Goal: Task Accomplishment & Management: Manage account settings

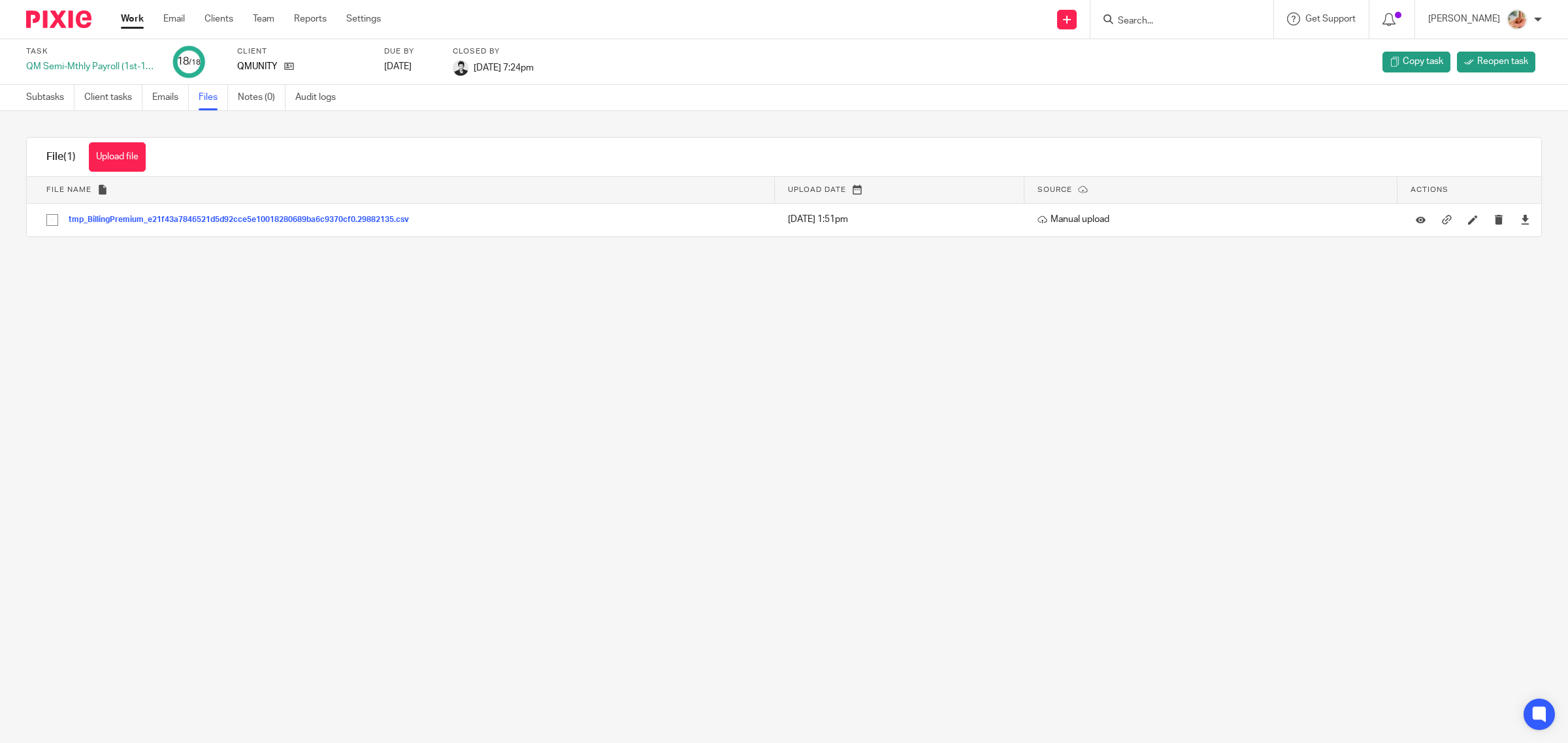
drag, startPoint x: 1506, startPoint y: 220, endPoint x: 1359, endPoint y: 246, distance: 149.3
click at [1515, 219] on div at bounding box center [1524, 220] width 20 height 20
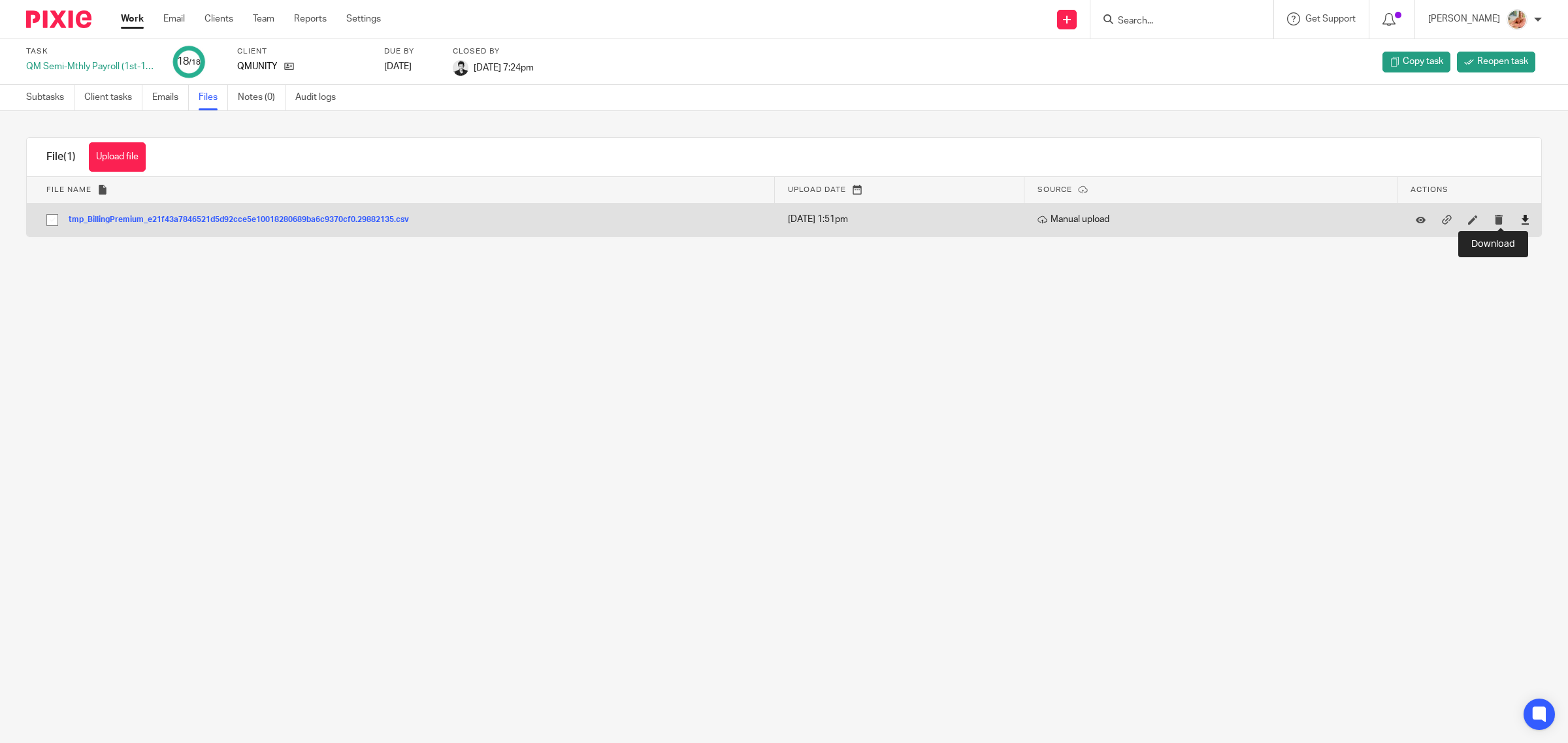
click at [1520, 219] on icon at bounding box center [1525, 219] width 10 height 10
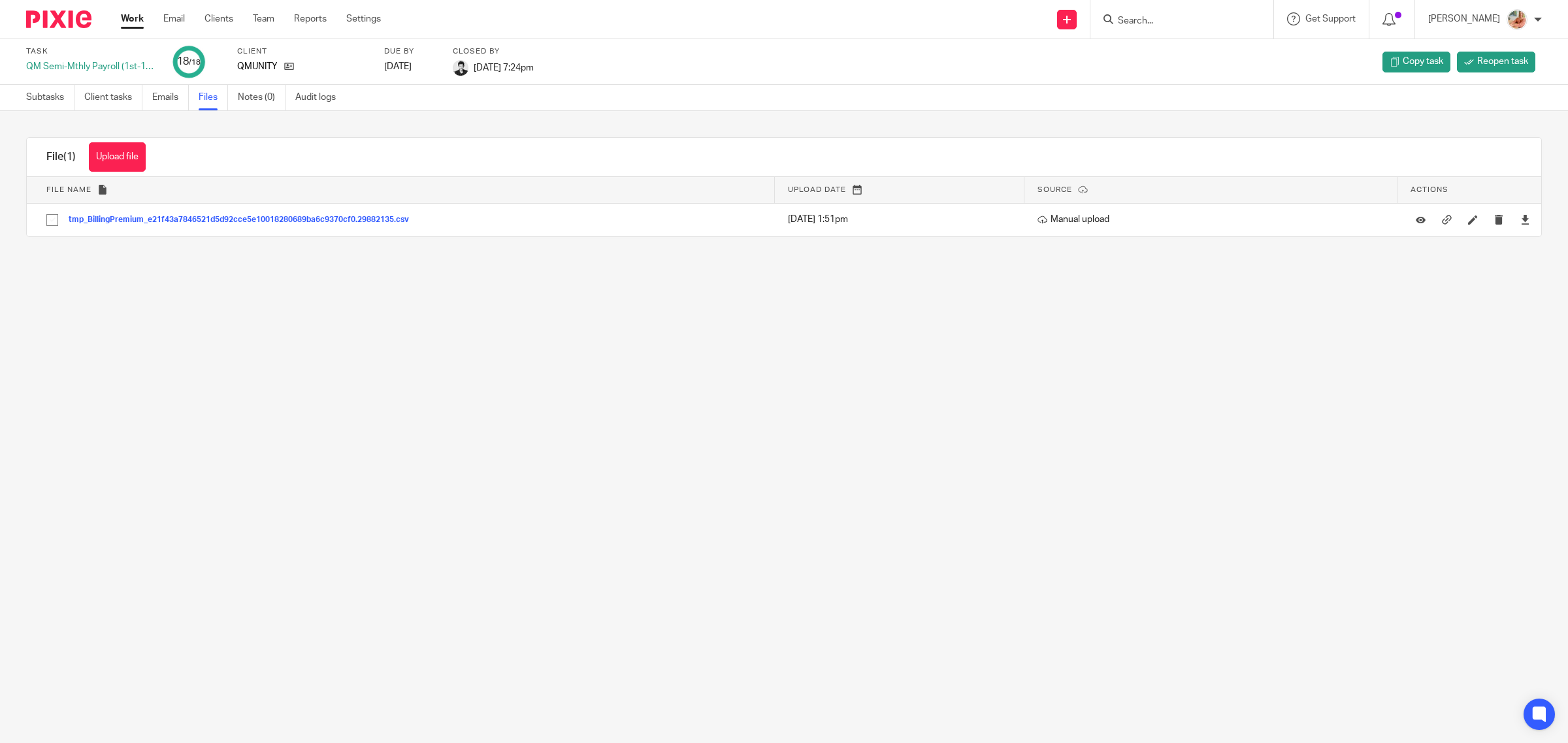
click at [132, 15] on link "Work" at bounding box center [132, 18] width 23 height 13
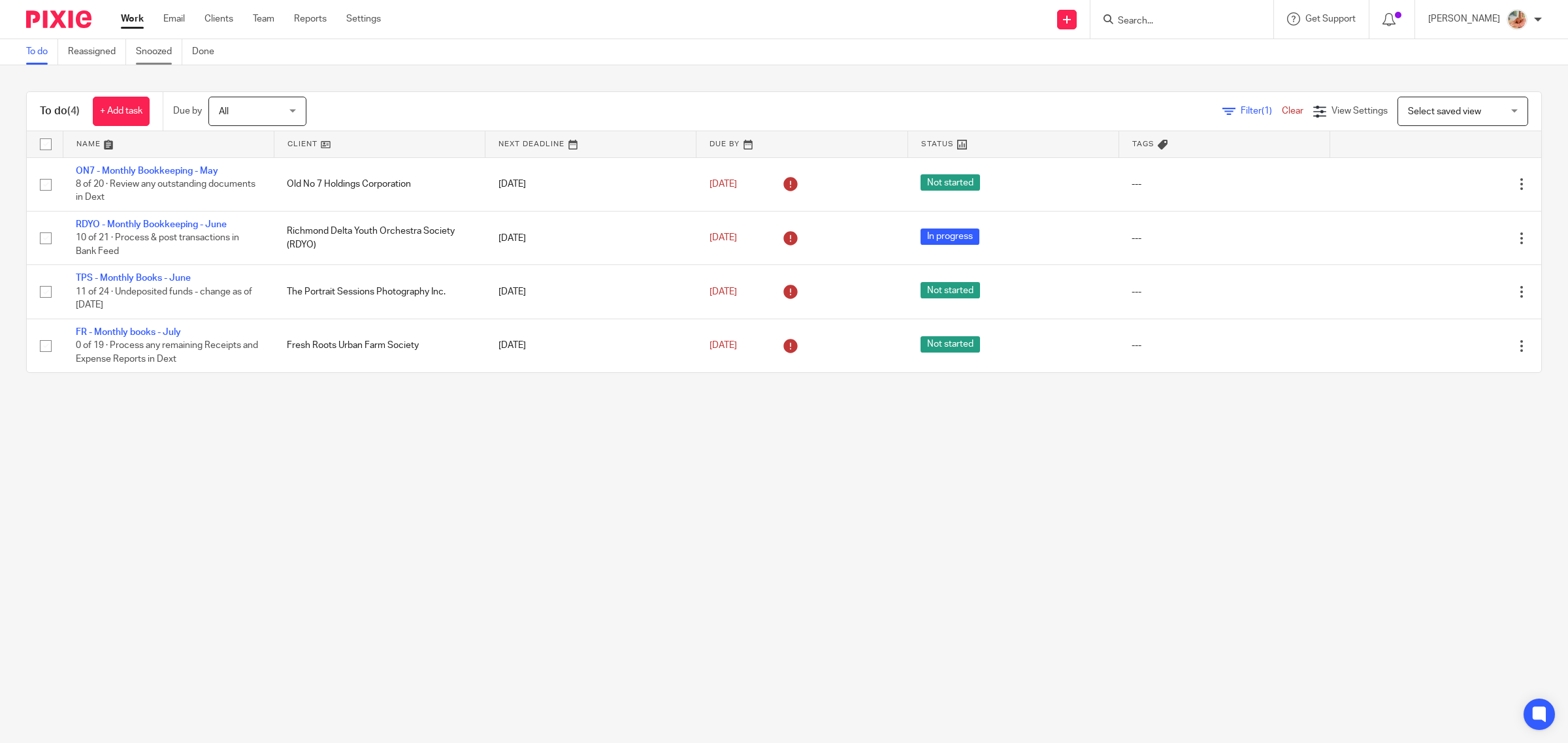
click at [148, 56] on link "Snoozed" at bounding box center [159, 52] width 47 height 26
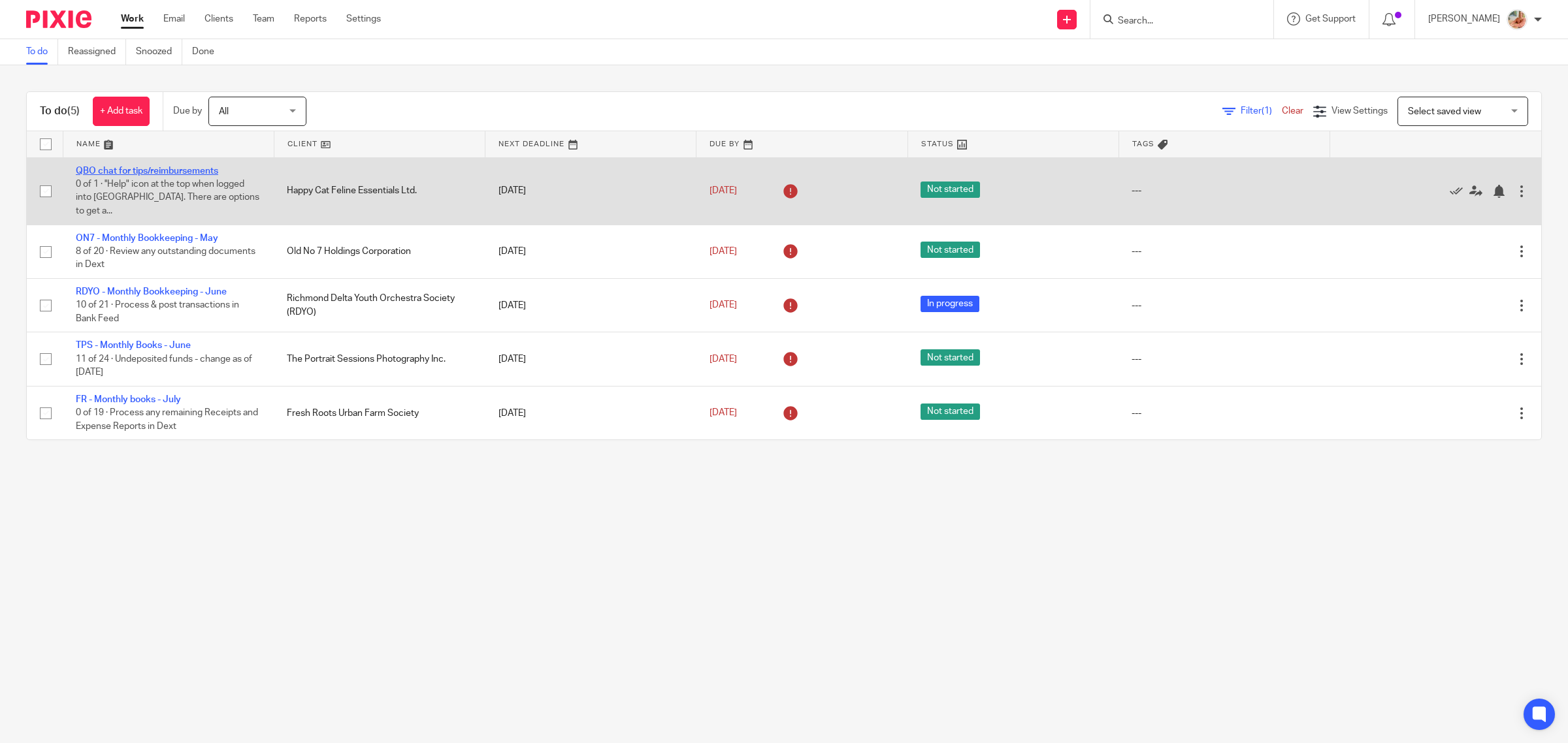
click at [161, 171] on link "QBO chat for tips/reimbursements" at bounding box center [146, 171] width 142 height 9
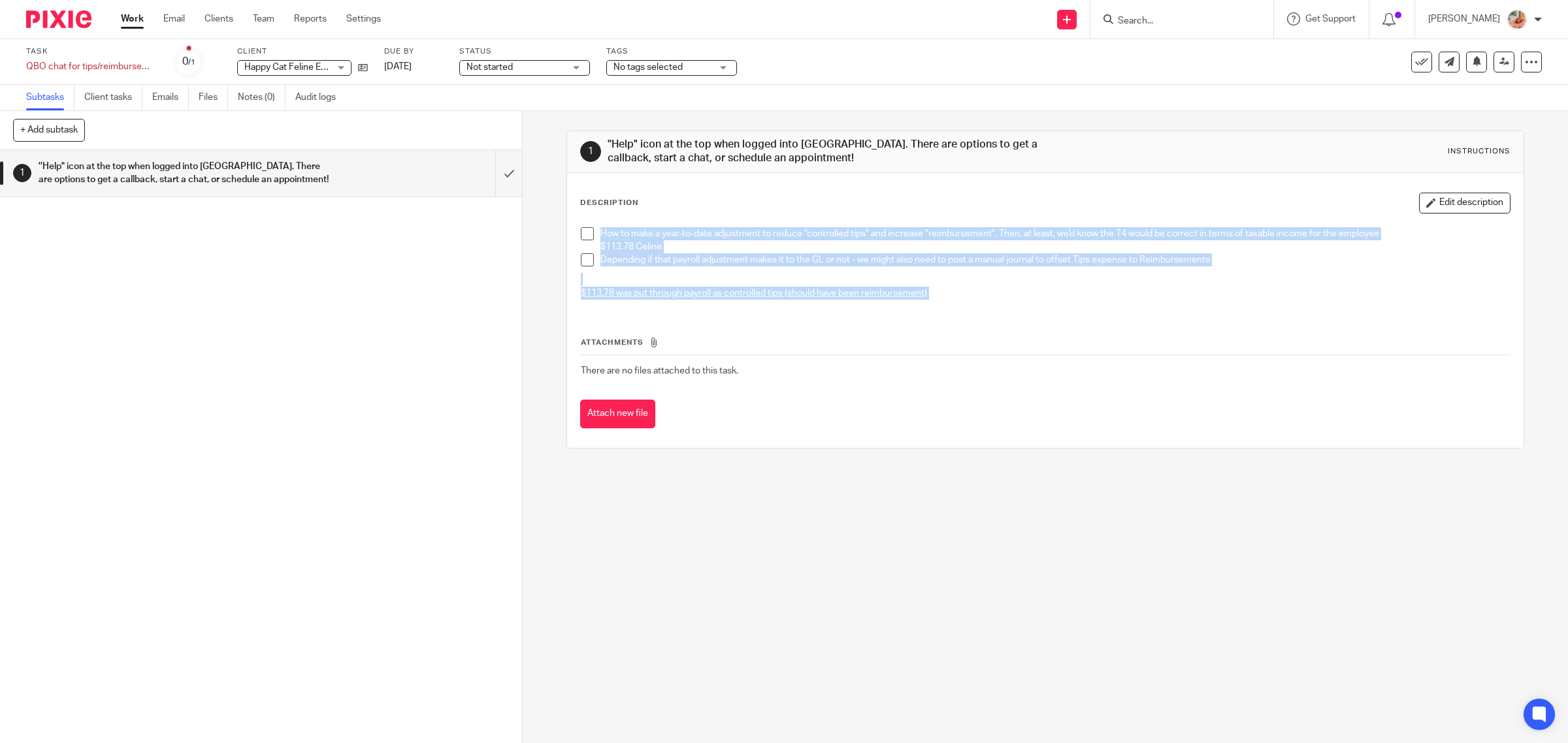
drag, startPoint x: 625, startPoint y: 266, endPoint x: 537, endPoint y: 230, distance: 95.1
click at [537, 230] on div "1 ''Help" icon at the top when logged into QBO. There are options to get a call…" at bounding box center [1045, 427] width 1045 height 632
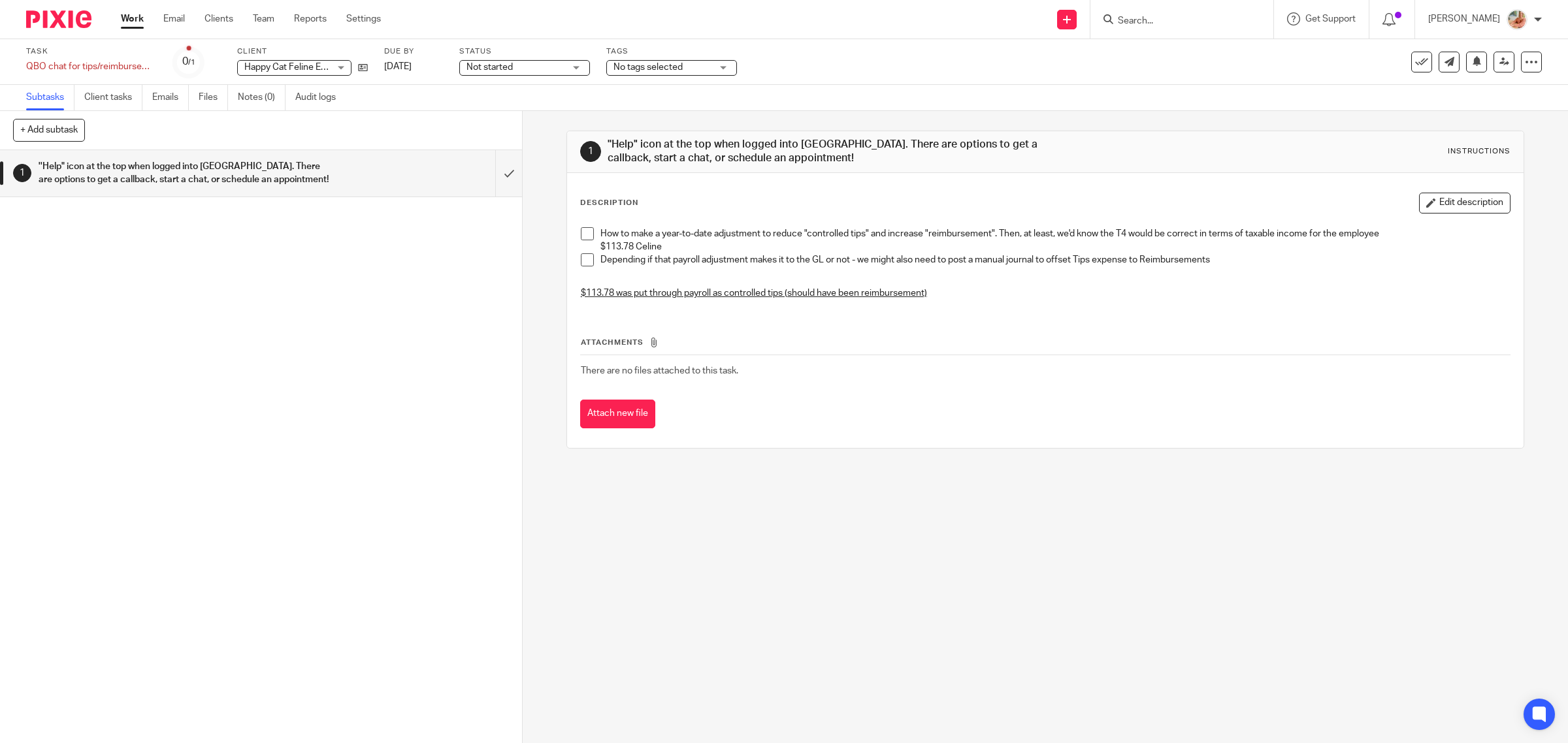
click at [834, 379] on td "There are no files attached to this task." at bounding box center [1045, 370] width 931 height 31
click at [649, 69] on span "No tags selected" at bounding box center [648, 67] width 70 height 9
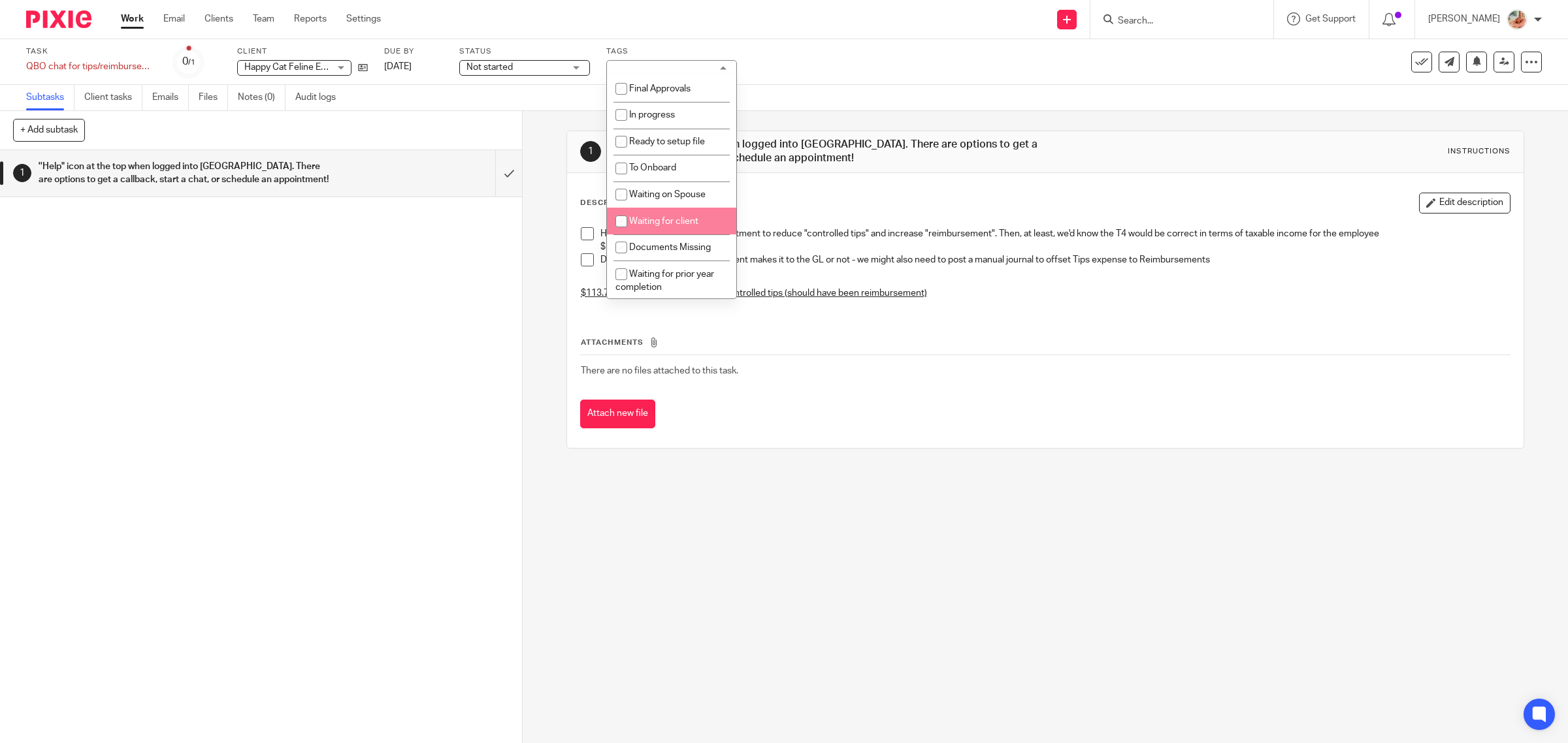
click at [653, 220] on span "Waiting for client" at bounding box center [664, 221] width 70 height 9
checkbox input "true"
drag, startPoint x: 347, startPoint y: 339, endPoint x: 353, endPoint y: 331, distance: 10.0
click at [348, 339] on div "1 ''Help" icon at the top when logged into QBO. There are options to get a call…" at bounding box center [261, 447] width 522 height 593
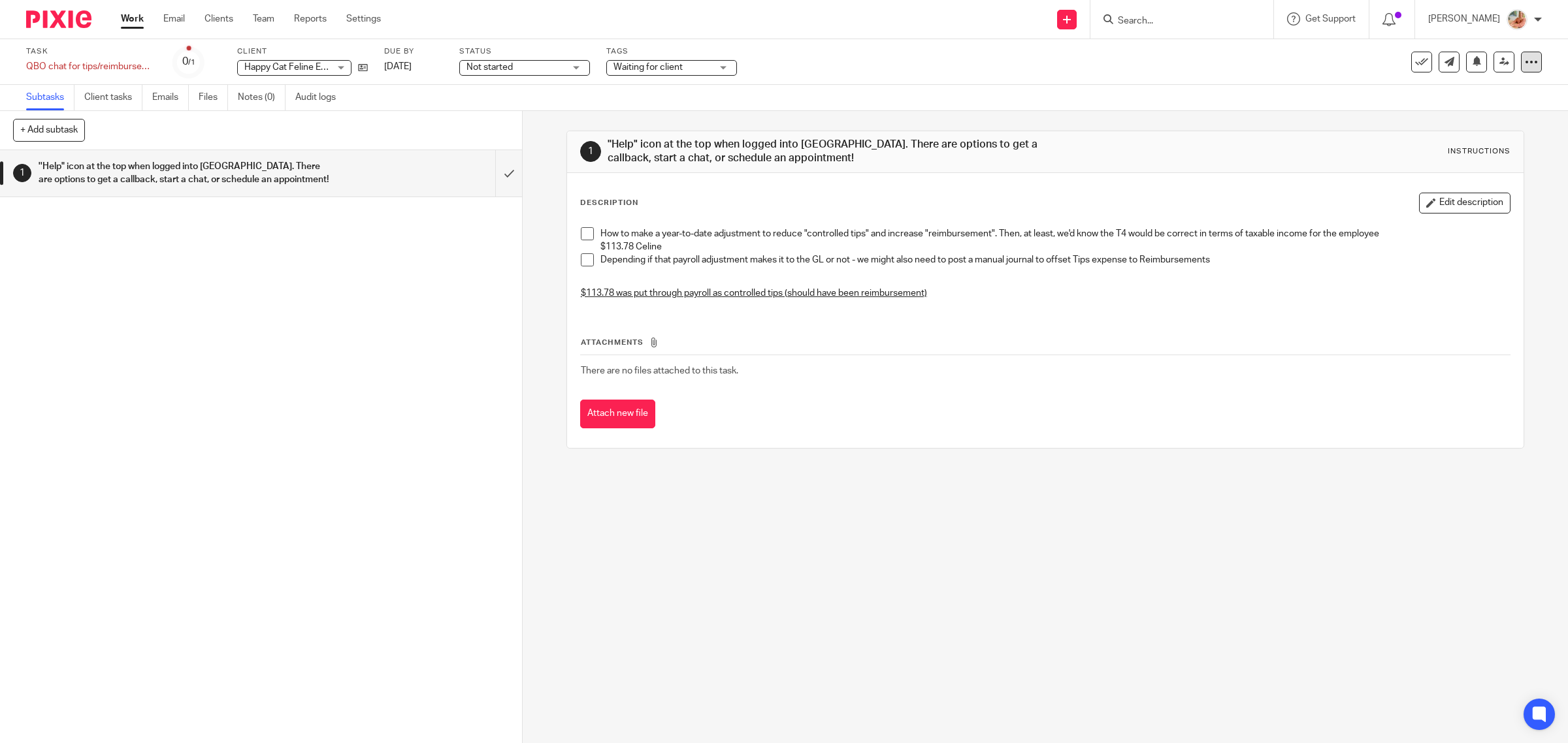
click at [1525, 67] on icon at bounding box center [1531, 61] width 13 height 13
click at [1457, 136] on link "Advanced task editor" at bounding box center [1470, 133] width 86 height 9
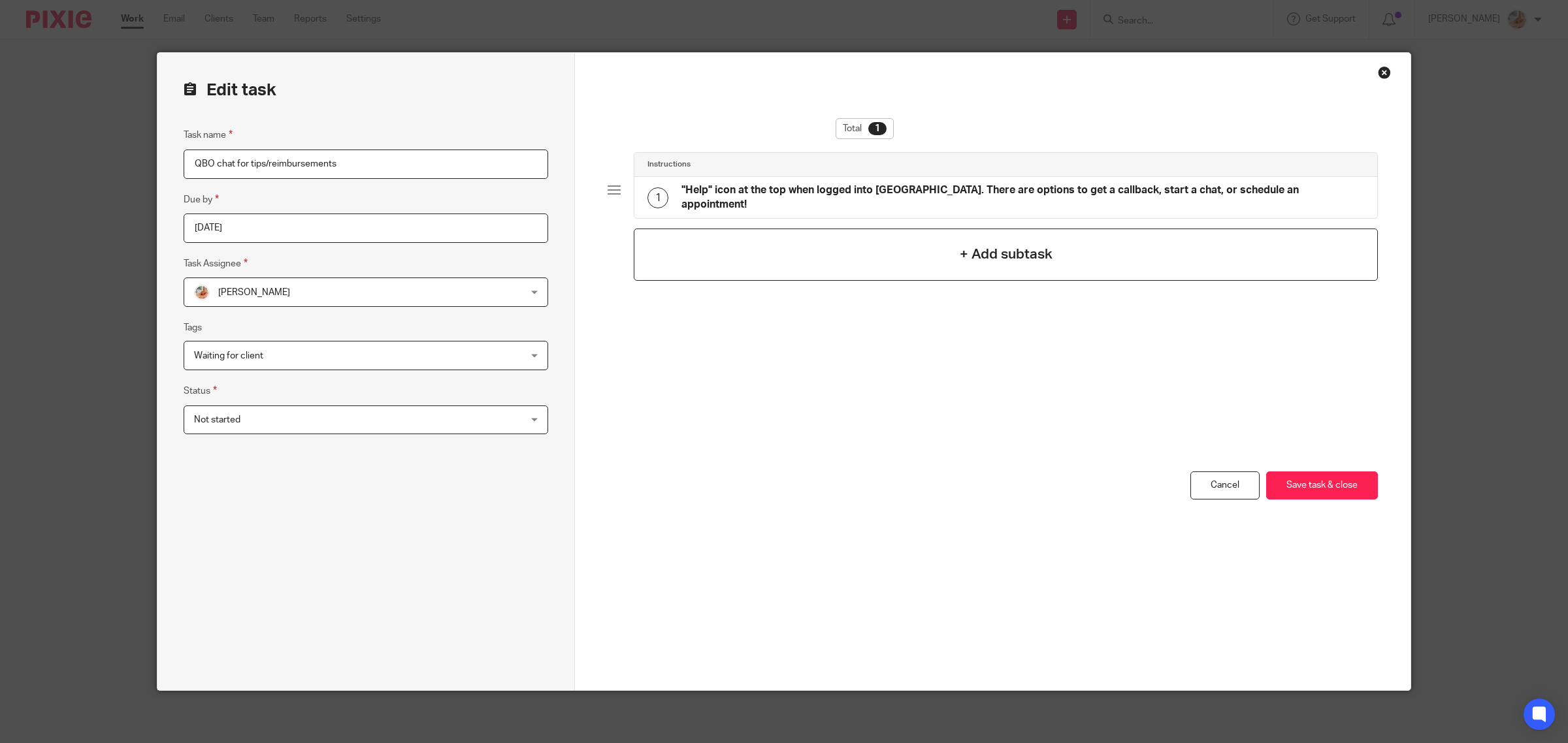
click at [903, 245] on div "+ Add subtask" at bounding box center [1006, 254] width 744 height 52
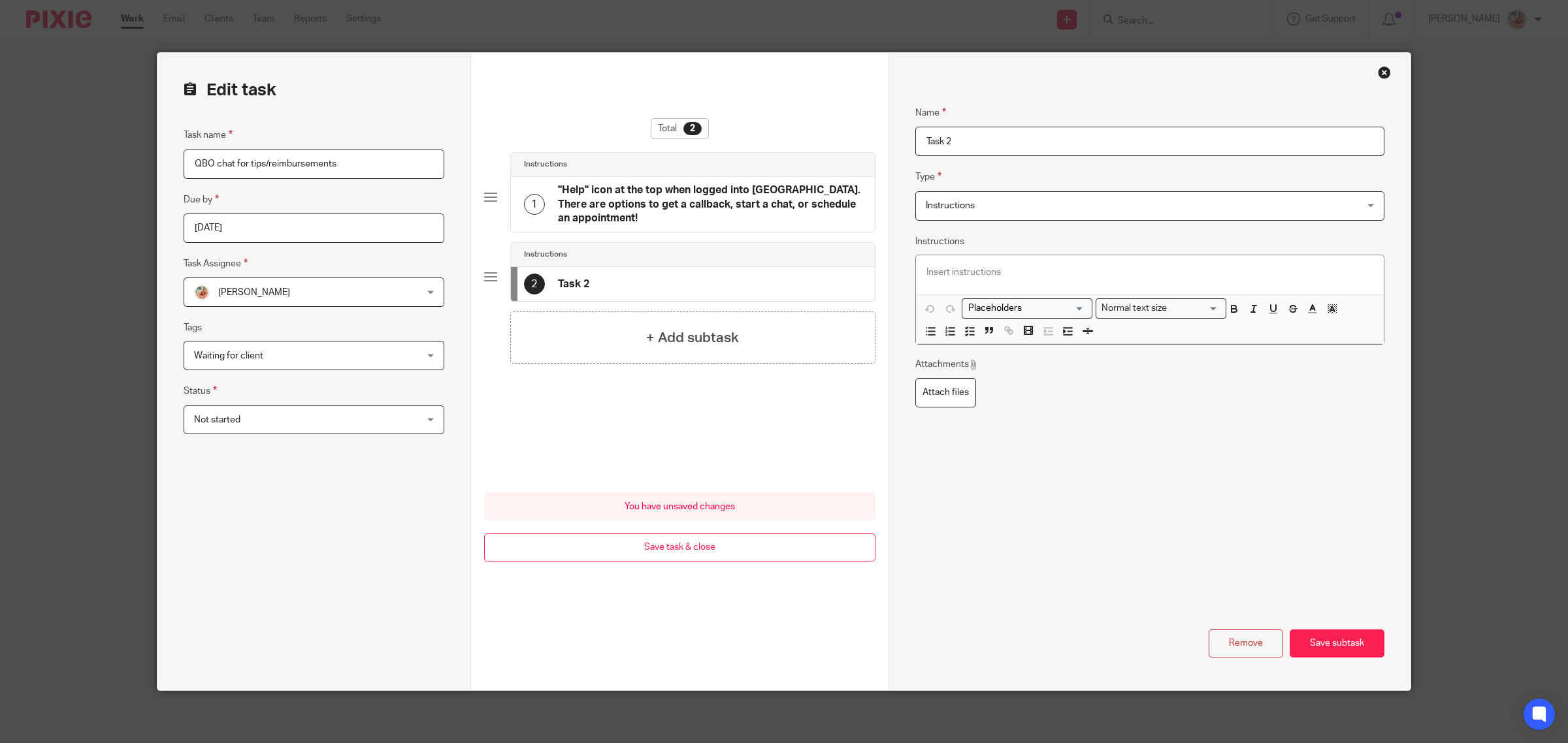
click at [732, 132] on form "Edit task Task name QBO chat for tips/reimbursements Due by [DATE] Task Assigne…" at bounding box center [784, 371] width 1253 height 638
type input "[DATE]: Call Scheduled"
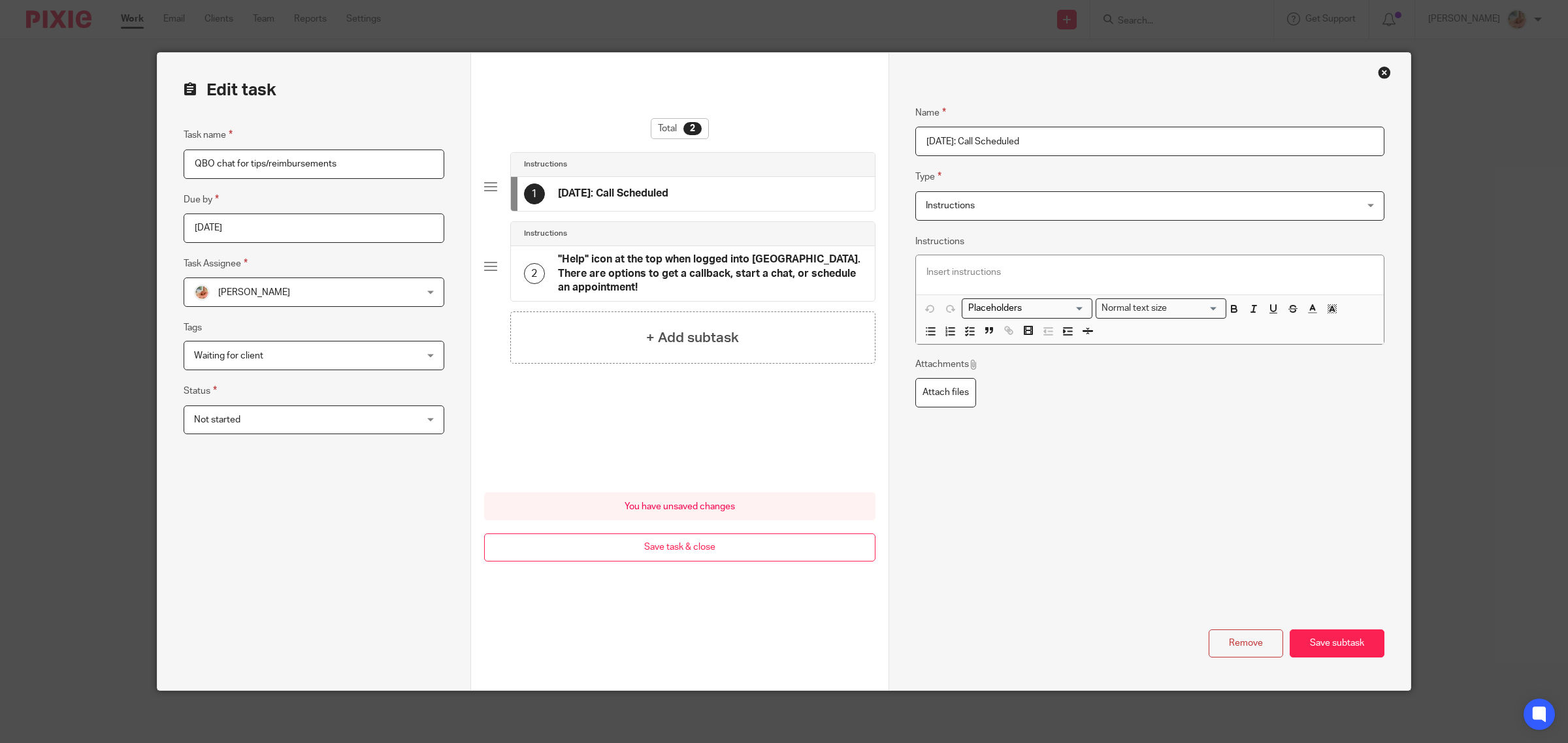
click at [1305, 630] on div "Remove Save subtask" at bounding box center [1150, 644] width 469 height 28
click at [1316, 647] on button "Save subtask" at bounding box center [1336, 644] width 94 height 28
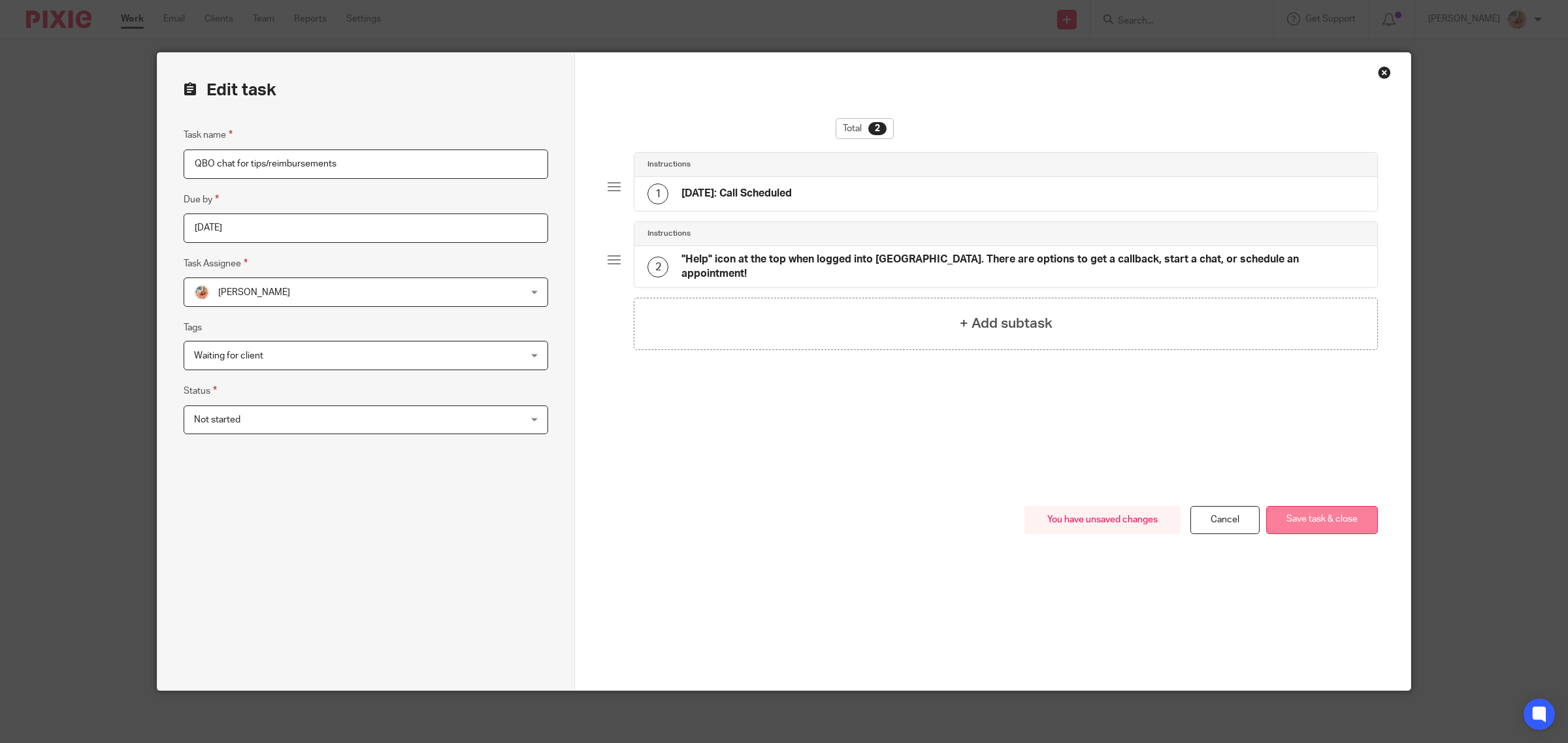
click at [1280, 527] on button "Save task & close" at bounding box center [1322, 520] width 111 height 28
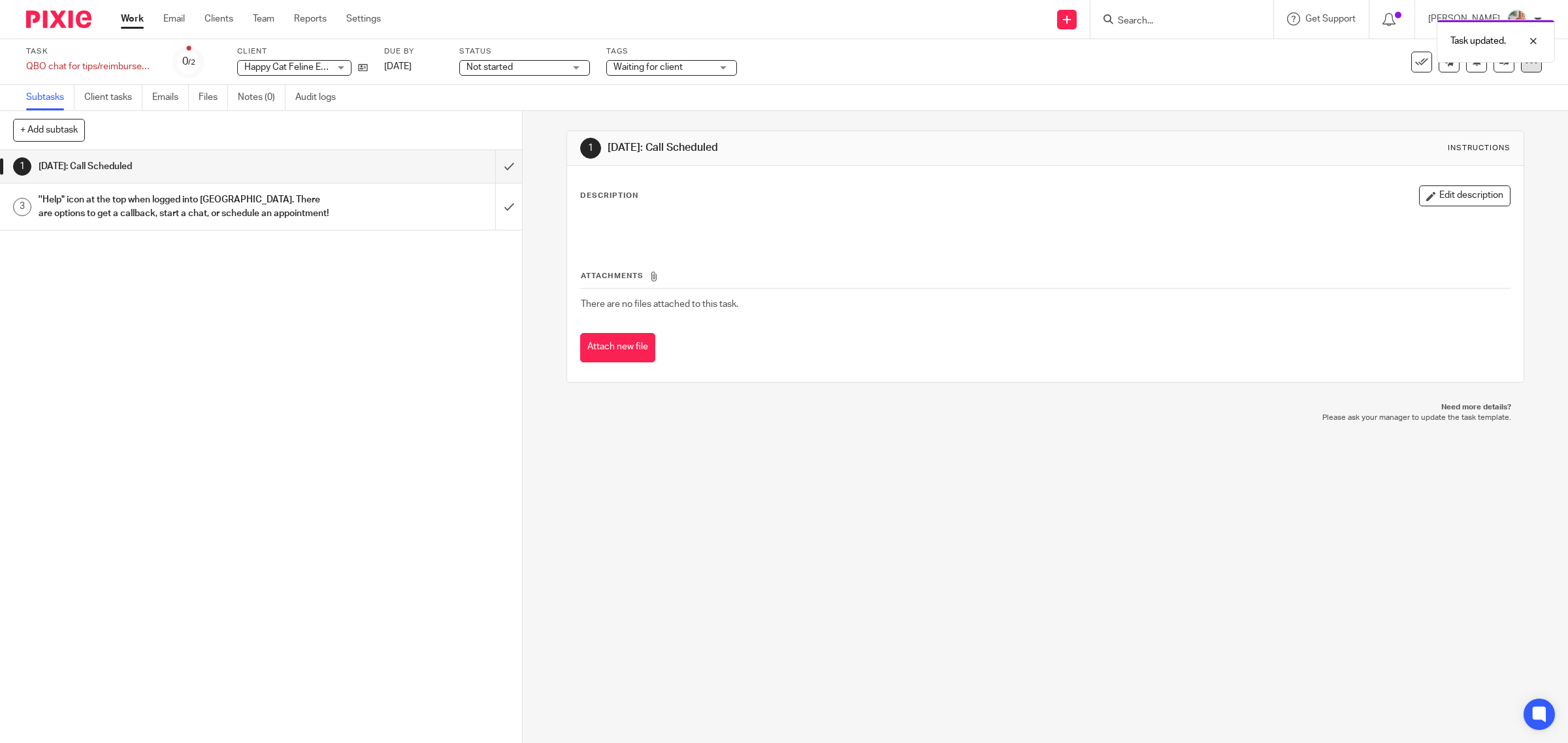
click at [1521, 71] on div at bounding box center [1531, 61] width 21 height 21
click at [1461, 135] on link "Advanced task editor" at bounding box center [1470, 133] width 86 height 9
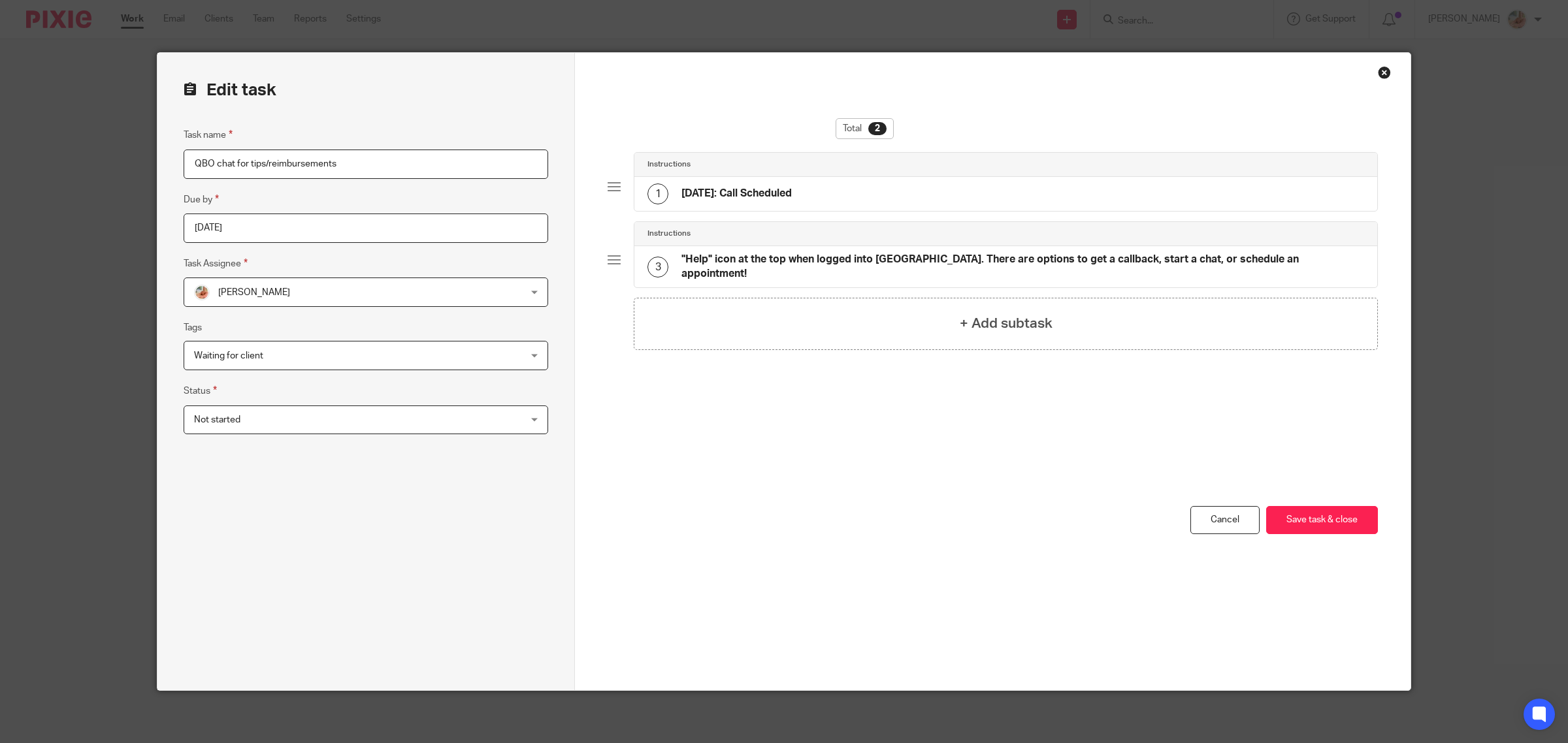
click at [713, 201] on div "1 [DATE]: Call Scheduled" at bounding box center [720, 194] width 144 height 21
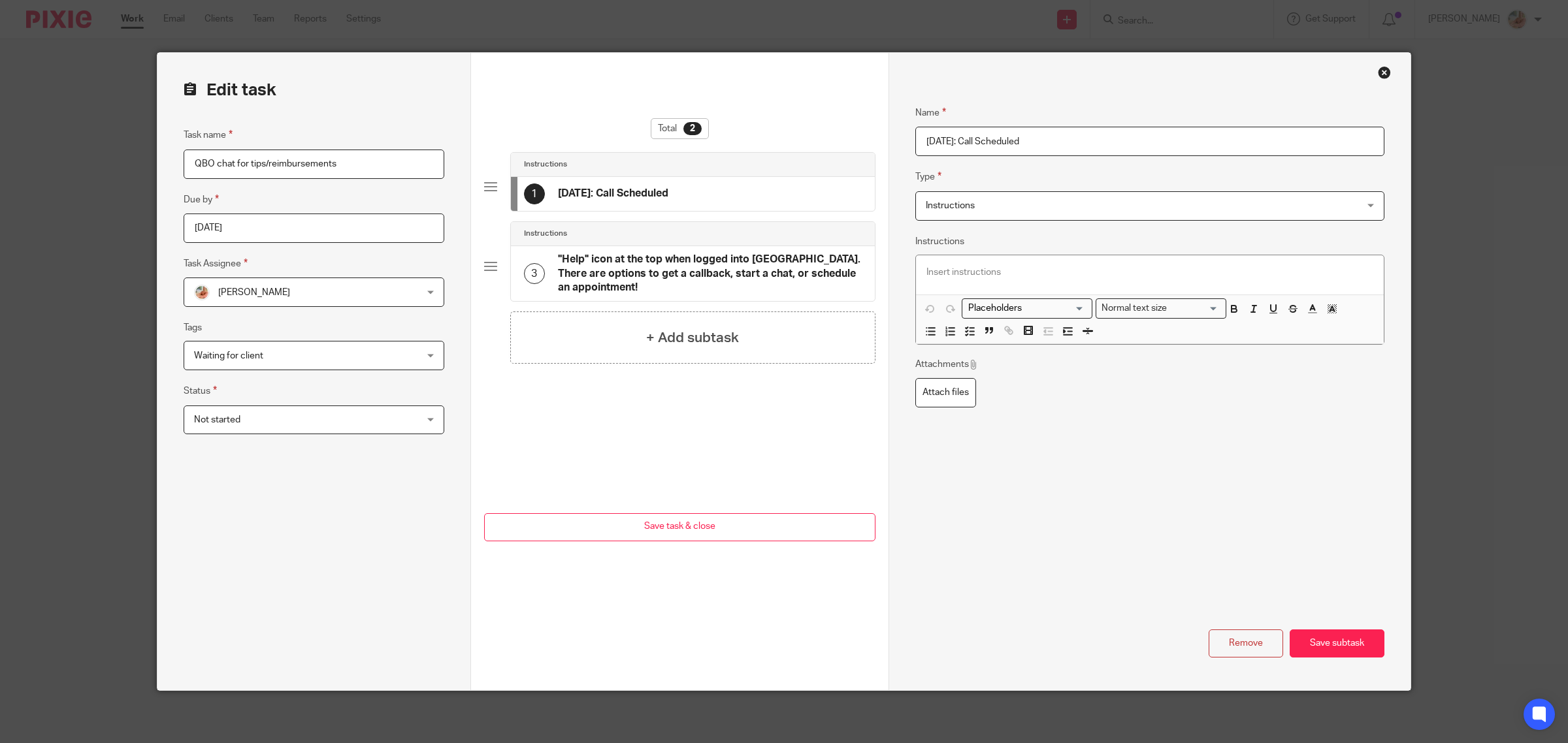
drag, startPoint x: 934, startPoint y: 141, endPoint x: 902, endPoint y: 141, distance: 32.0
click at [902, 141] on div "Name [DATE]: Call Scheduled Type Instructions Instructions Instructions Send au…" at bounding box center [1149, 371] width 522 height 638
type input "[DATE]: Call Scheduled"
click at [1316, 645] on button "Save subtask" at bounding box center [1336, 644] width 94 height 28
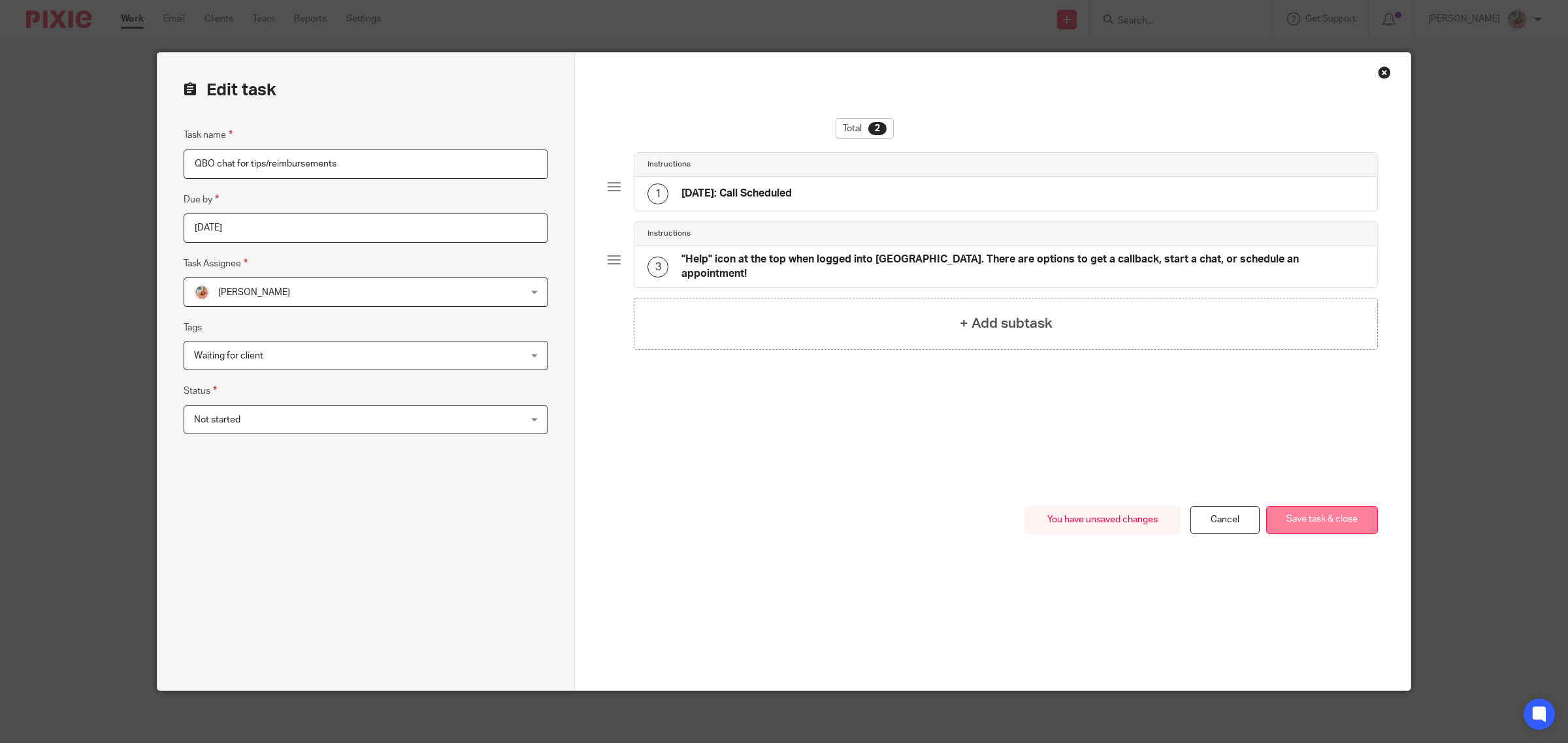
click at [1330, 514] on button "Save task & close" at bounding box center [1322, 520] width 111 height 28
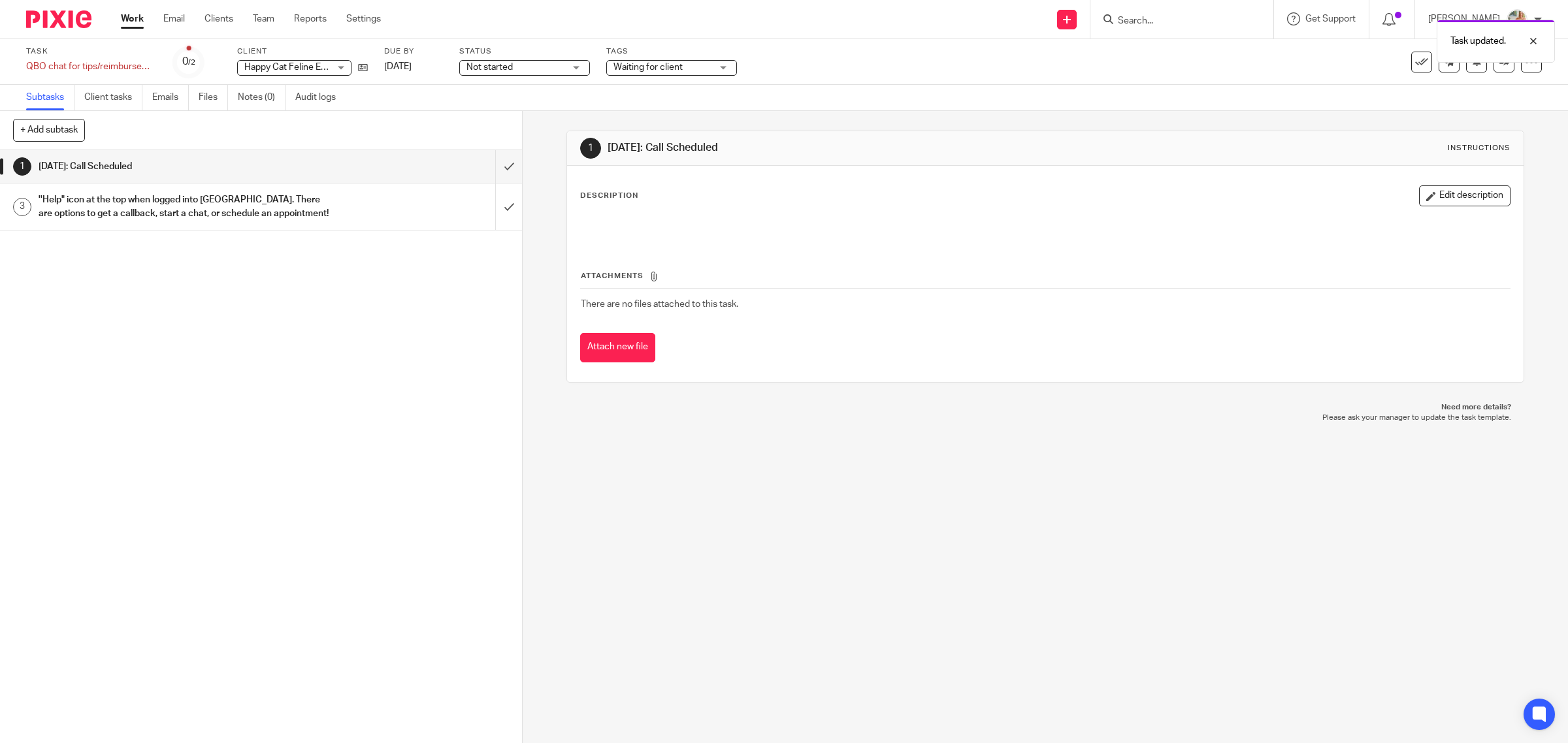
click at [128, 14] on link "Work" at bounding box center [132, 18] width 23 height 13
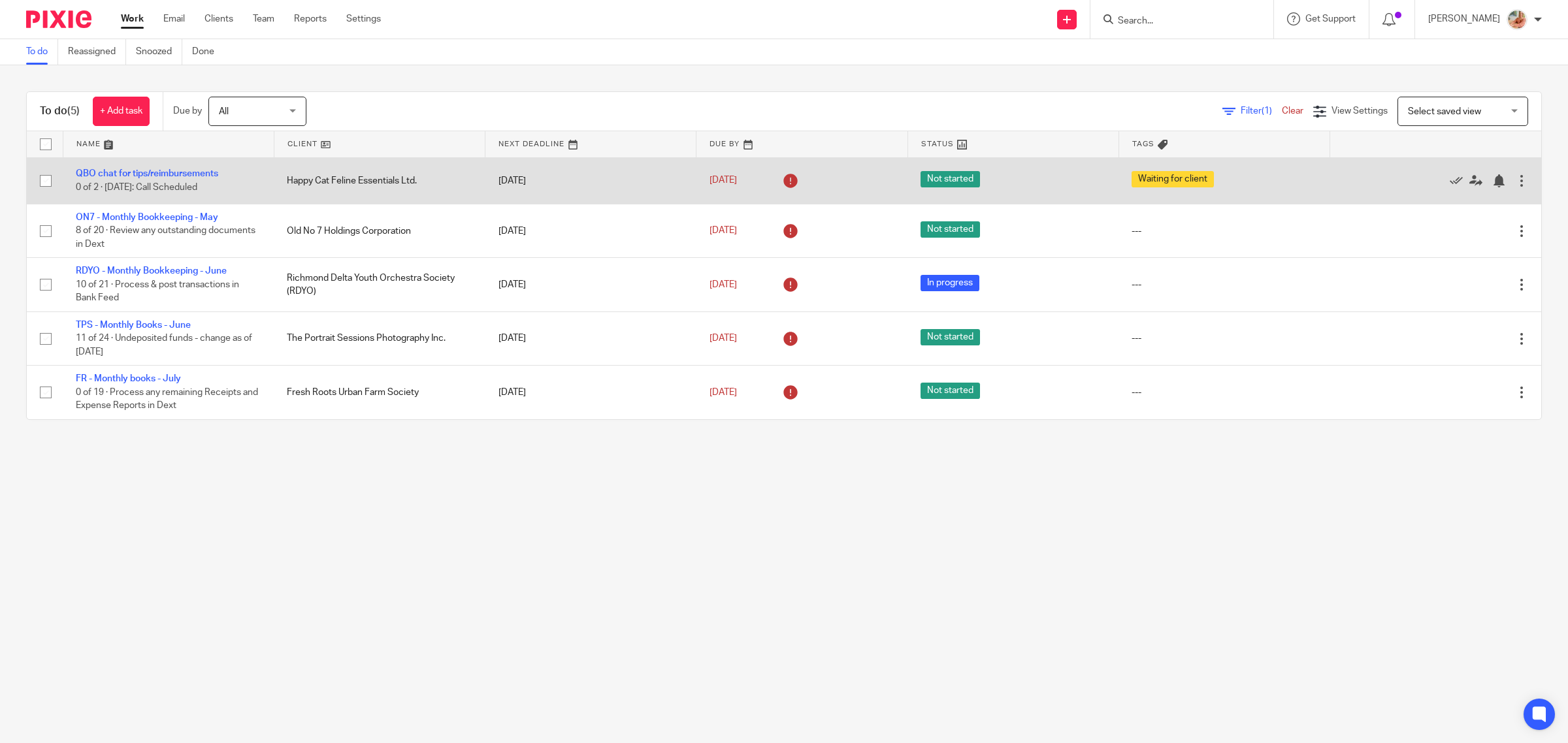
click at [139, 163] on td "QBO chat for tips/reimbursements 0 of 2 · [DATE]: Call Scheduled" at bounding box center [168, 180] width 211 height 47
click at [144, 175] on link "QBO chat for tips/reimbursements" at bounding box center [146, 174] width 142 height 9
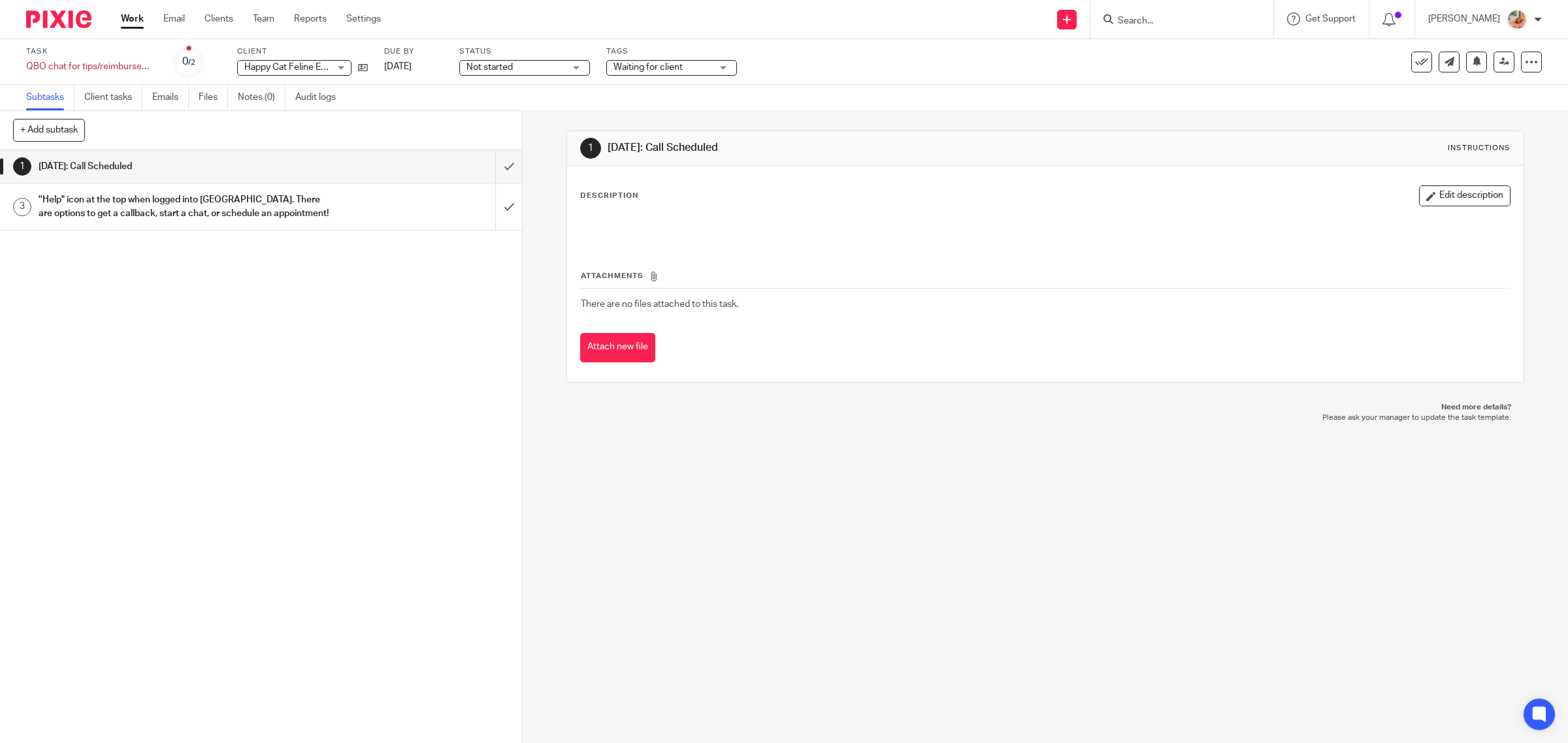
click at [260, 222] on h1 "''Help" icon at the top when logged into [GEOGRAPHIC_DATA]. There are options t…" at bounding box center [186, 207] width 296 height 33
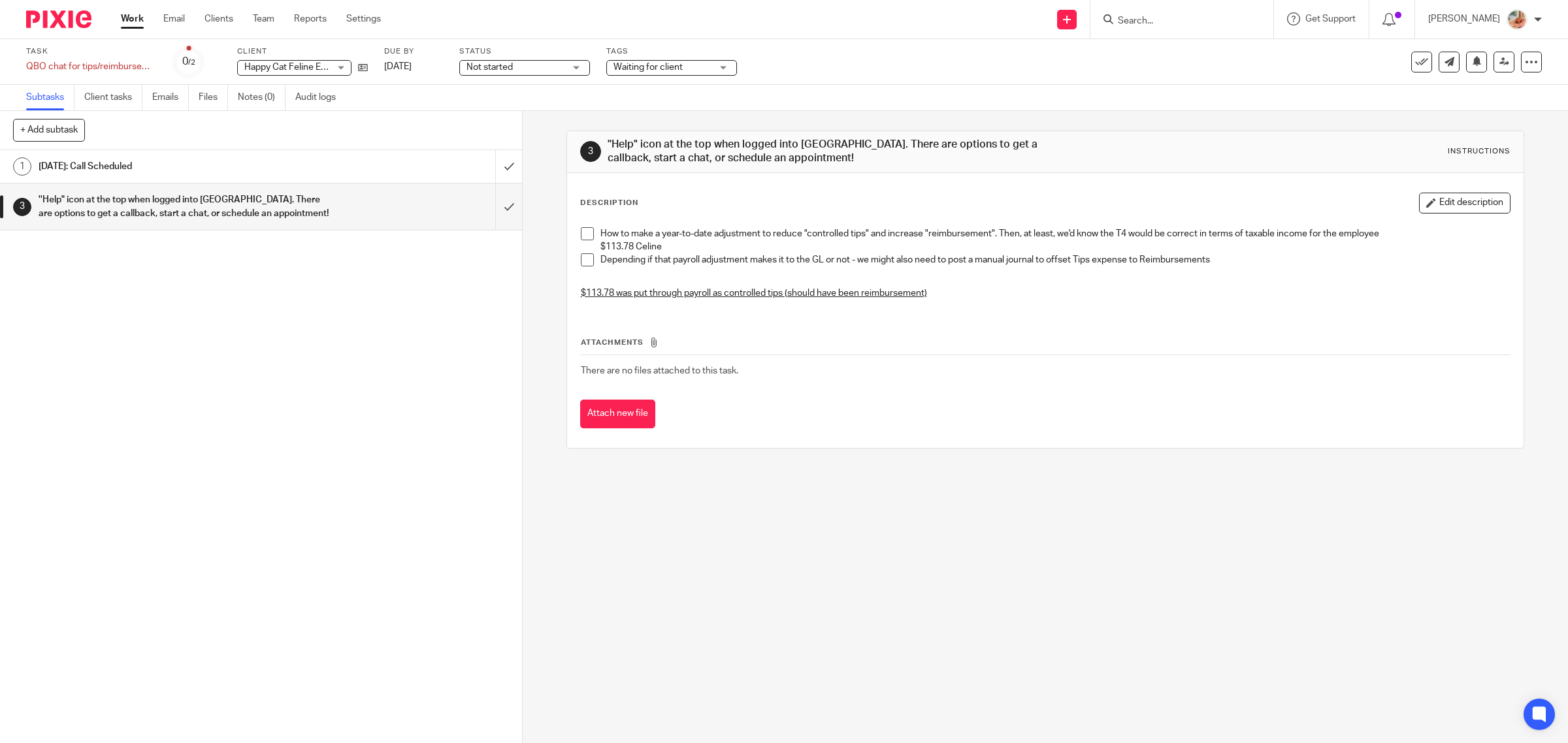
click at [1423, 200] on button "Edit description" at bounding box center [1464, 203] width 91 height 21
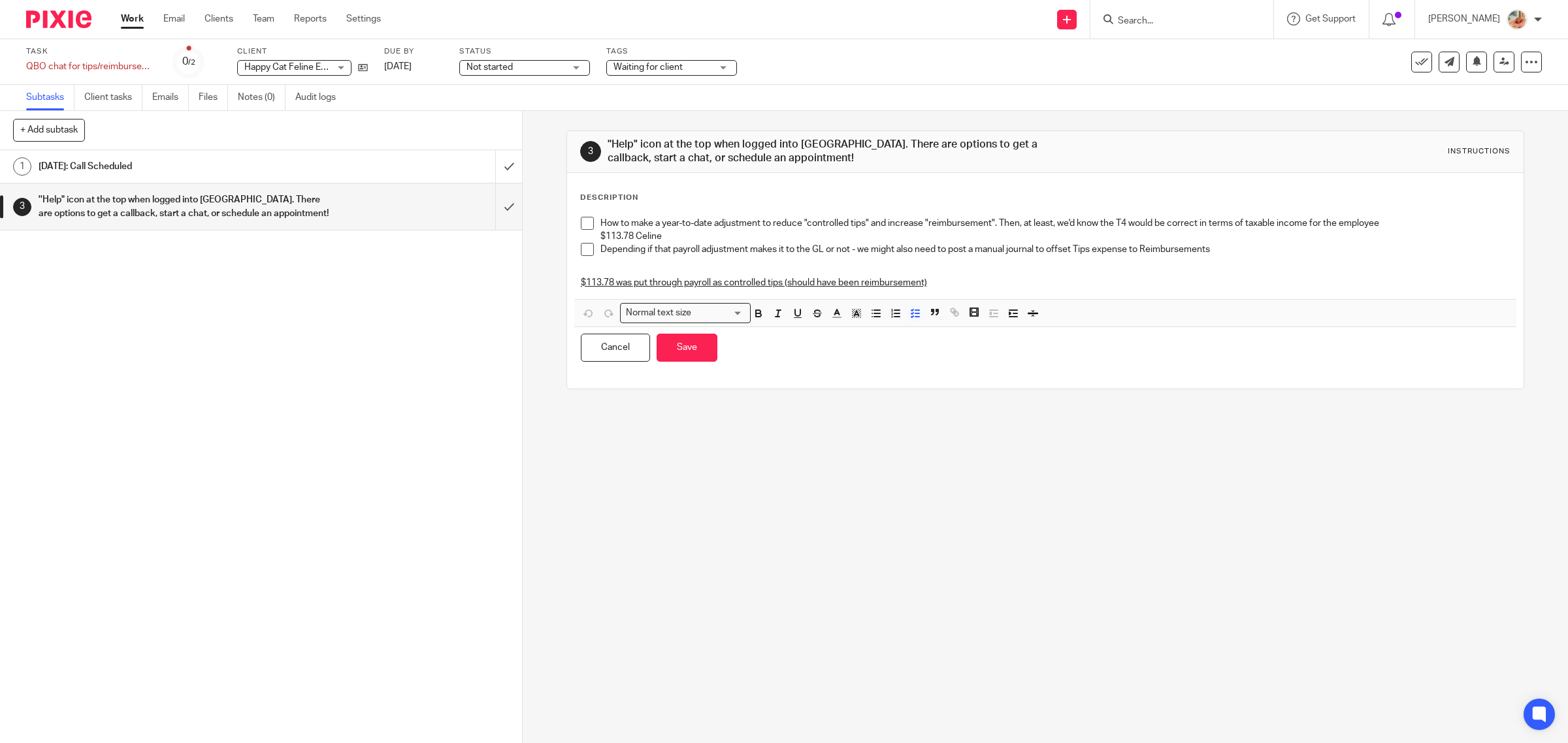
click at [704, 244] on p "Depending if that payroll adjustment makes it to the GL or not - we might also …" at bounding box center [1055, 249] width 910 height 13
click at [700, 233] on p "$113.78 Celine" at bounding box center [1055, 236] width 910 height 13
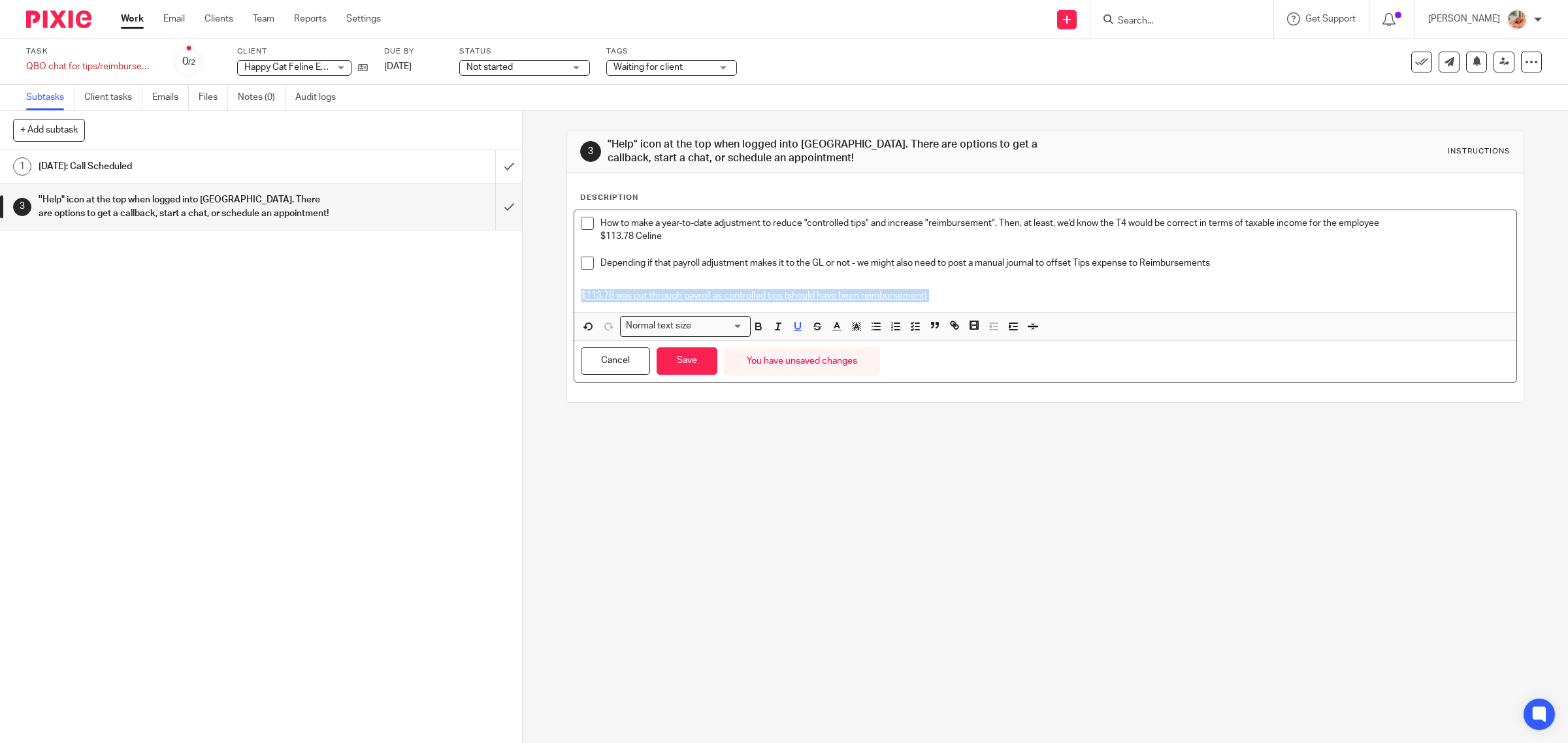
drag, startPoint x: 915, startPoint y: 294, endPoint x: 520, endPoint y: 294, distance: 395.0
click at [522, 294] on div "3 ''Help" icon at the top when logged into QBO. There are options to get a call…" at bounding box center [1045, 427] width 1045 height 632
click at [855, 327] on icon "button" at bounding box center [856, 326] width 11 height 11
click at [862, 341] on li "color:#FCDC00" at bounding box center [867, 343] width 10 height 10
click at [691, 356] on button "Save" at bounding box center [687, 362] width 61 height 28
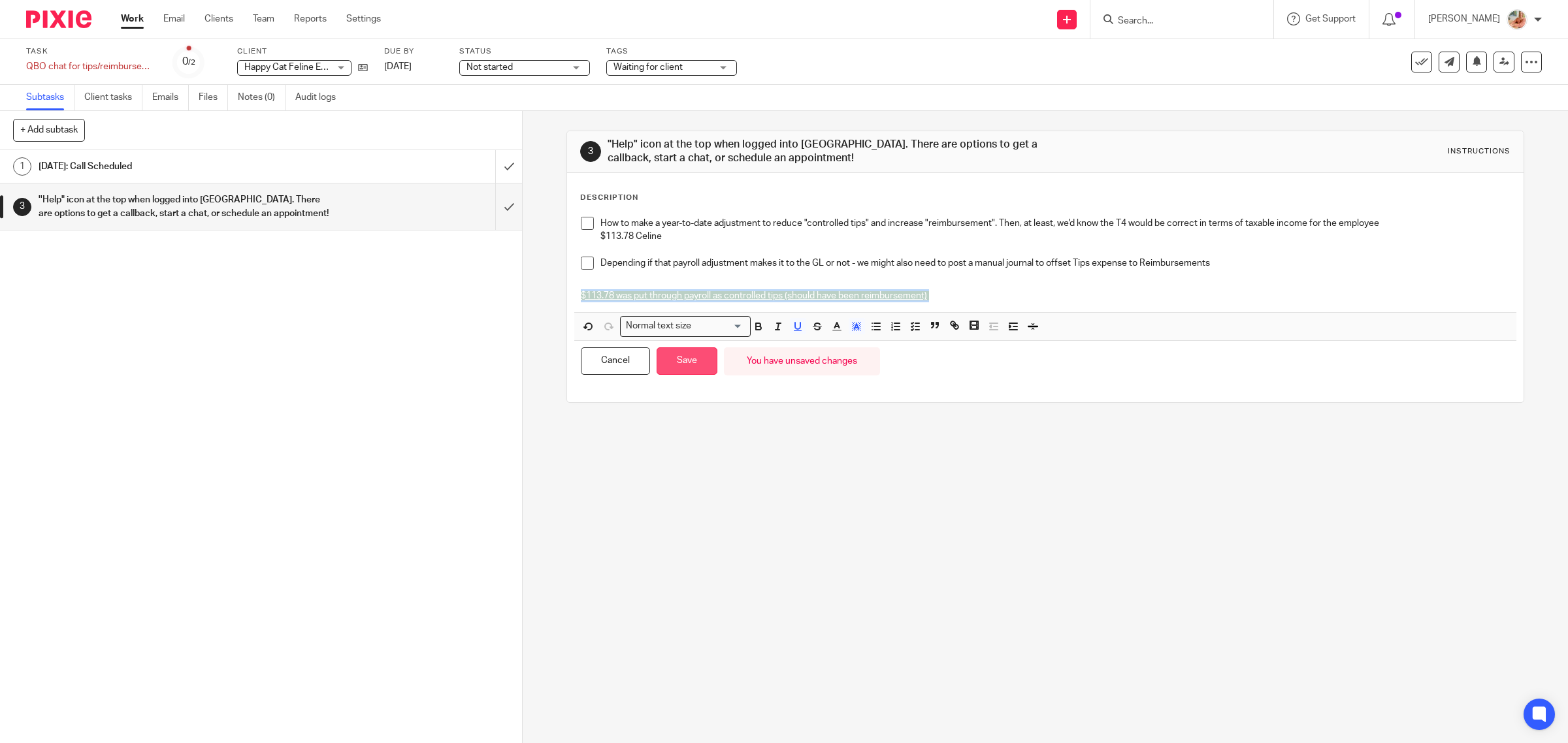
click at [684, 370] on button "Save" at bounding box center [687, 362] width 61 height 28
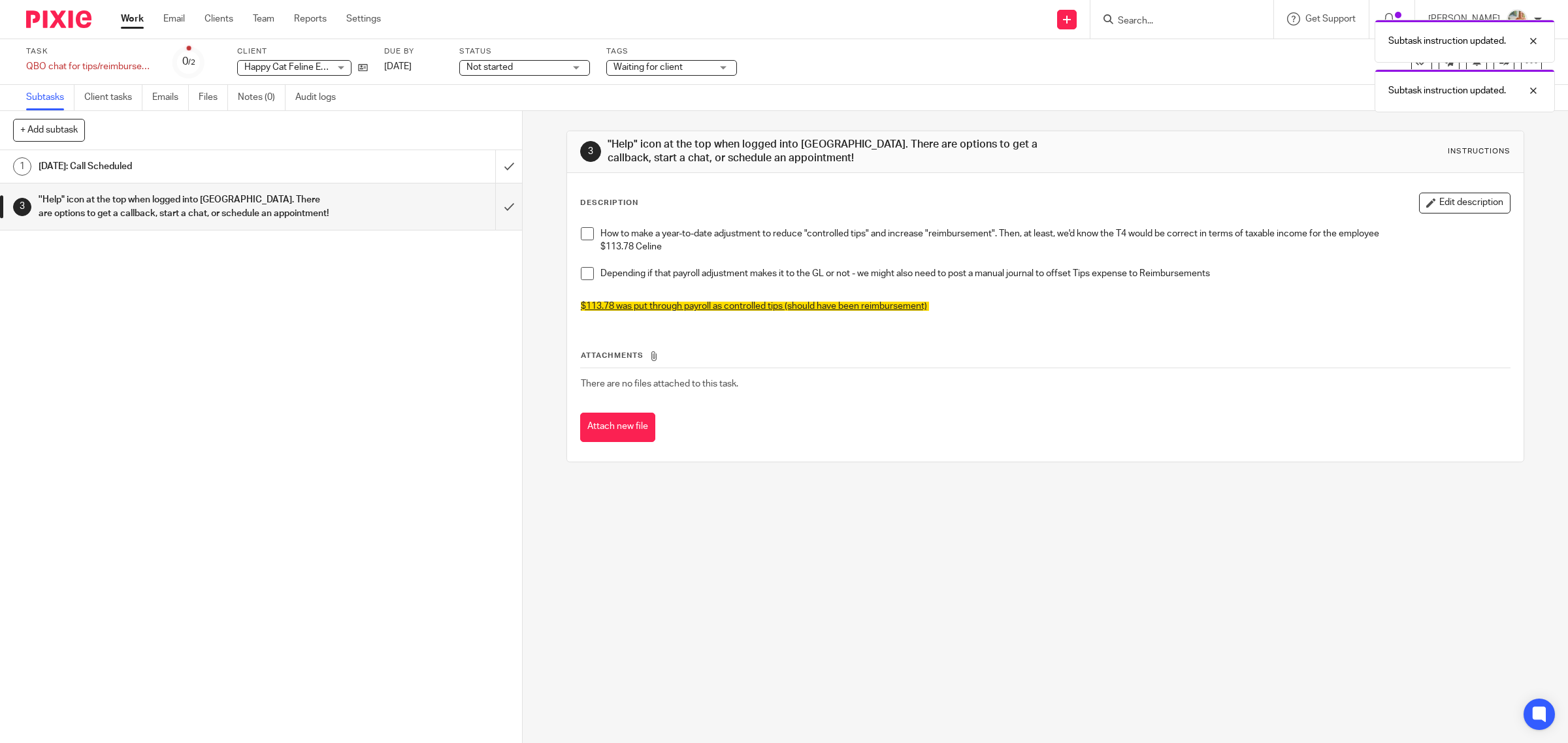
click at [1422, 211] on button "Edit description" at bounding box center [1464, 203] width 91 height 21
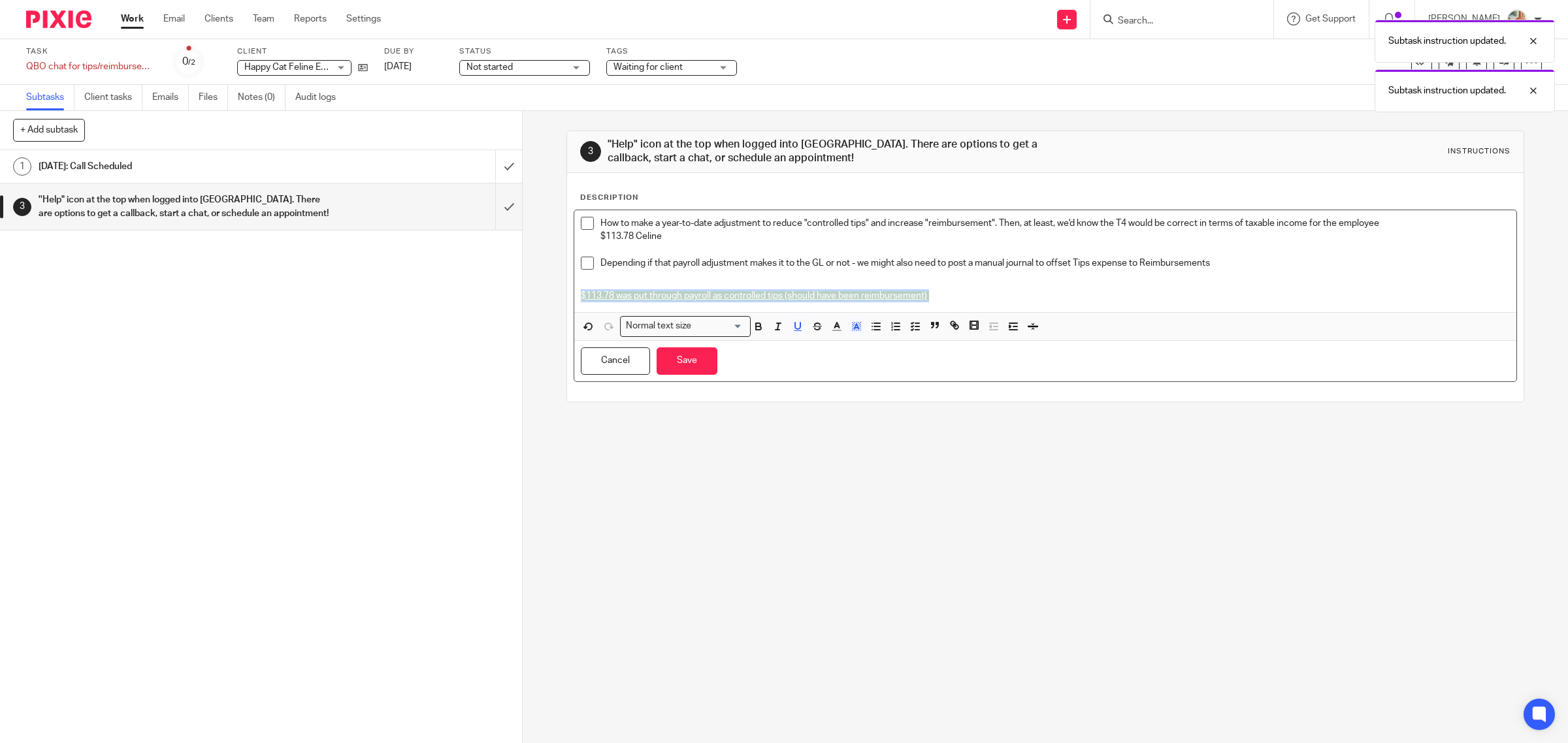
drag, startPoint x: 753, startPoint y: 293, endPoint x: 530, endPoint y: 291, distance: 223.0
click at [530, 291] on div "3 ''Help" icon at the top when logged into QBO. There are options to get a call…" at bounding box center [1045, 427] width 1045 height 632
drag, startPoint x: 753, startPoint y: 325, endPoint x: 700, endPoint y: 351, distance: 59.0
click at [753, 325] on icon "button" at bounding box center [758, 326] width 11 height 11
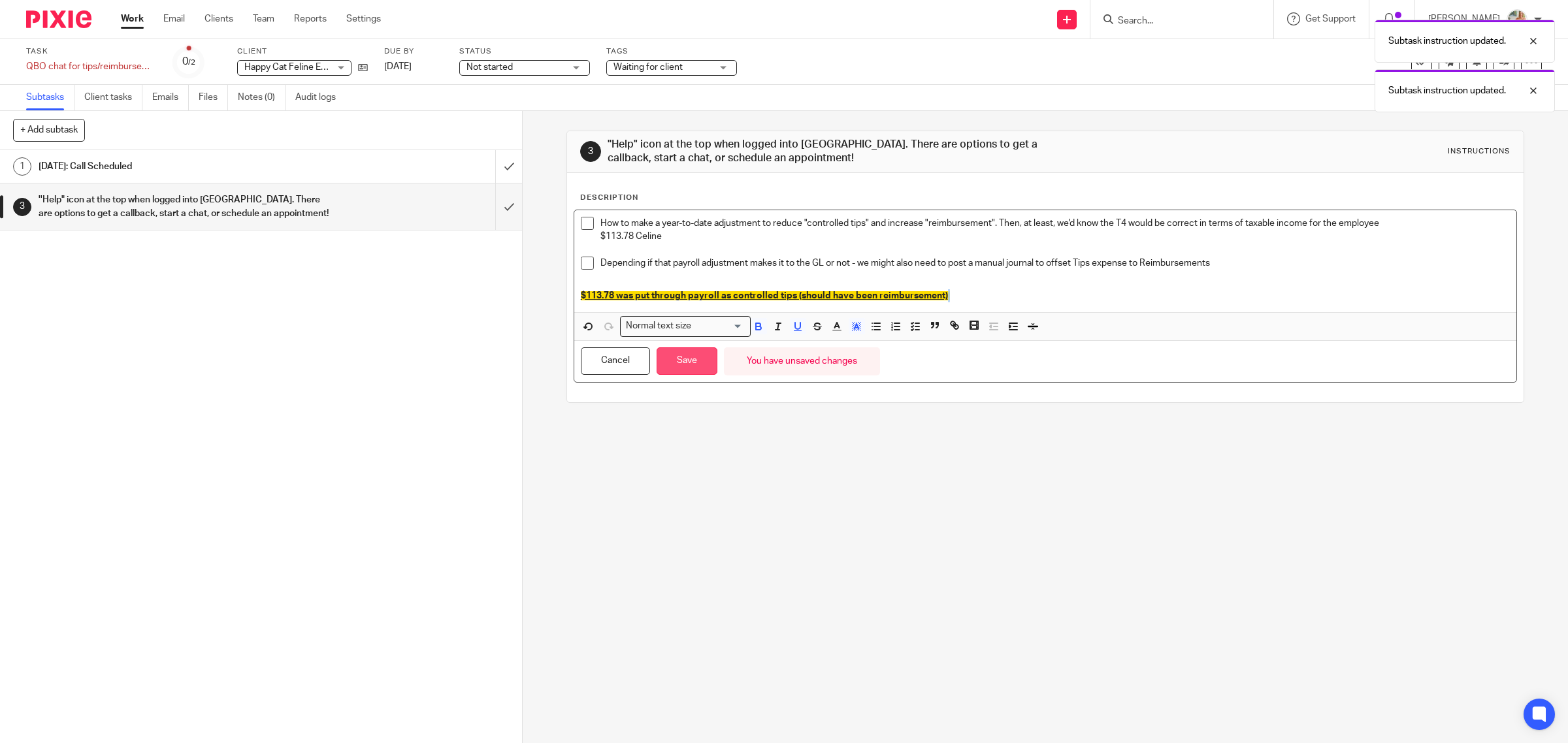
click at [674, 361] on button "Save" at bounding box center [687, 362] width 61 height 28
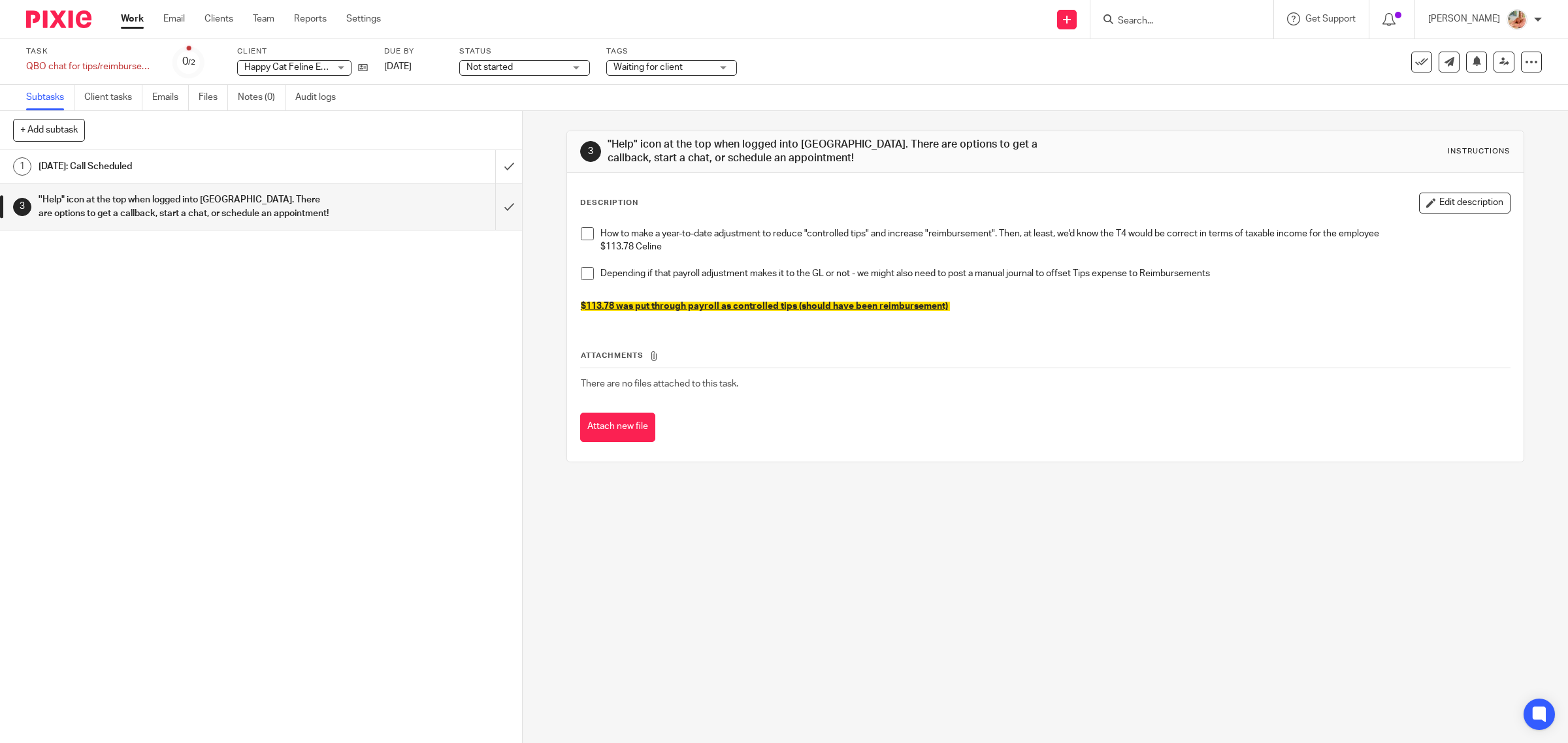
drag, startPoint x: 131, startPoint y: 20, endPoint x: 134, endPoint y: 26, distance: 6.7
click at [131, 18] on link "Work" at bounding box center [132, 18] width 23 height 13
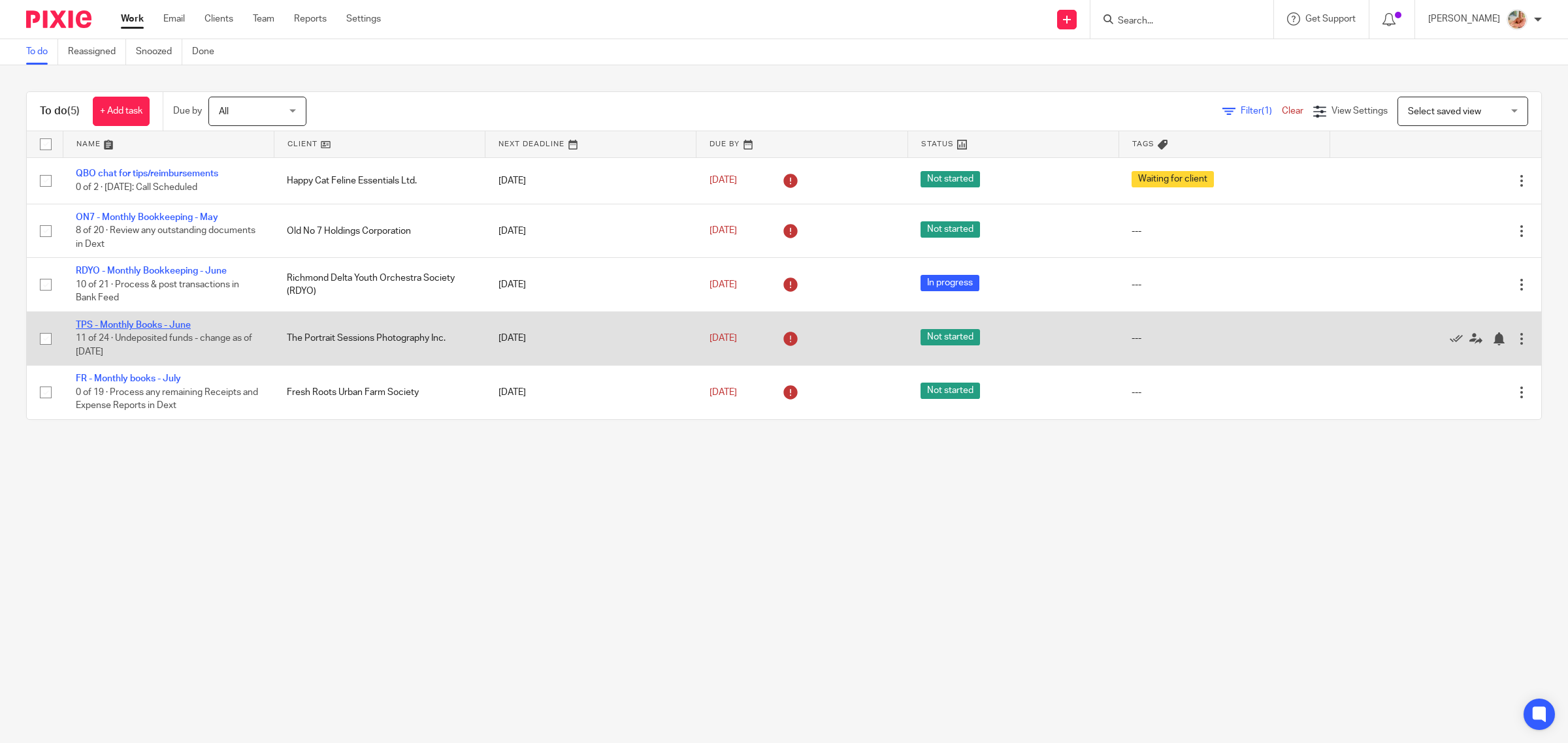
click at [154, 324] on link "TPS - Monthly Books - June" at bounding box center [133, 325] width 115 height 9
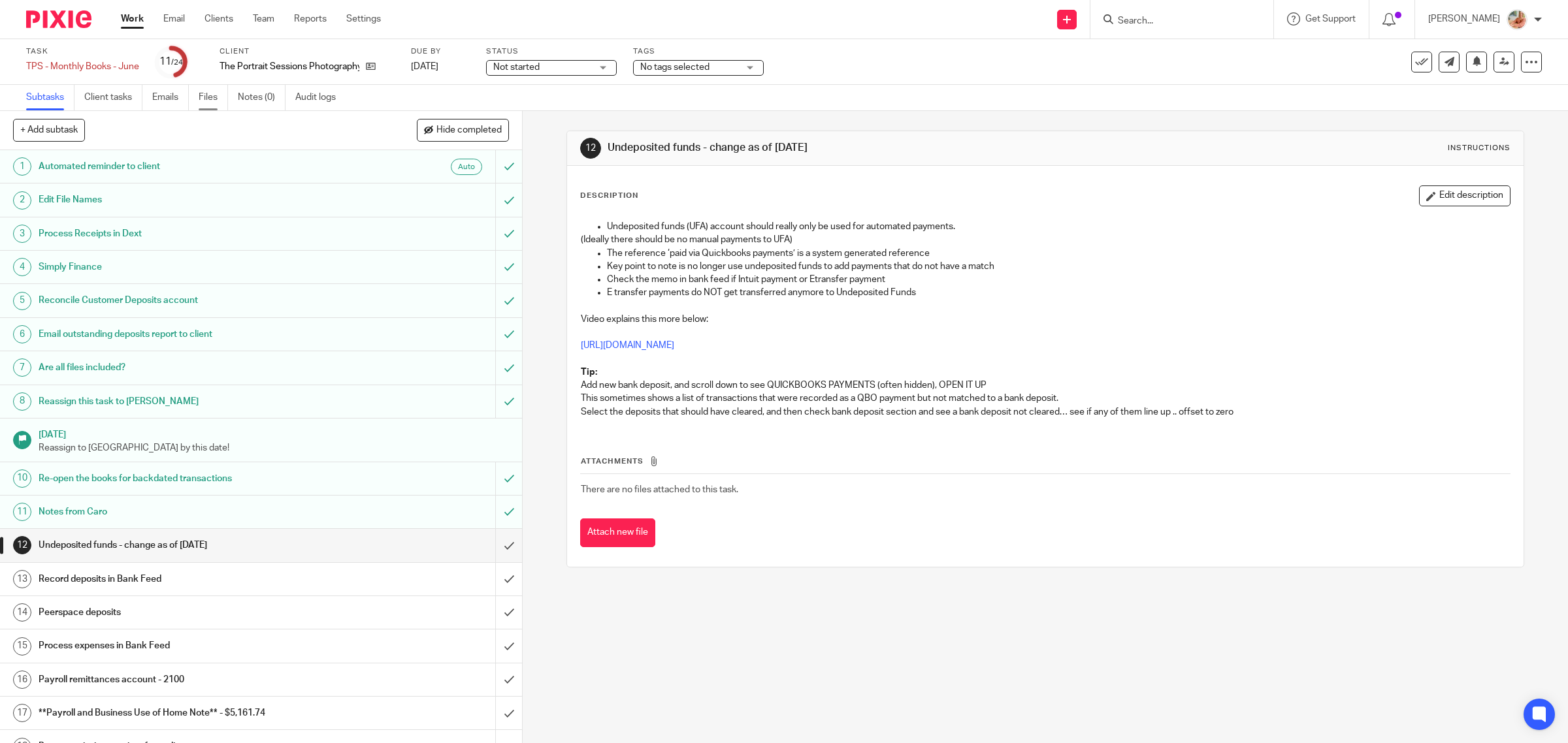
click at [209, 100] on link "Files" at bounding box center [213, 98] width 30 height 26
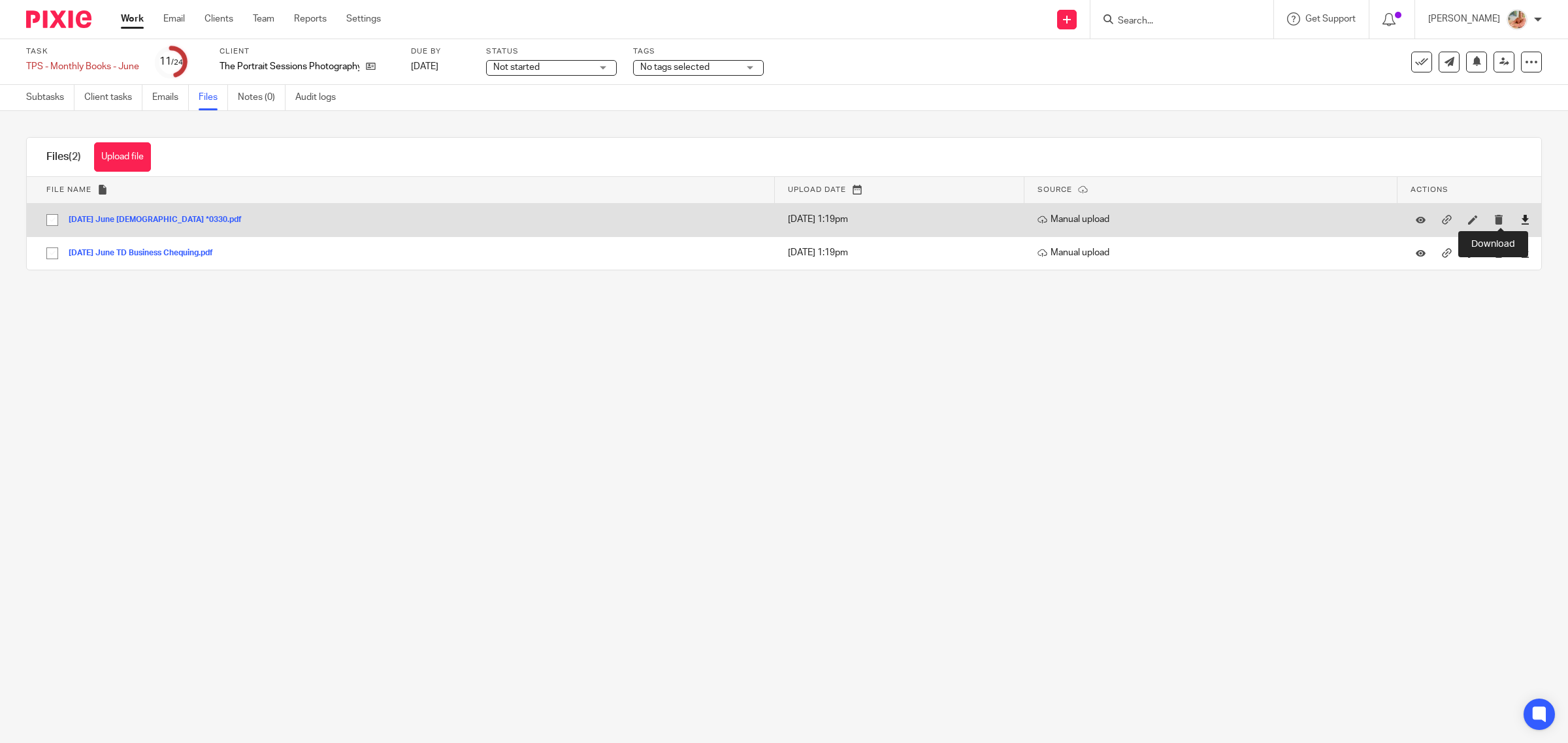
click at [1520, 219] on icon at bounding box center [1525, 219] width 10 height 10
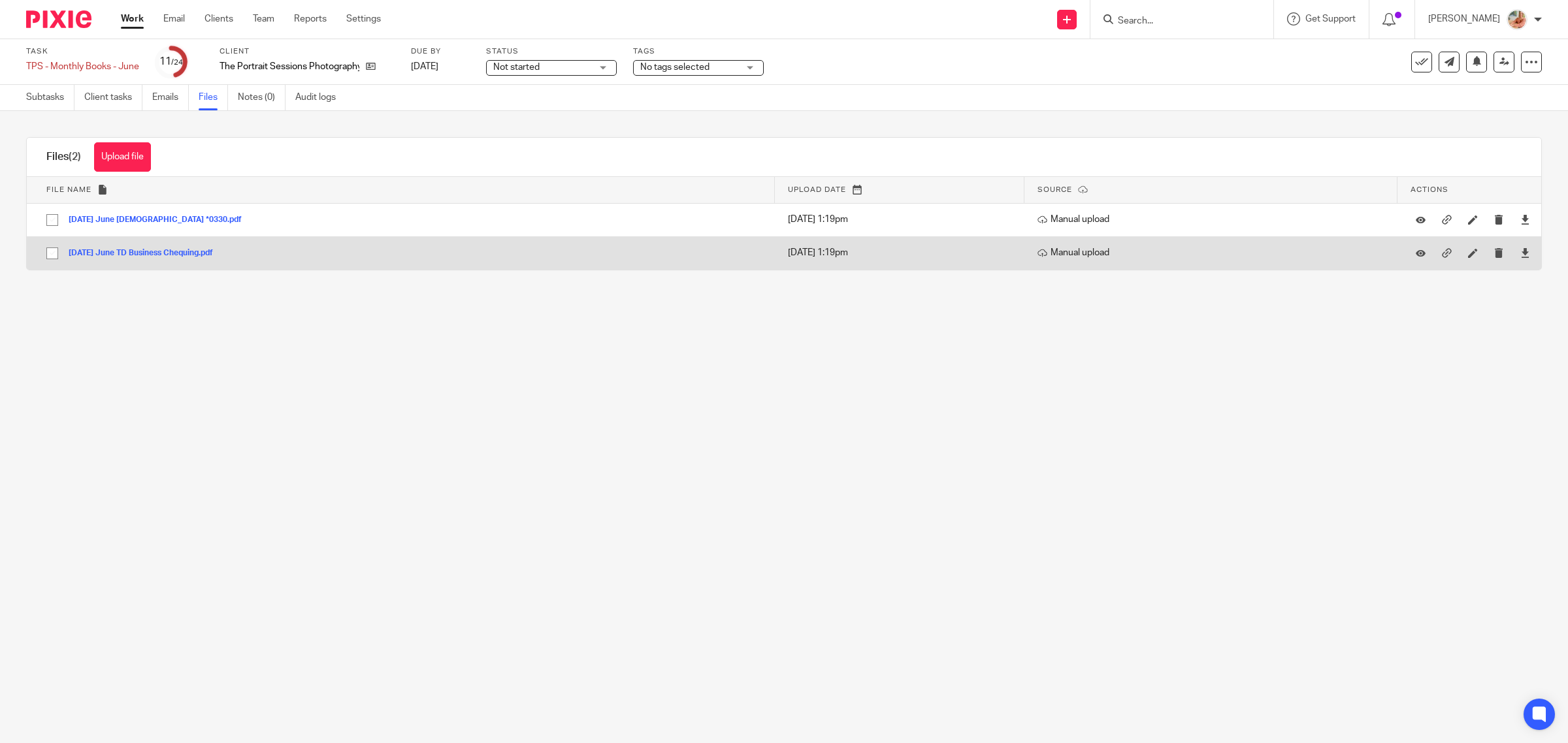
click at [1515, 260] on div at bounding box center [1524, 253] width 20 height 20
click at [1515, 256] on div at bounding box center [1524, 253] width 20 height 20
click at [1520, 253] on icon at bounding box center [1525, 253] width 10 height 10
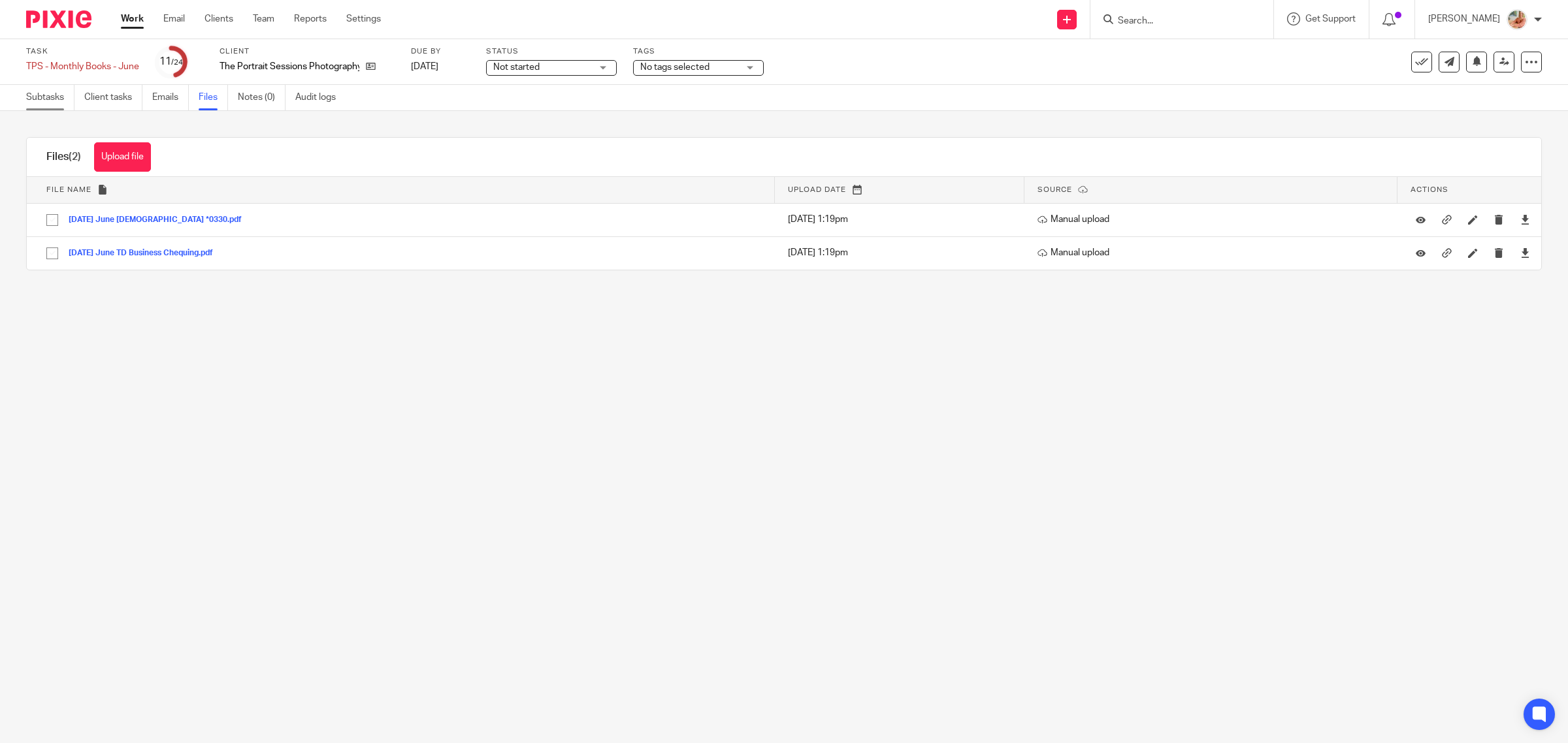
click at [54, 96] on link "Subtasks" at bounding box center [51, 98] width 49 height 26
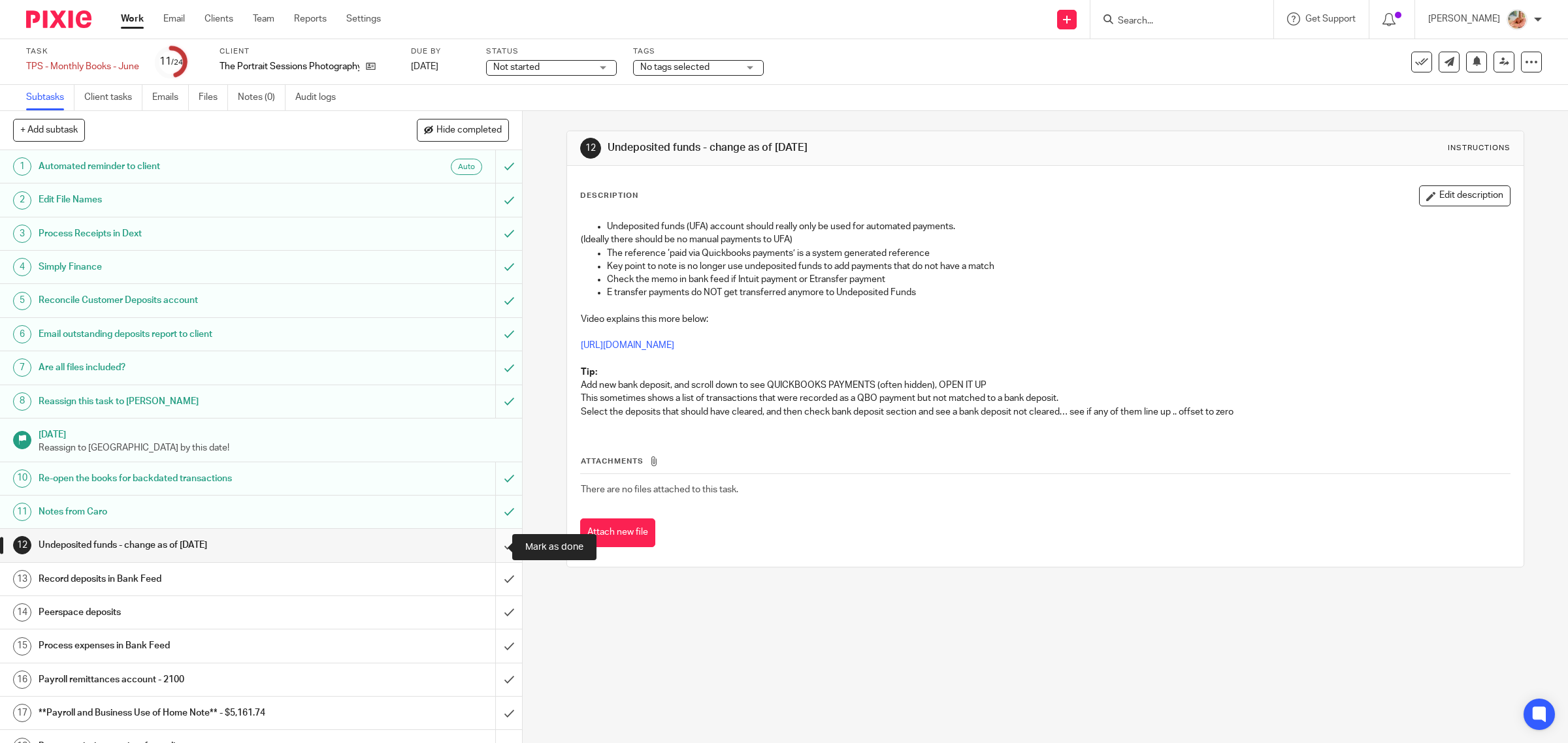
click at [495, 547] on input "submit" at bounding box center [261, 545] width 522 height 32
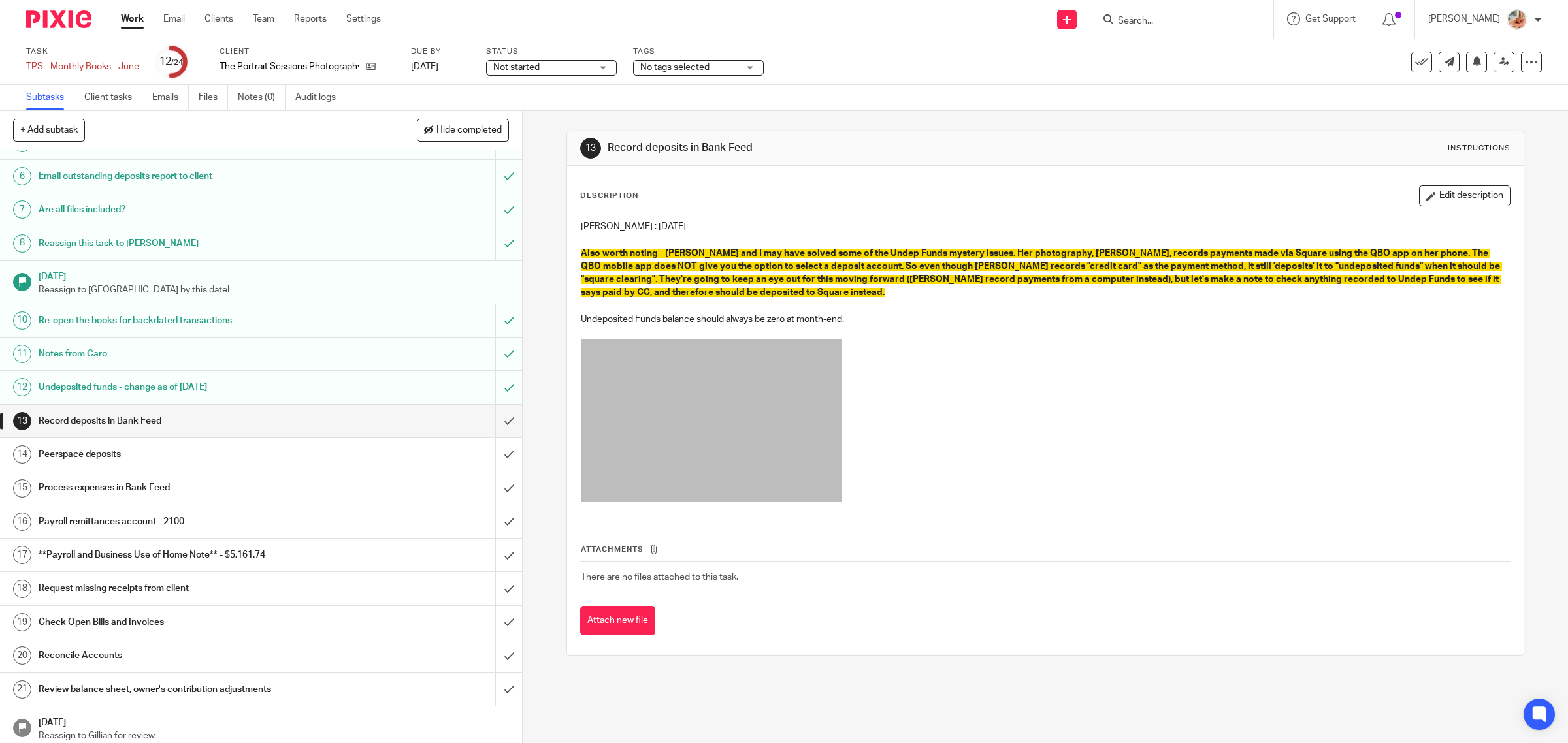
scroll to position [163, 0]
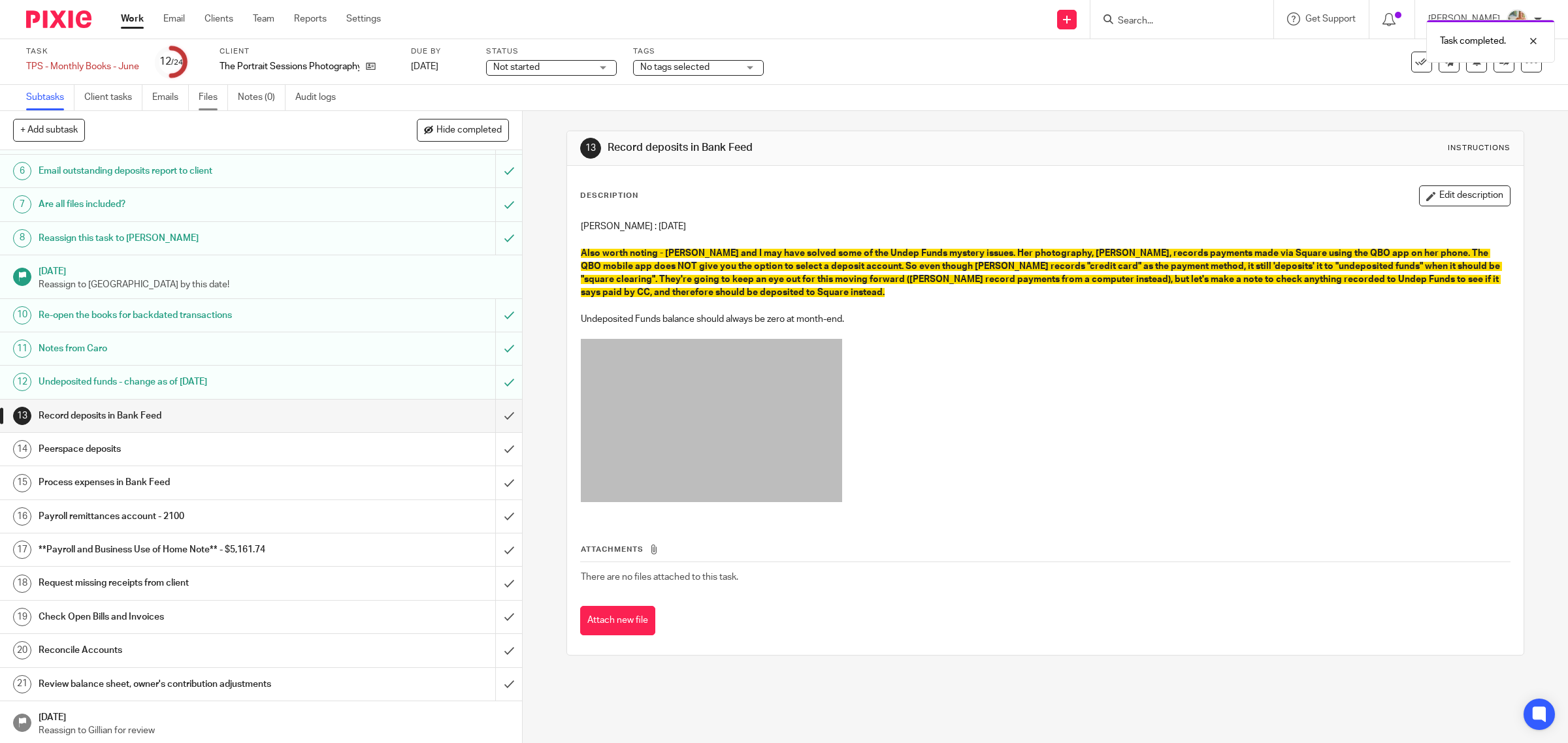
click at [211, 96] on link "Files" at bounding box center [213, 98] width 30 height 26
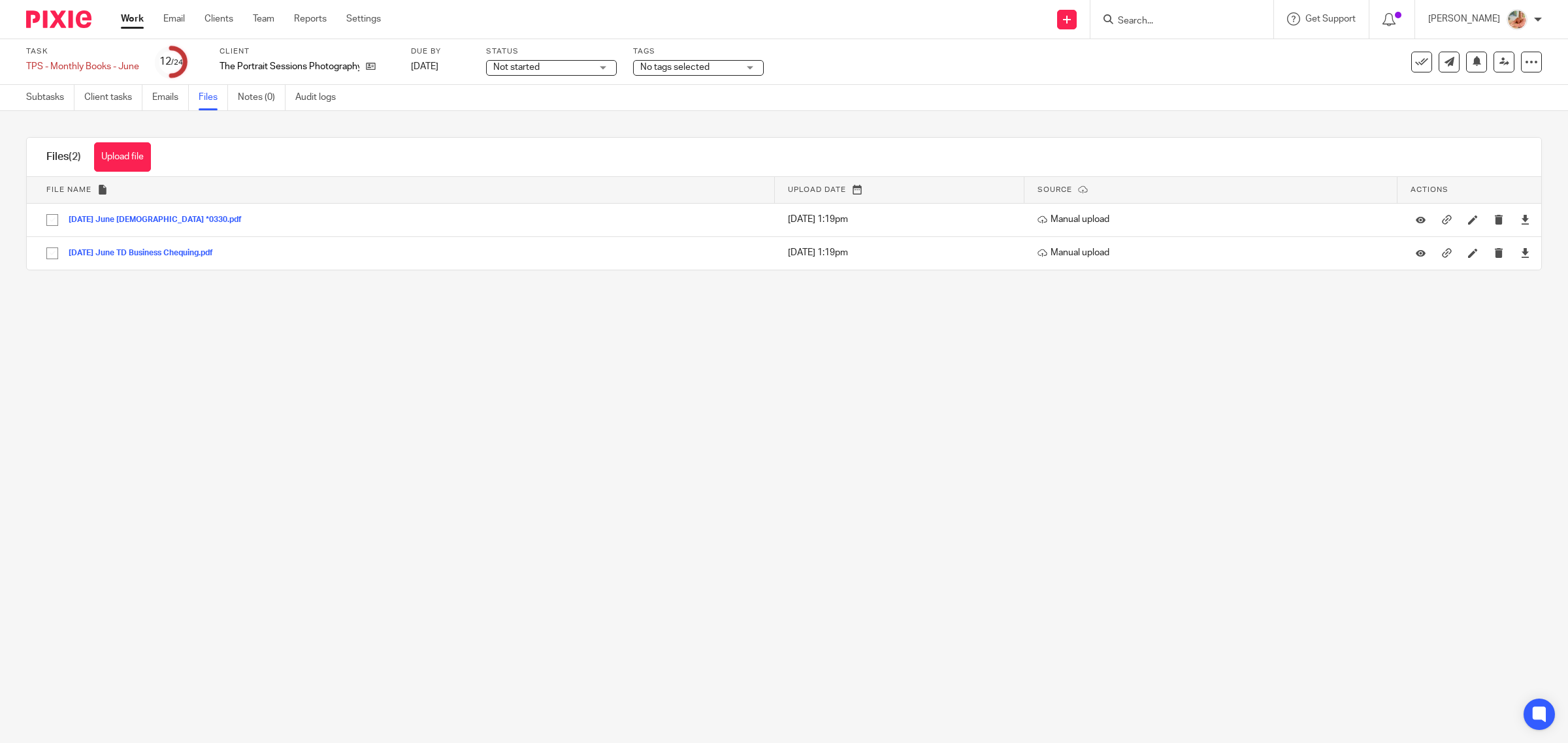
drag, startPoint x: 60, startPoint y: 106, endPoint x: 259, endPoint y: 193, distance: 217.2
click at [60, 105] on link "Subtasks" at bounding box center [51, 98] width 49 height 26
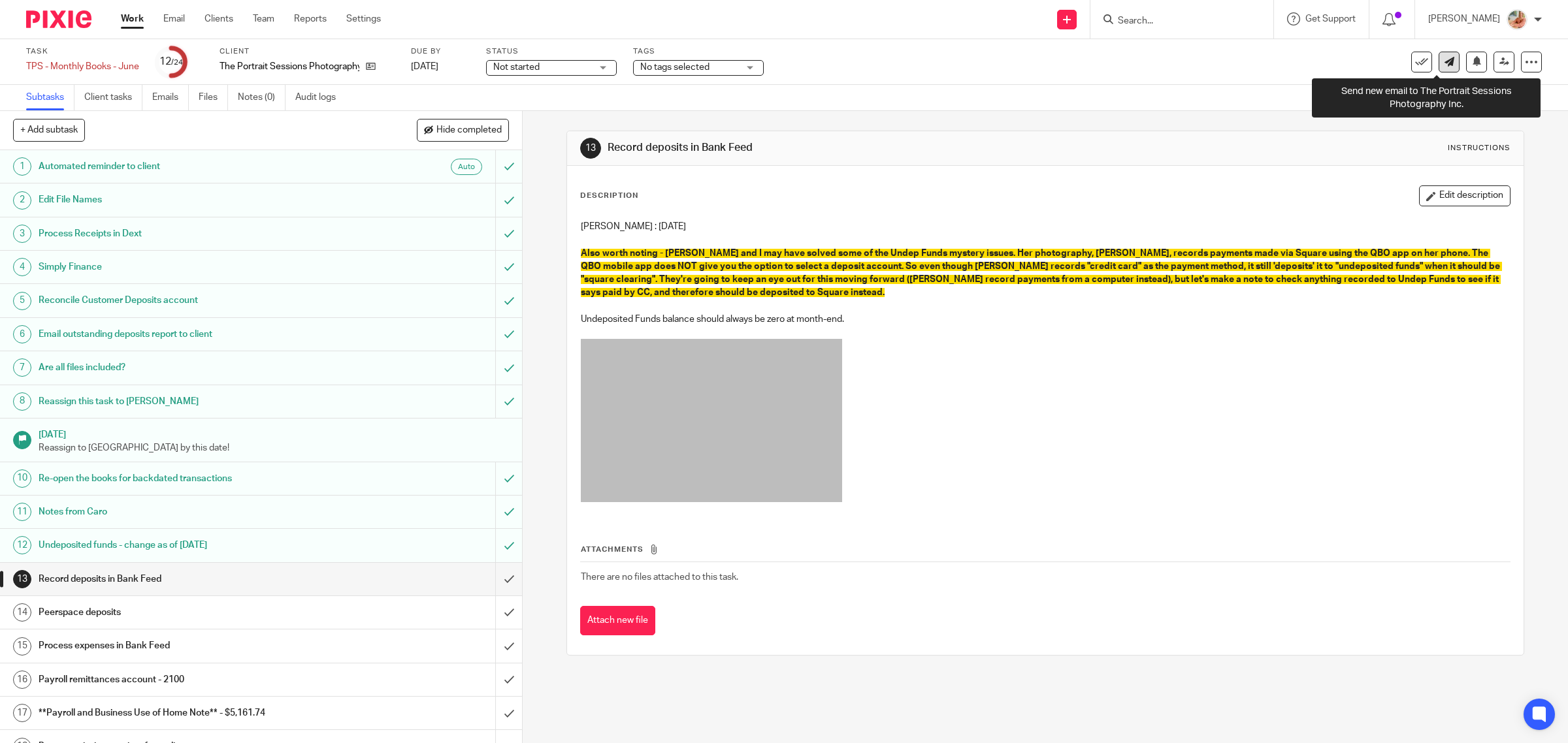
click at [1444, 66] on icon at bounding box center [1449, 61] width 10 height 10
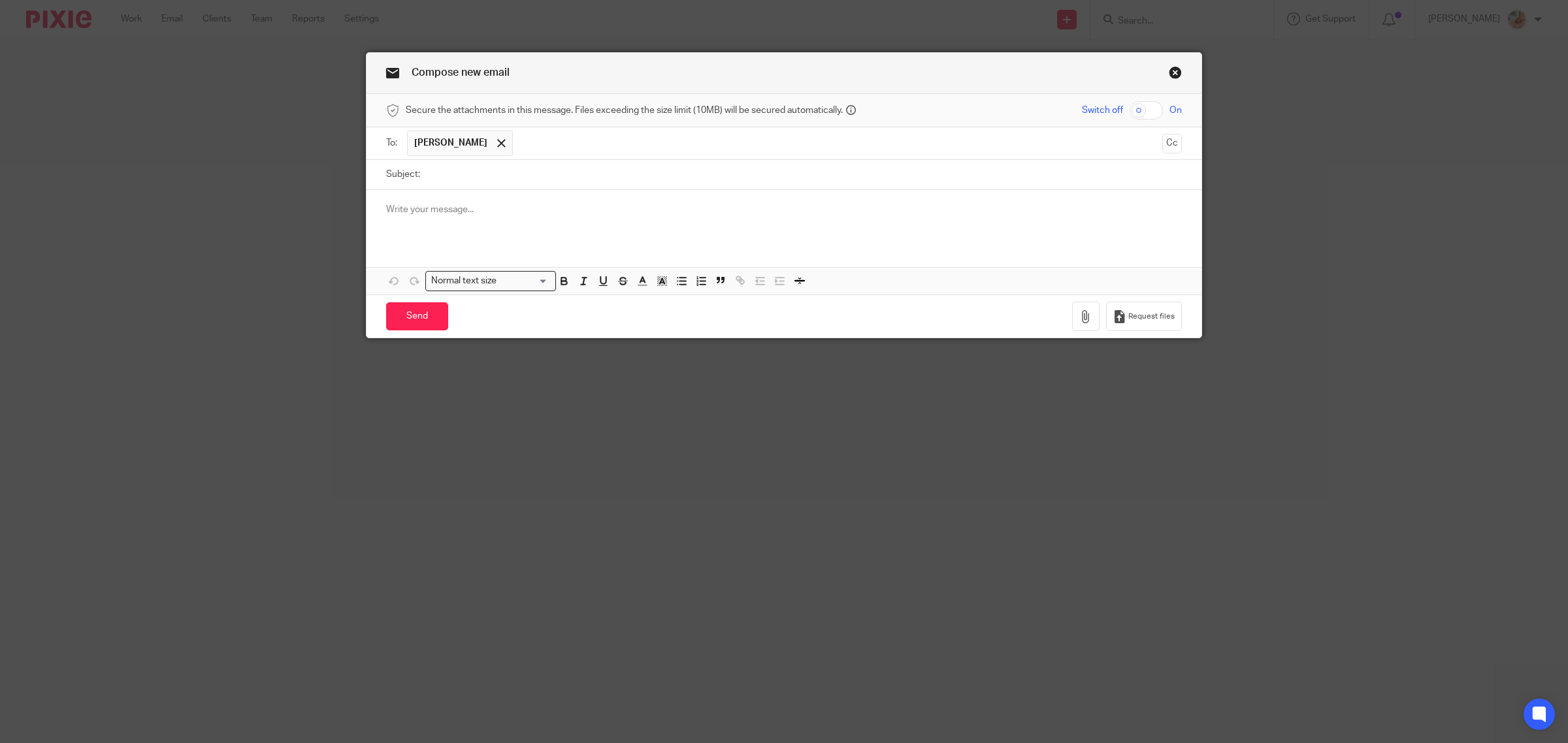
click at [466, 214] on p at bounding box center [784, 209] width 796 height 13
click at [1088, 318] on button "button" at bounding box center [1085, 317] width 28 height 30
click at [436, 220] on div at bounding box center [784, 215] width 835 height 51
click at [1137, 322] on span "Request files" at bounding box center [1151, 317] width 47 height 10
drag, startPoint x: 697, startPoint y: 213, endPoint x: 373, endPoint y: 196, distance: 324.4
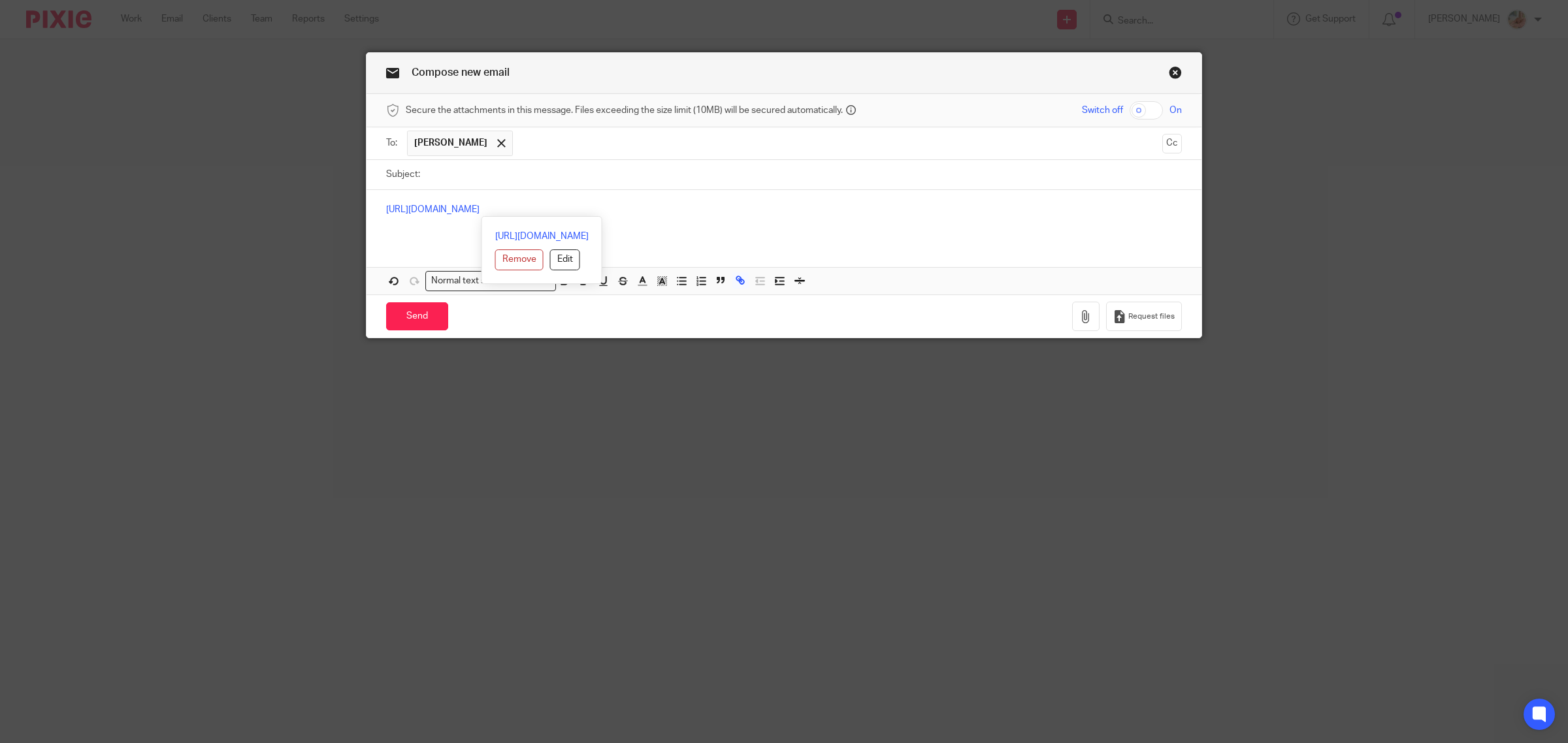
click at [370, 196] on div "[URL][DOMAIN_NAME]" at bounding box center [784, 215] width 835 height 51
click at [1169, 70] on link "Close this dialog window" at bounding box center [1174, 75] width 13 height 18
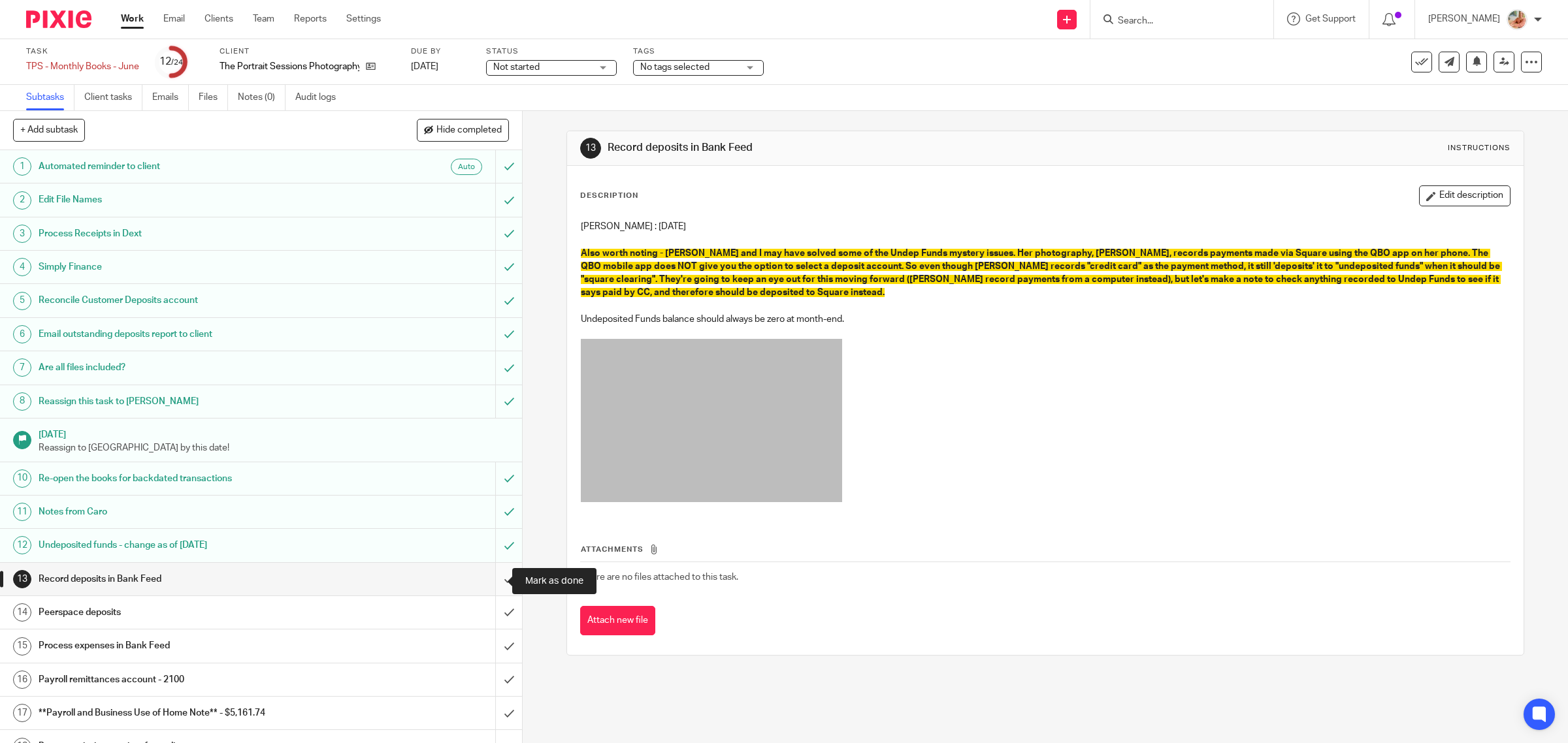
click at [485, 576] on input "submit" at bounding box center [261, 579] width 522 height 32
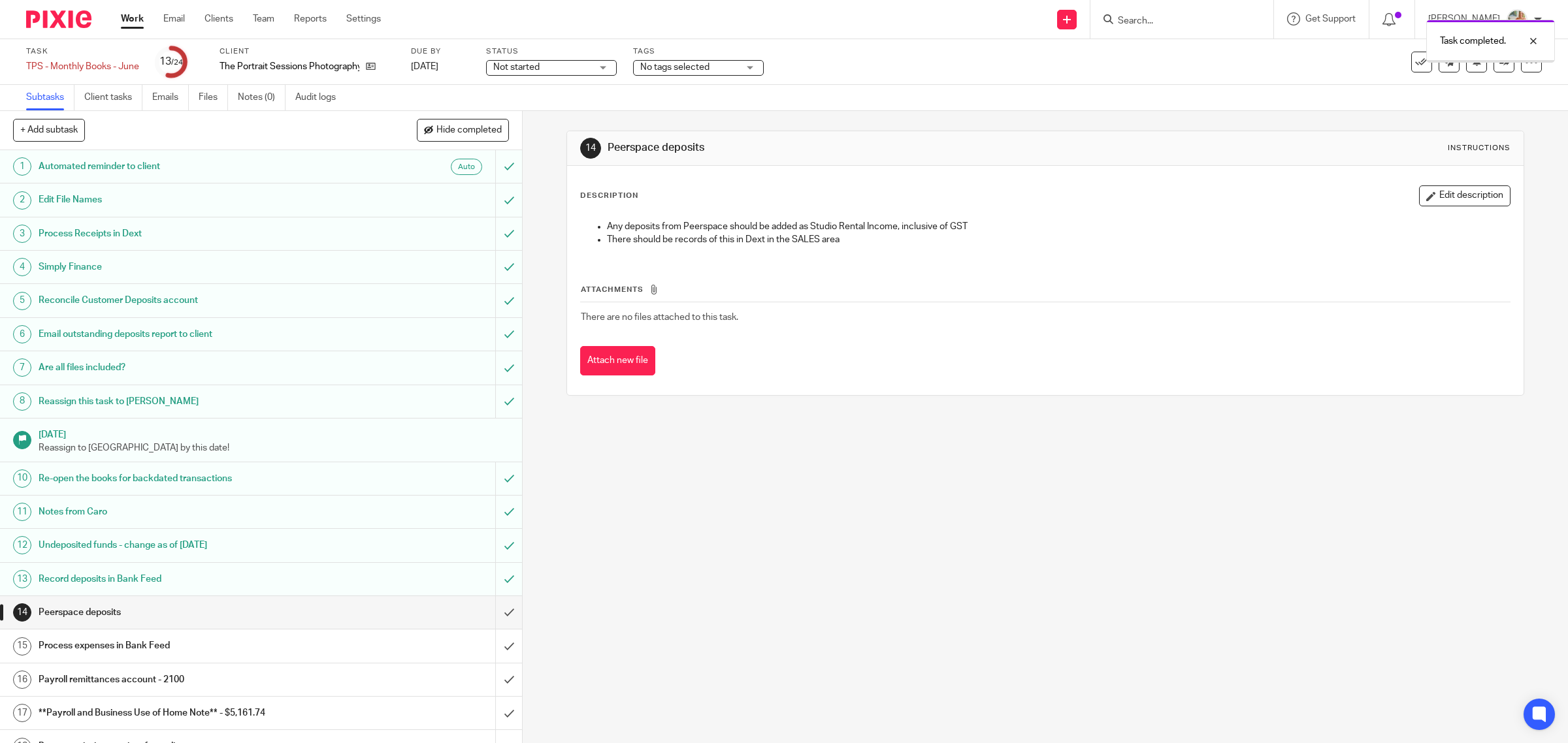
scroll to position [236, 0]
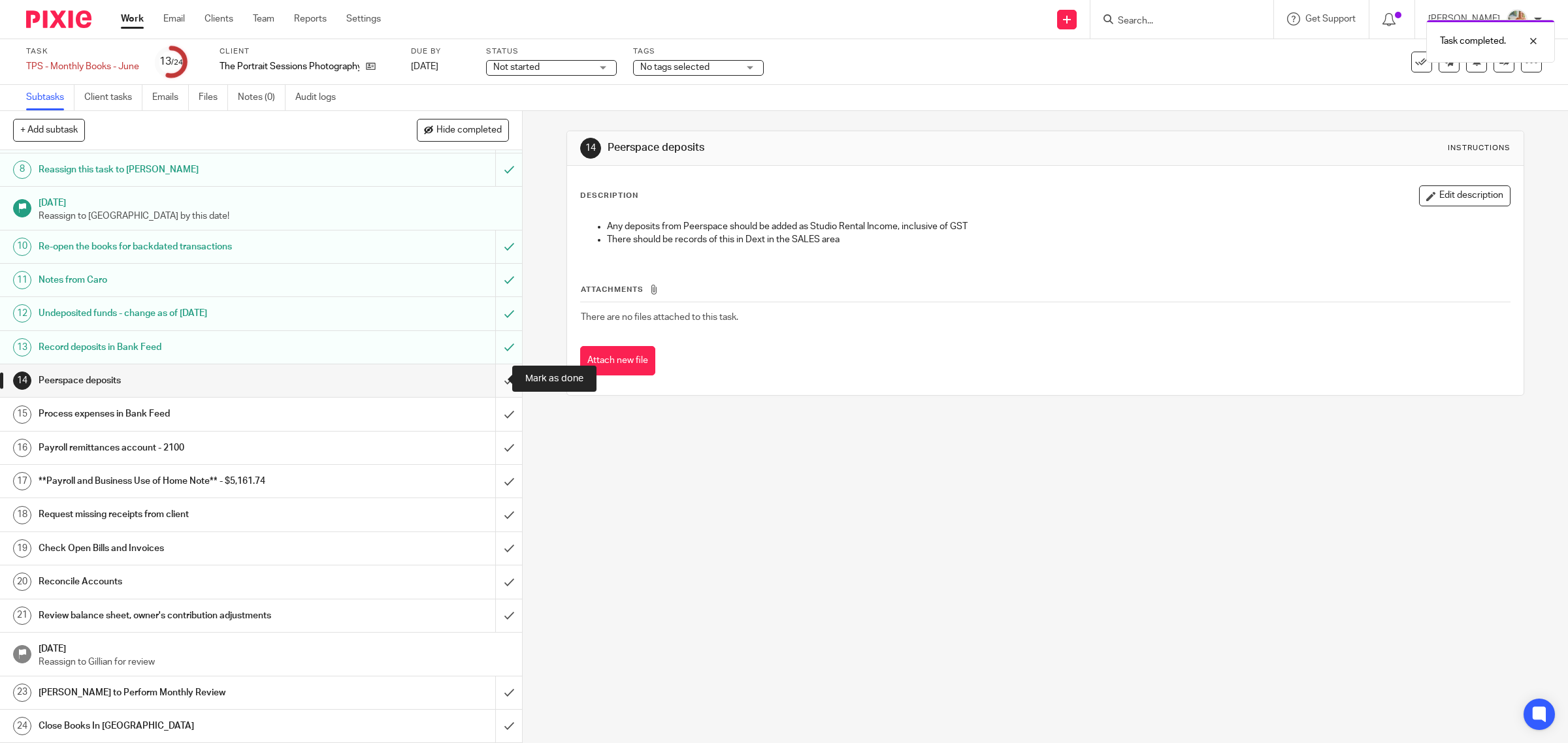
drag, startPoint x: 491, startPoint y: 383, endPoint x: 513, endPoint y: 402, distance: 29.1
click at [491, 383] on input "submit" at bounding box center [261, 381] width 522 height 32
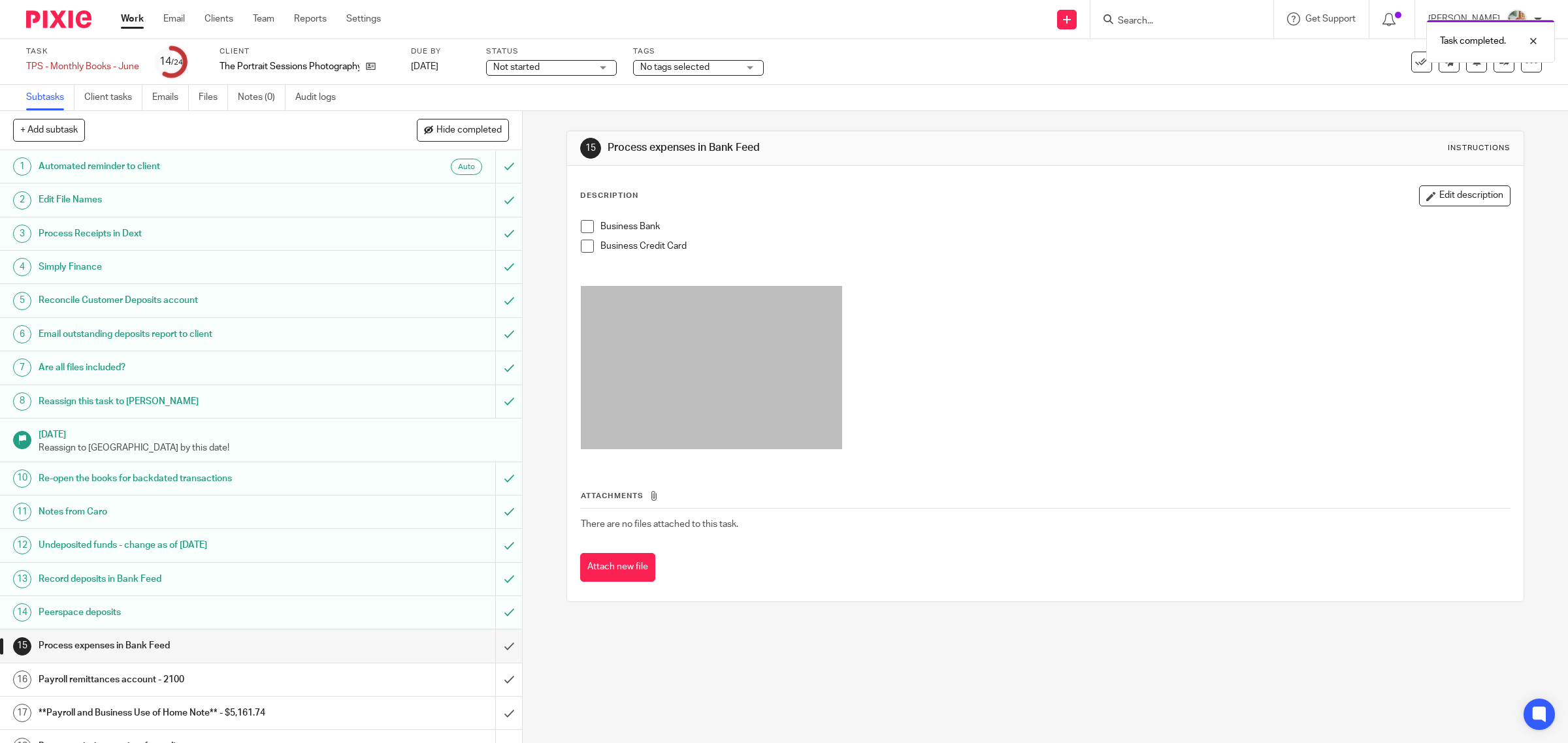
scroll to position [82, 0]
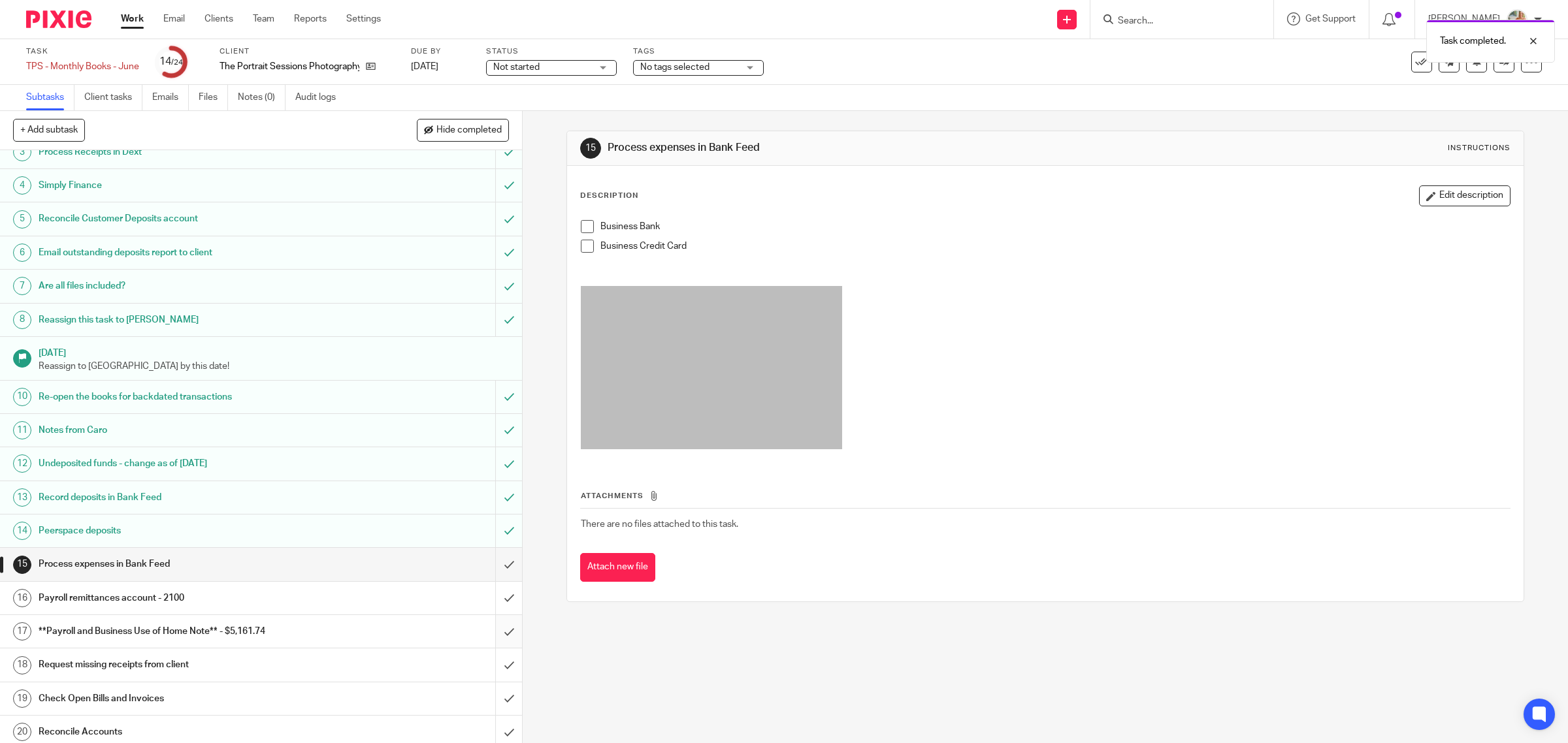
drag, startPoint x: 268, startPoint y: 634, endPoint x: 502, endPoint y: 645, distance: 234.3
click at [268, 632] on h1 "**Payroll and Business Use of Home Note** - $5,161.74" at bounding box center [186, 631] width 296 height 20
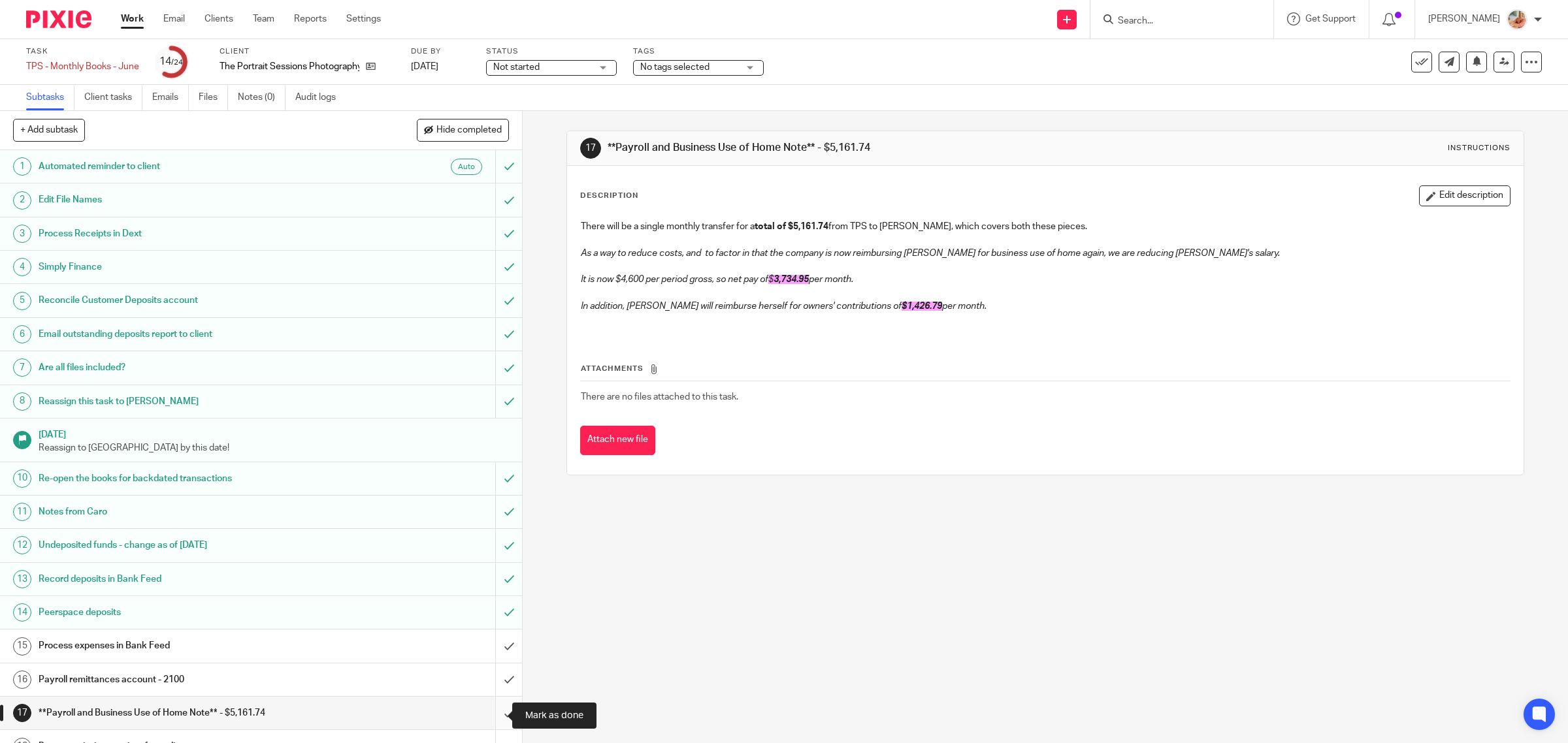
click at [497, 707] on input "submit" at bounding box center [261, 713] width 522 height 32
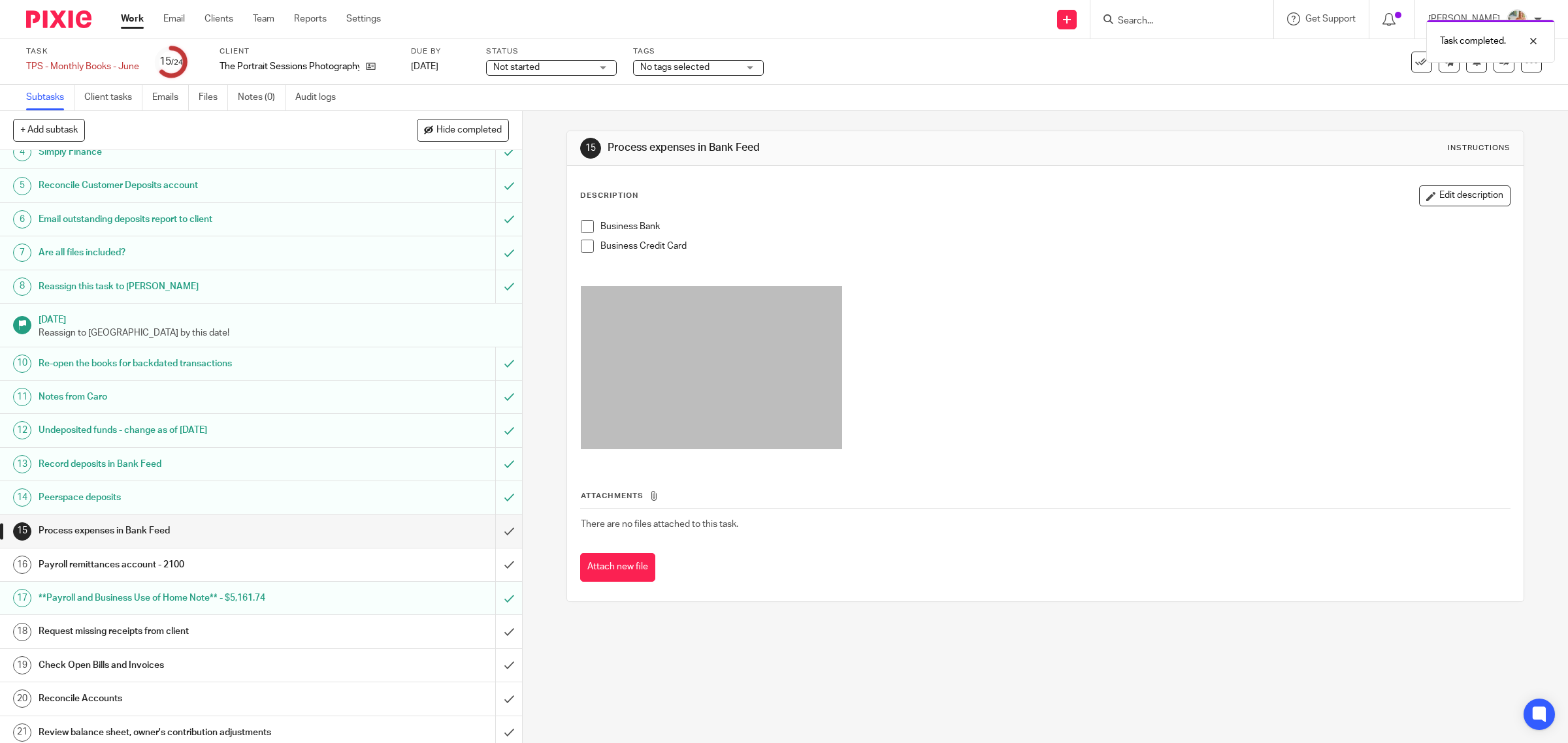
scroll to position [236, 0]
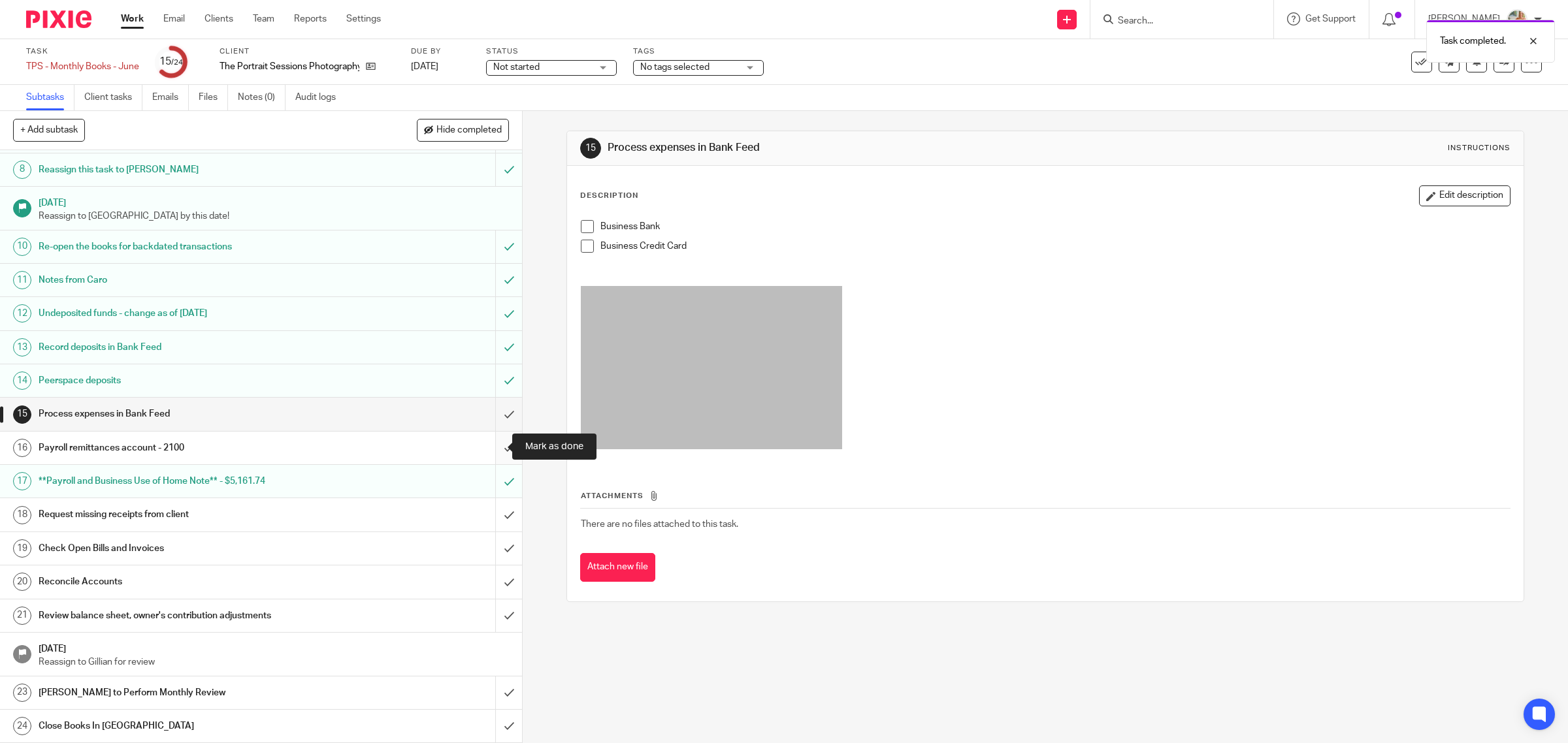
click at [485, 441] on input "submit" at bounding box center [261, 448] width 522 height 32
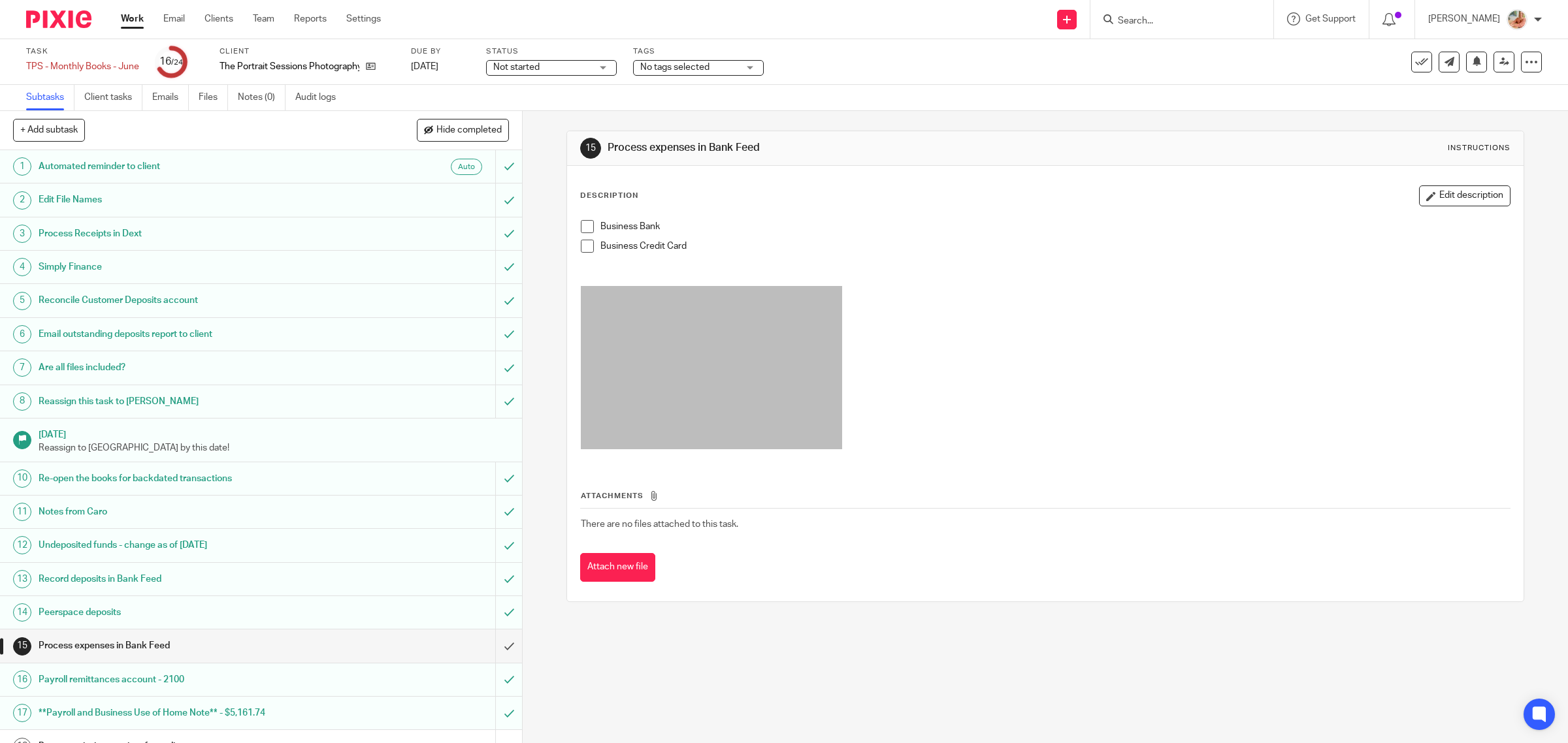
click at [580, 223] on span at bounding box center [587, 226] width 13 height 13
click at [586, 242] on span at bounding box center [587, 246] width 13 height 13
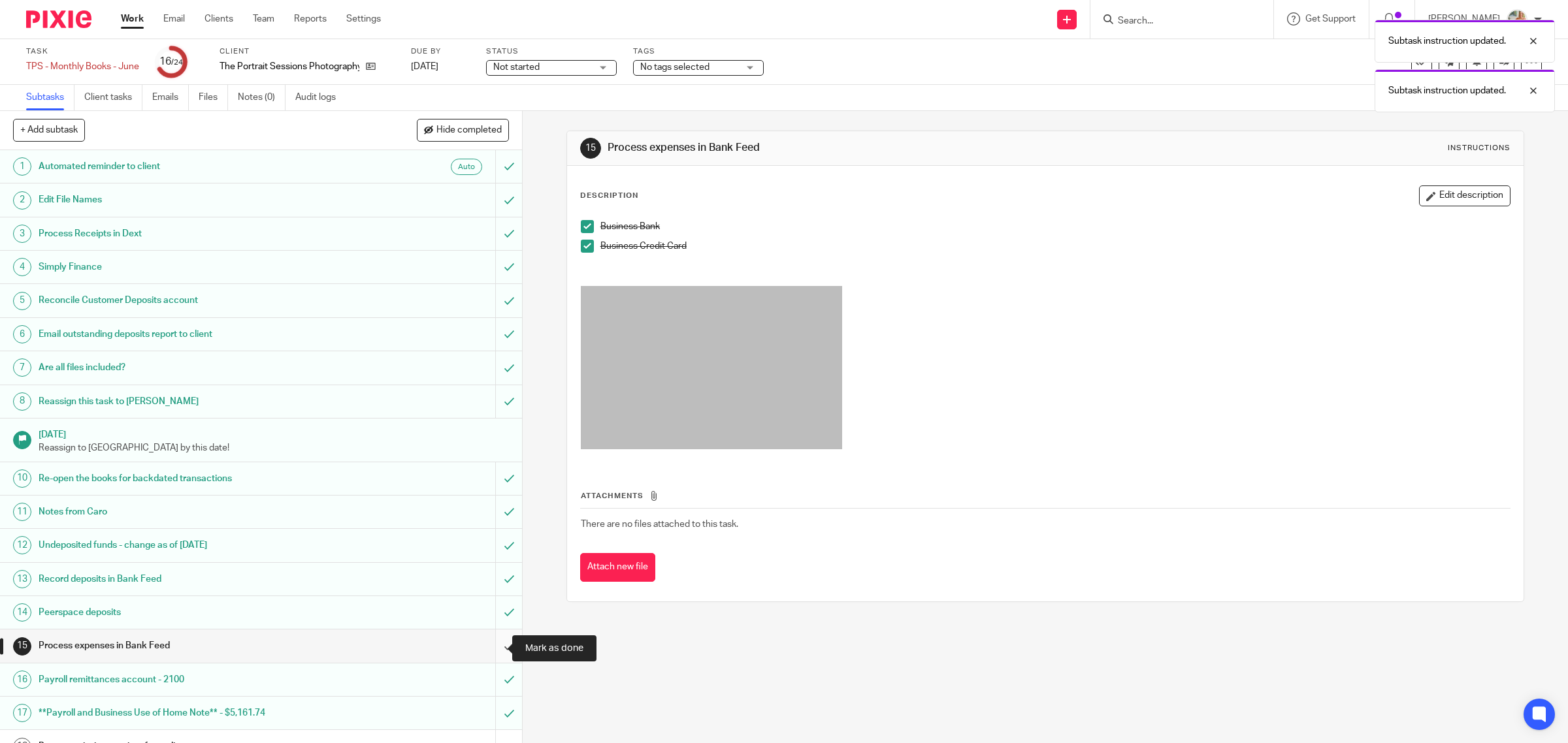
click at [501, 651] on input "submit" at bounding box center [261, 646] width 522 height 32
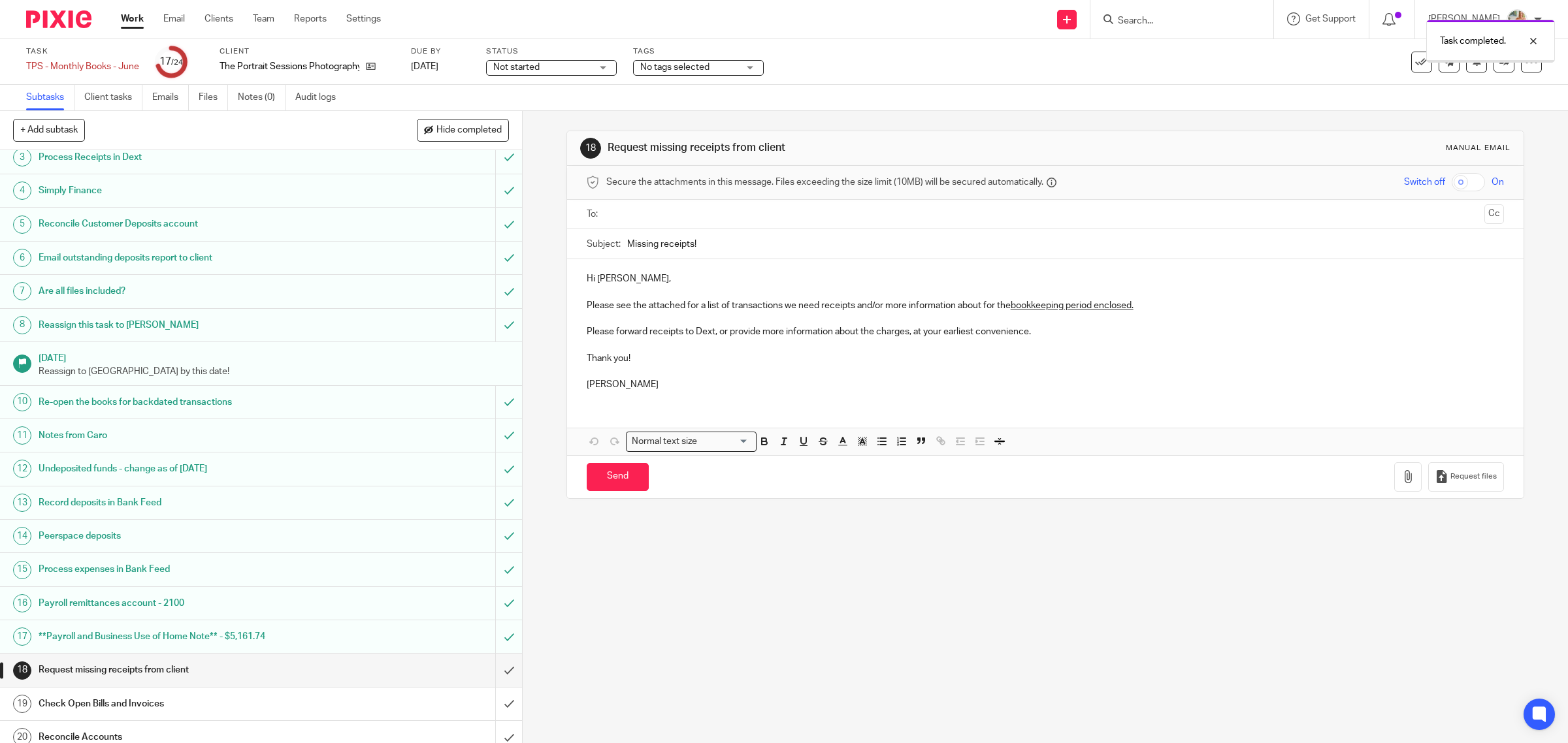
scroll to position [236, 0]
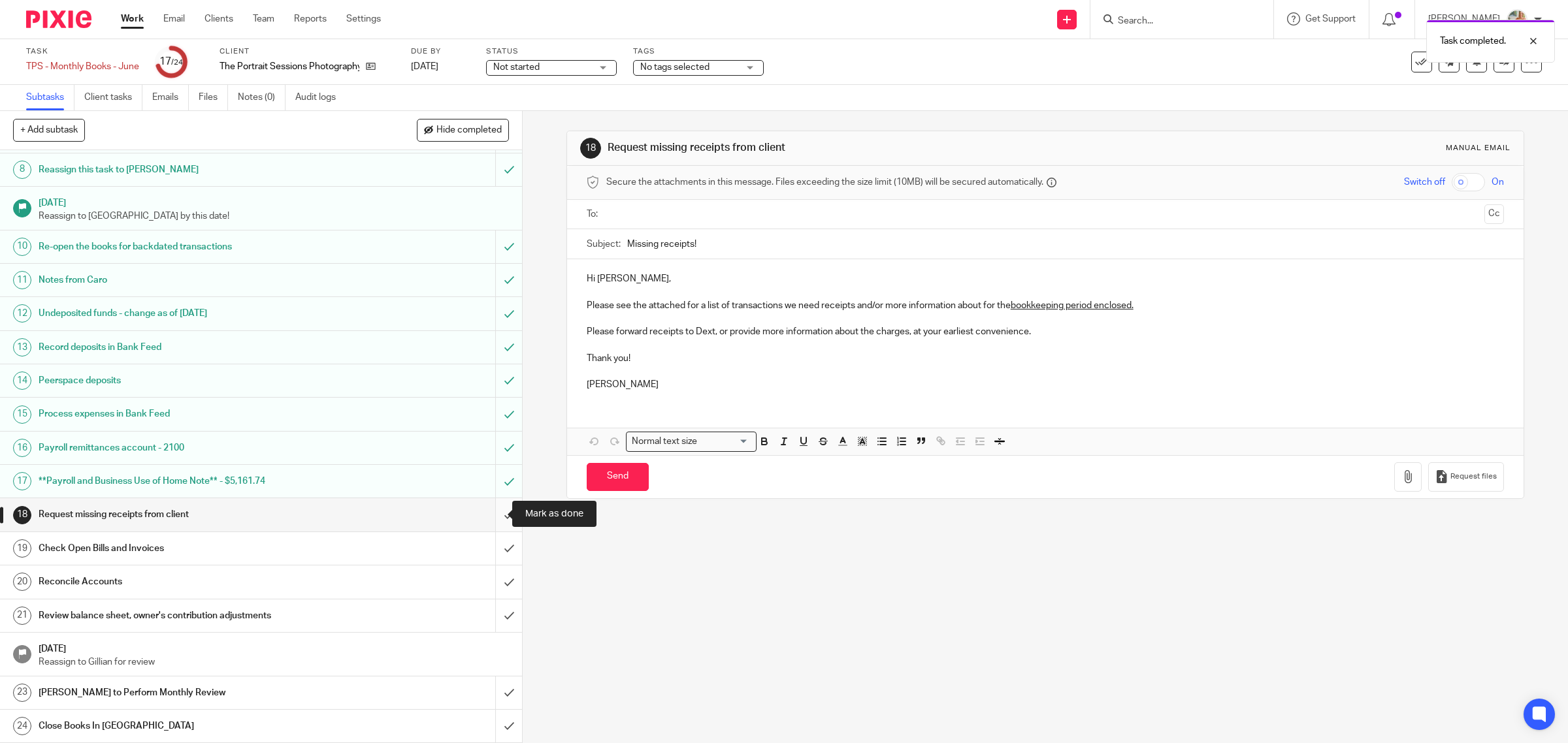
click at [490, 514] on input "submit" at bounding box center [261, 514] width 522 height 32
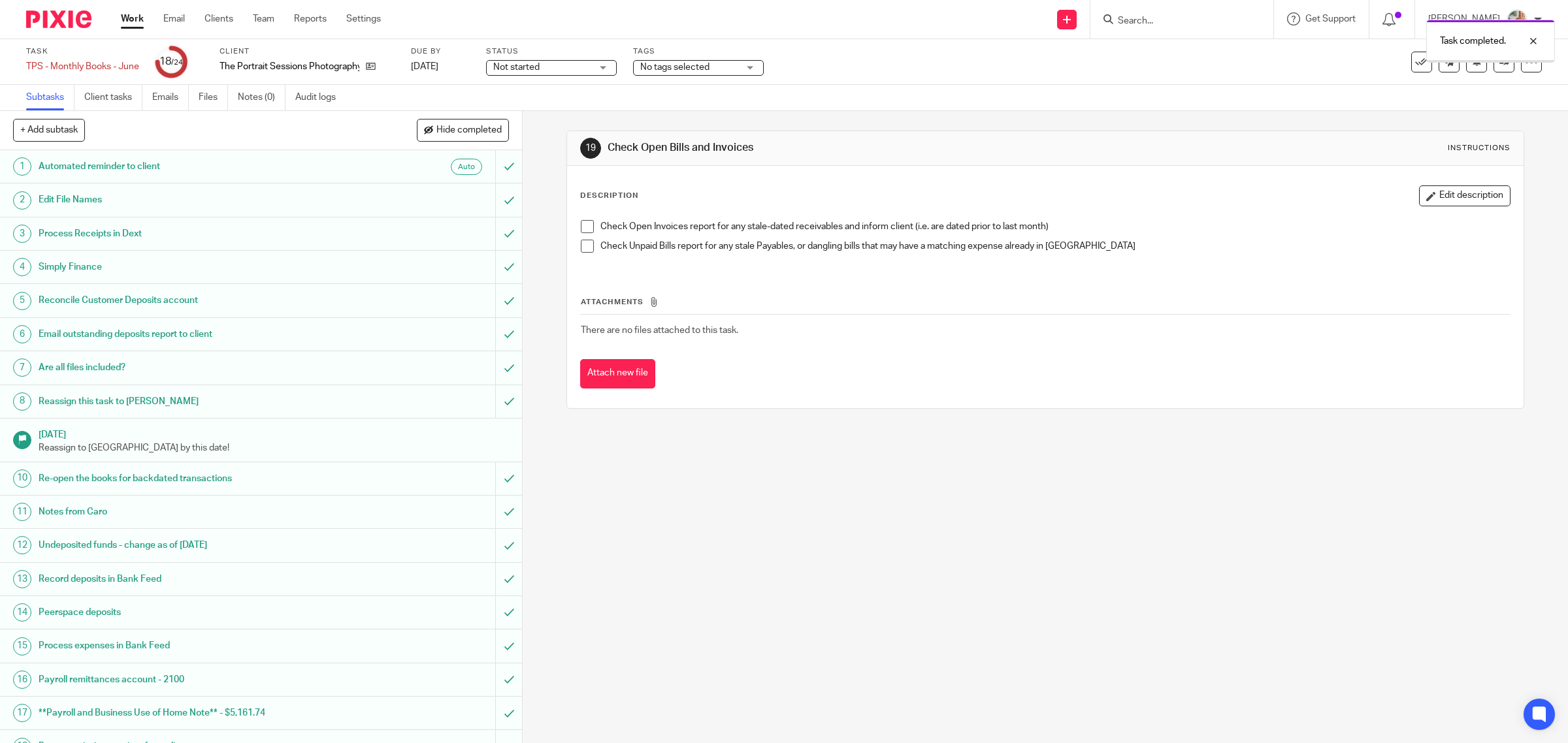
scroll to position [236, 0]
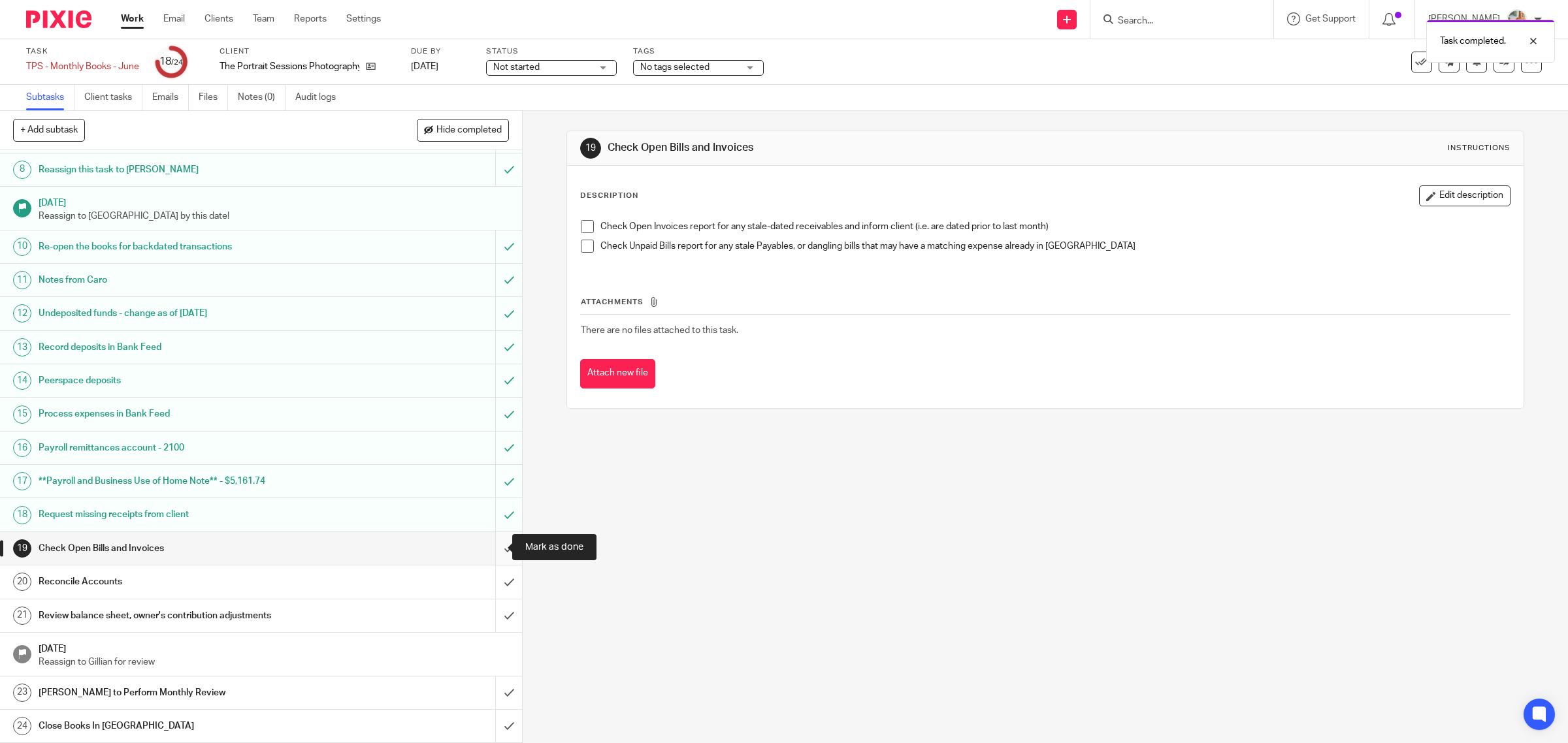
click at [497, 553] on input "submit" at bounding box center [261, 549] width 522 height 32
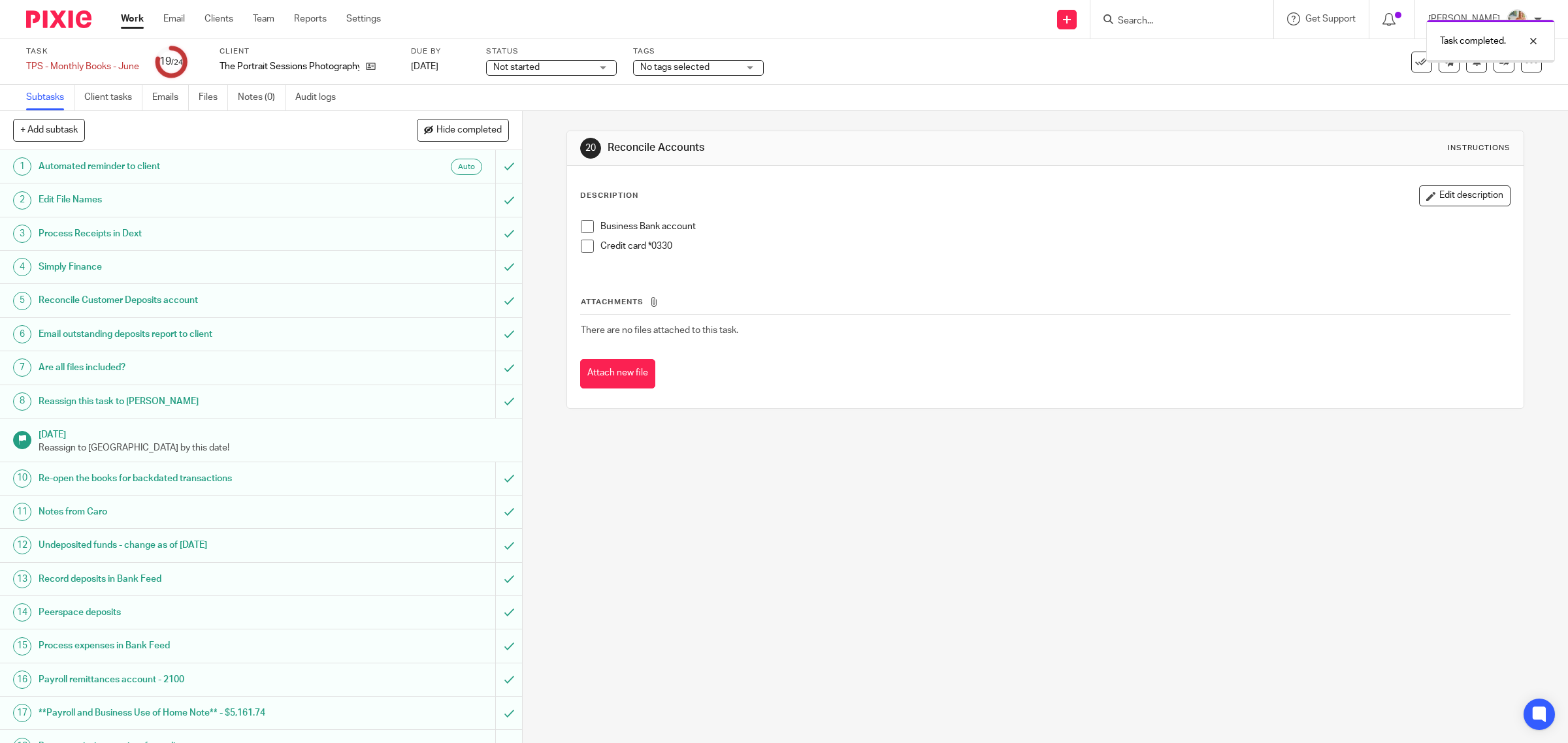
scroll to position [236, 0]
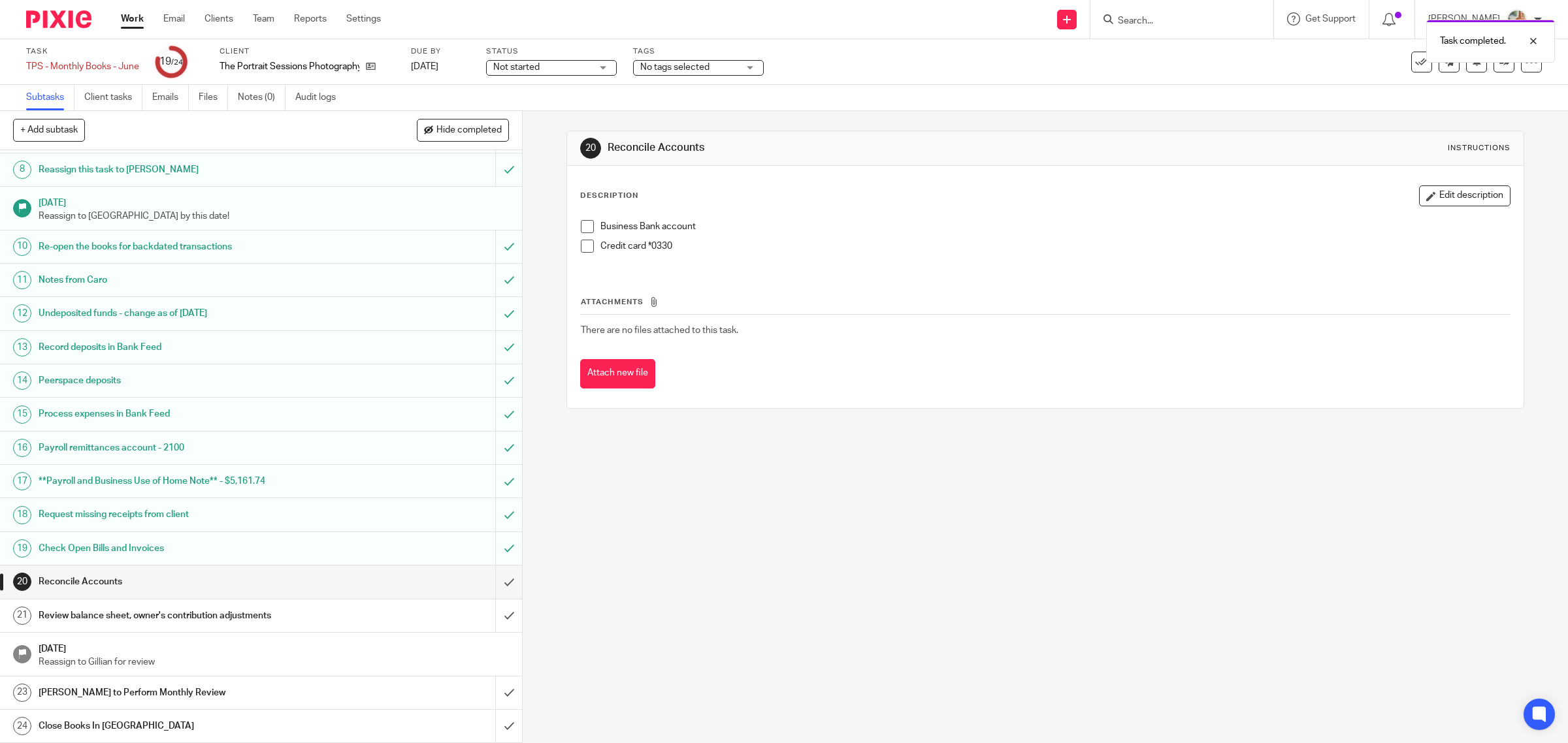
click at [583, 223] on span at bounding box center [587, 226] width 13 height 13
click at [1519, 67] on div "Task completed. Subtask instruction updated." at bounding box center [1169, 62] width 771 height 99
click at [1532, 39] on div at bounding box center [1523, 40] width 35 height 16
click at [1523, 53] on div at bounding box center [1531, 61] width 21 height 21
click at [1438, 111] on link "Advanced task editor" at bounding box center [1478, 114] width 86 height 9
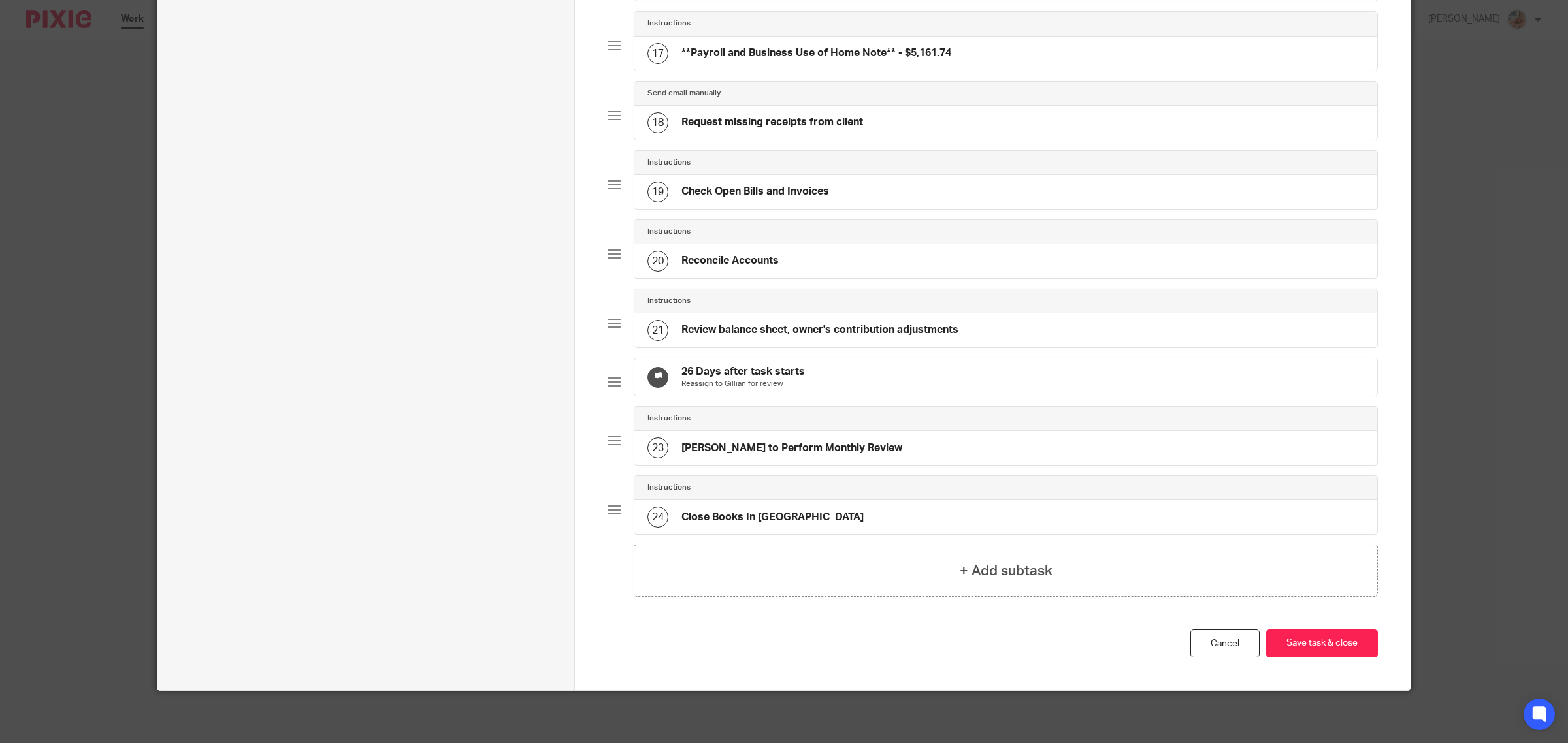
scroll to position [1261, 0]
click at [975, 561] on h4 "+ Add subtask" at bounding box center [1006, 571] width 92 height 20
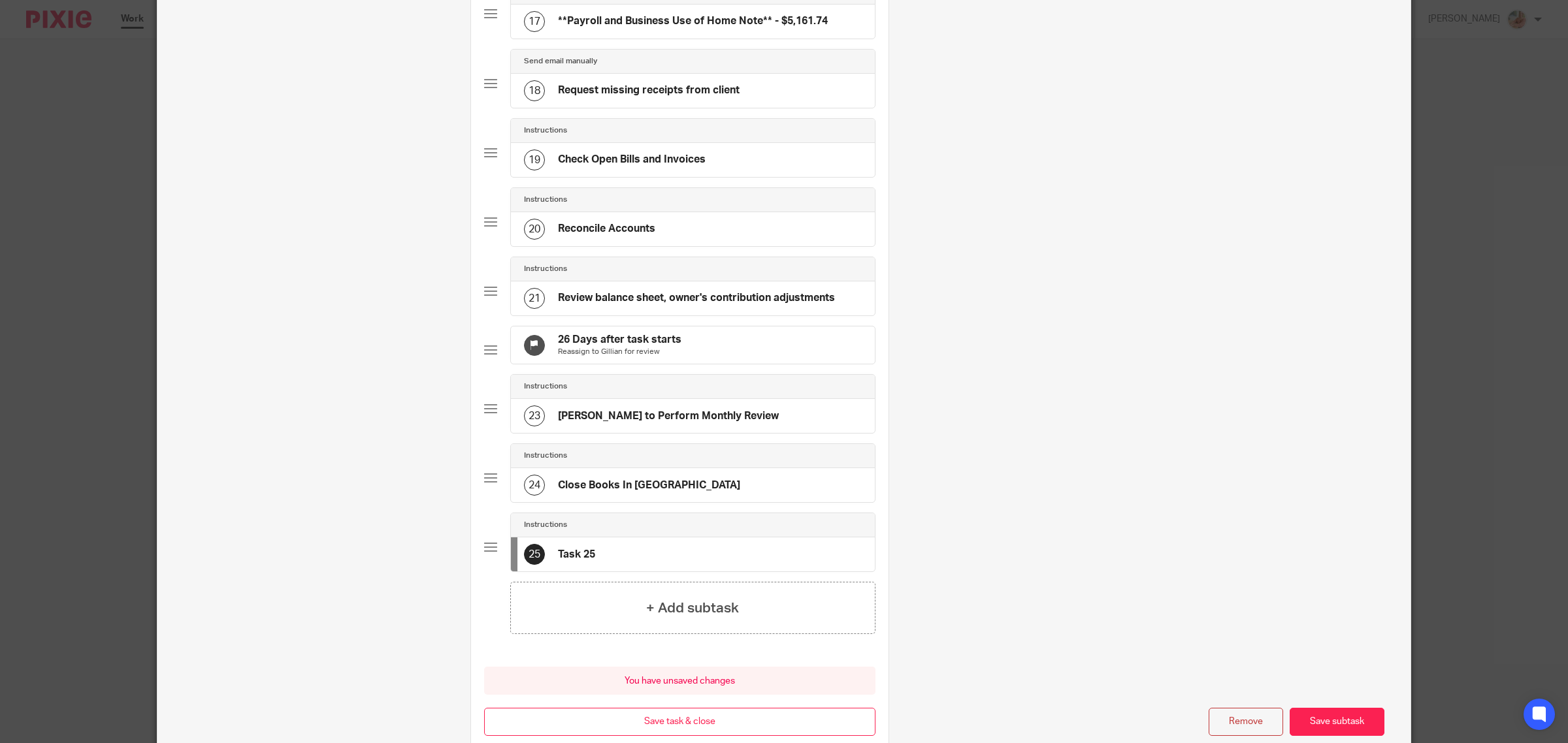
scroll to position [0, 0]
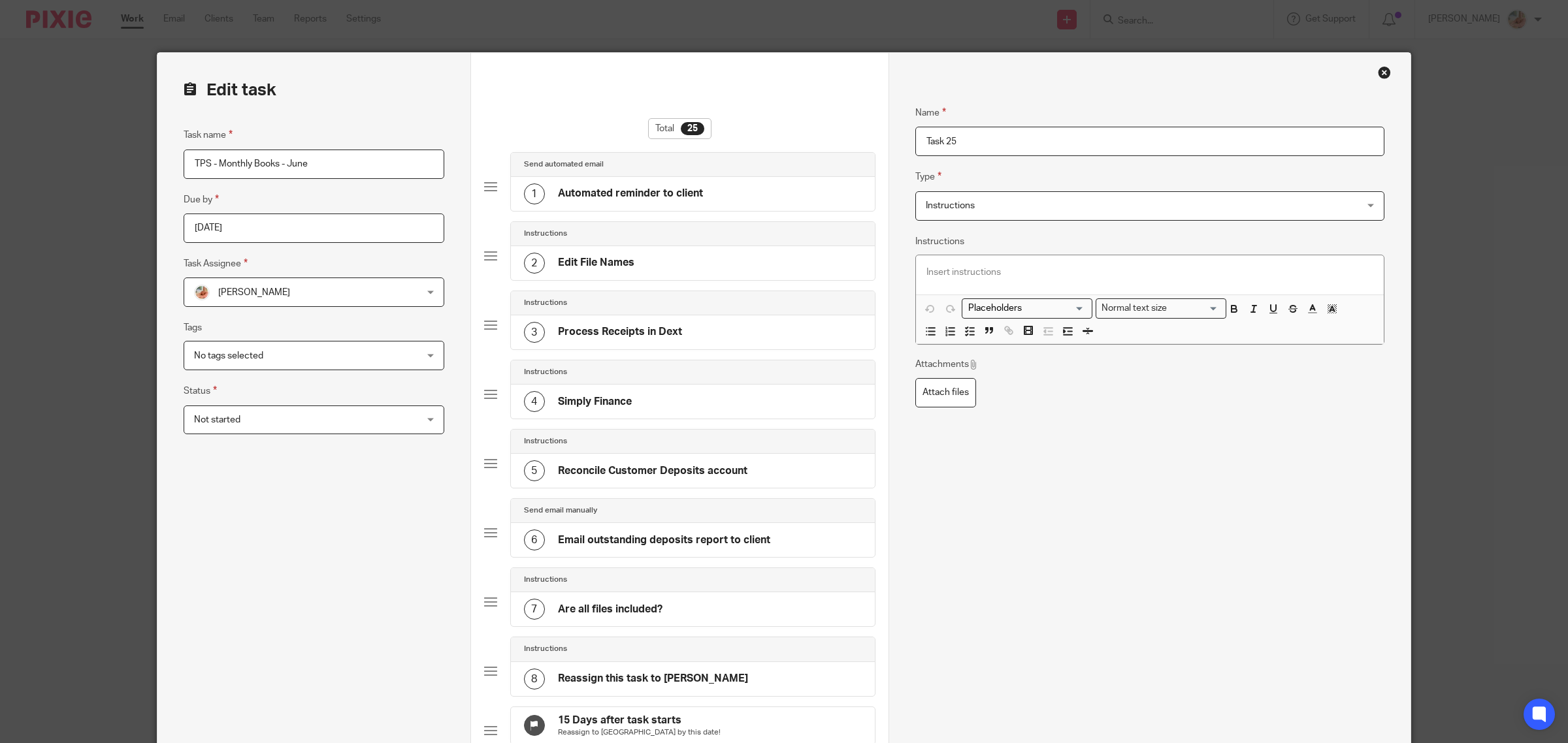
drag, startPoint x: 978, startPoint y: 142, endPoint x: 923, endPoint y: 139, distance: 55.1
click at [923, 139] on input "Task 25" at bounding box center [1150, 142] width 469 height 30
type input "T"
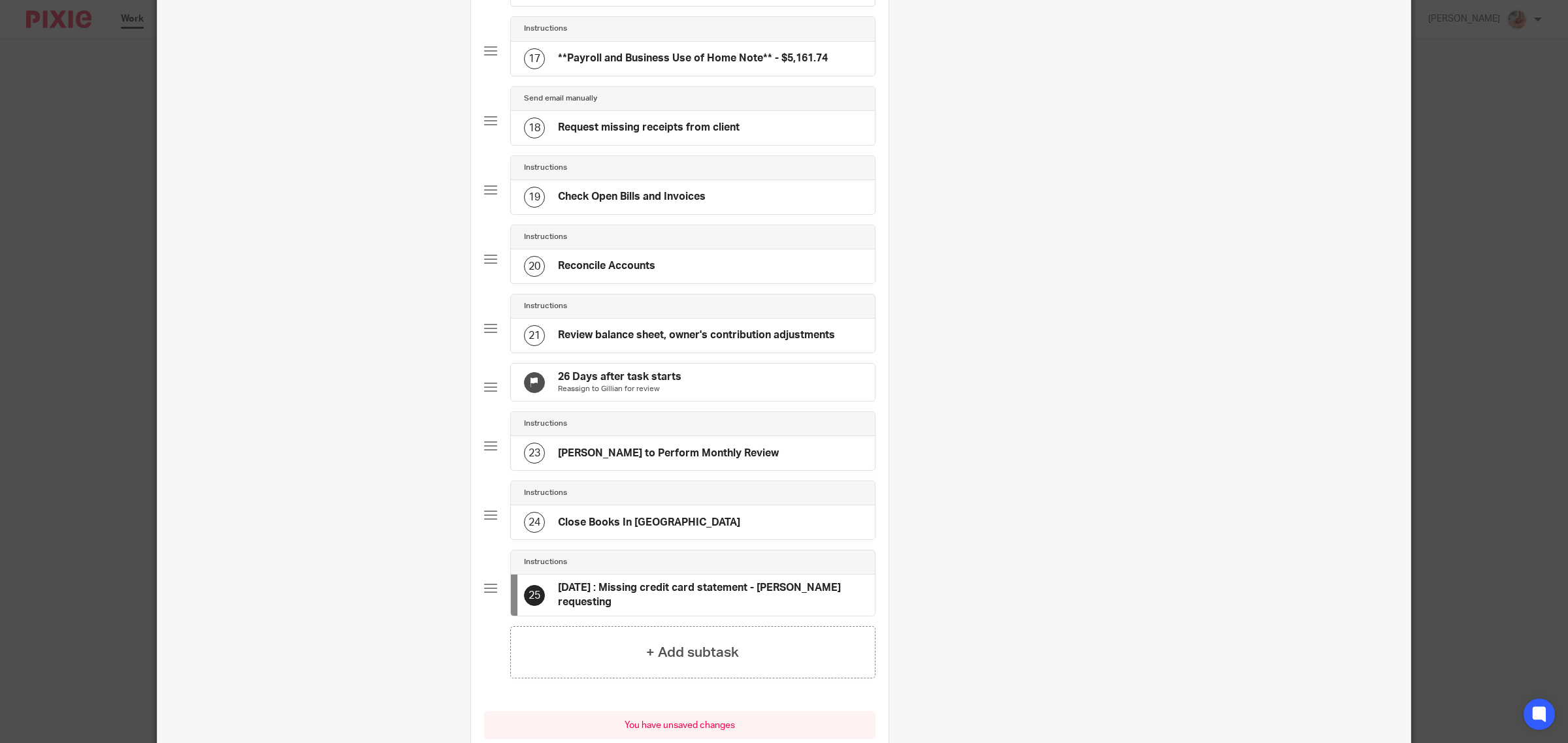
scroll to position [1208, 0]
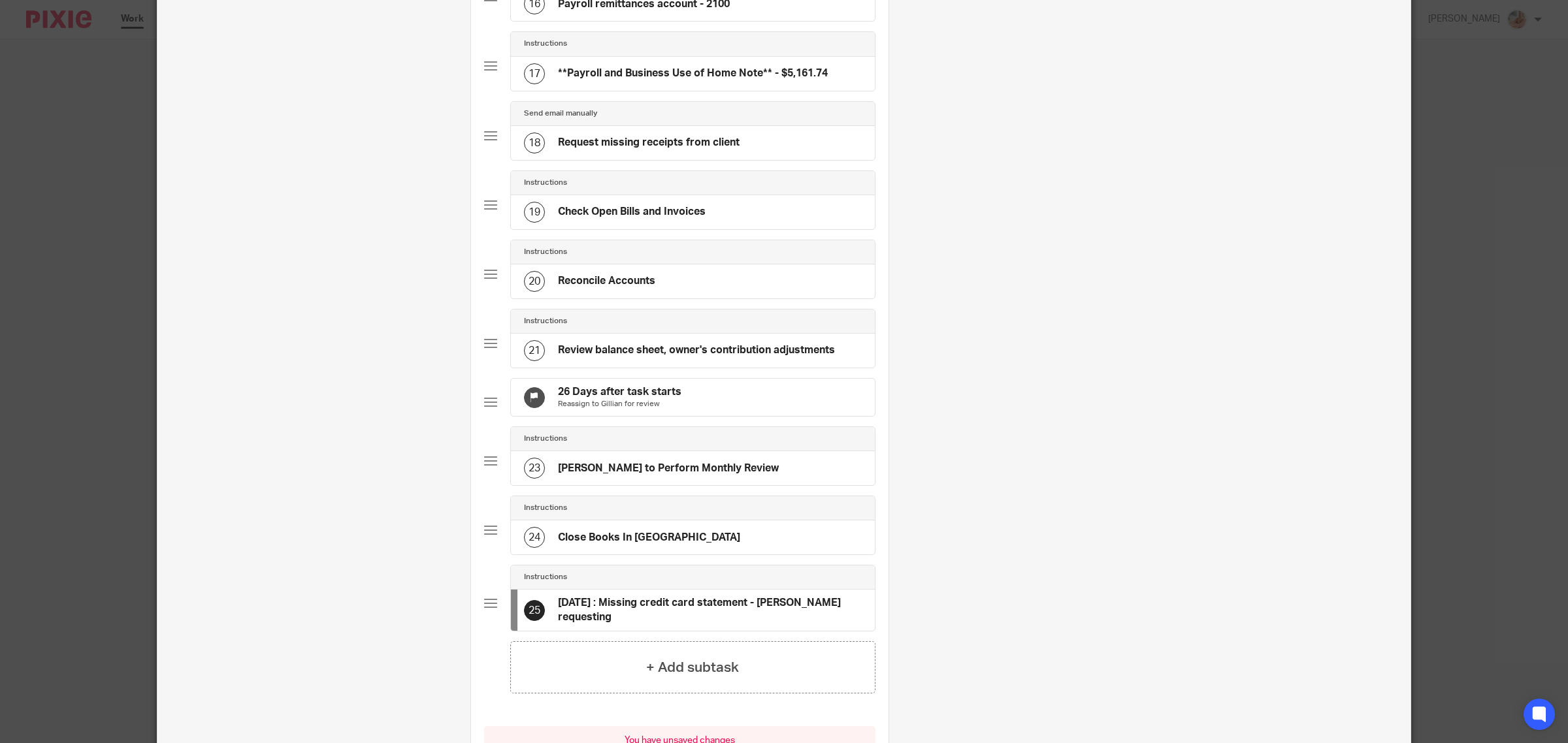
type input "[DATE] : Missing credit card statement - [PERSON_NAME] requesting"
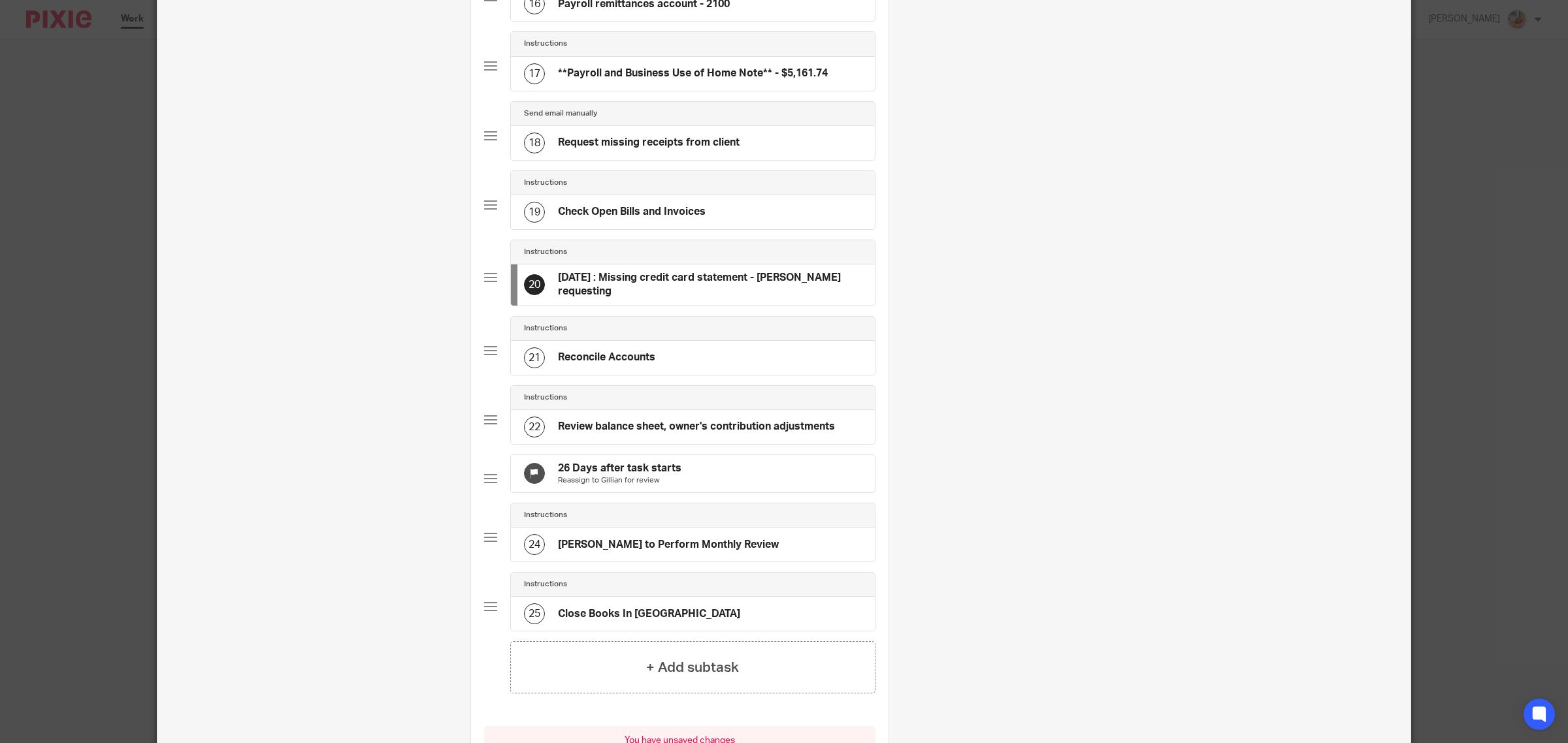
click at [727, 360] on div "21 Reconcile Accounts" at bounding box center [693, 358] width 364 height 34
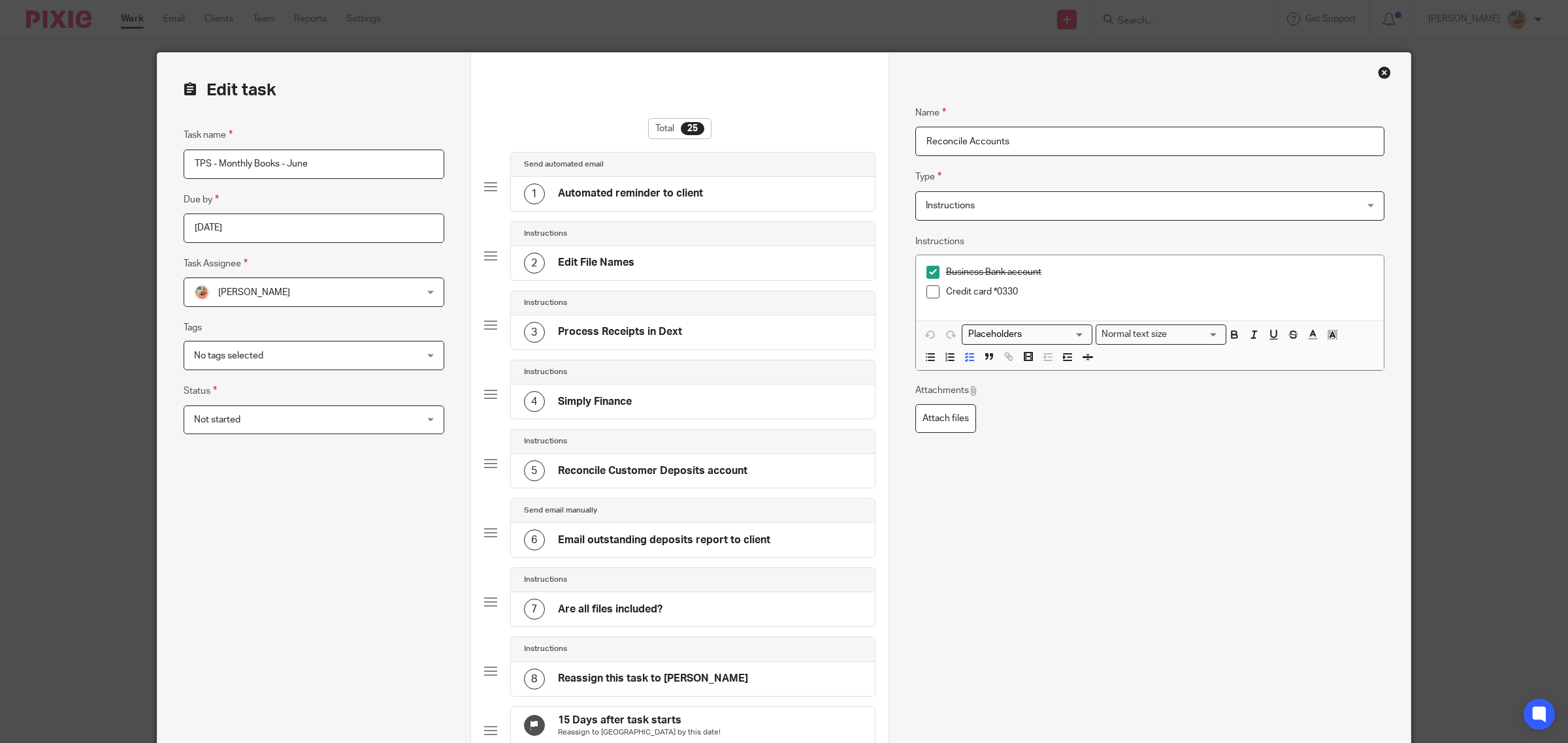
click at [915, 144] on input "Reconcile Accounts" at bounding box center [1150, 142] width 469 height 30
drag, startPoint x: 1068, startPoint y: 145, endPoint x: 963, endPoint y: 142, distance: 105.0
click at [963, 142] on input "Aug 13th: Reconcile Accounts" at bounding box center [1150, 142] width 469 height 30
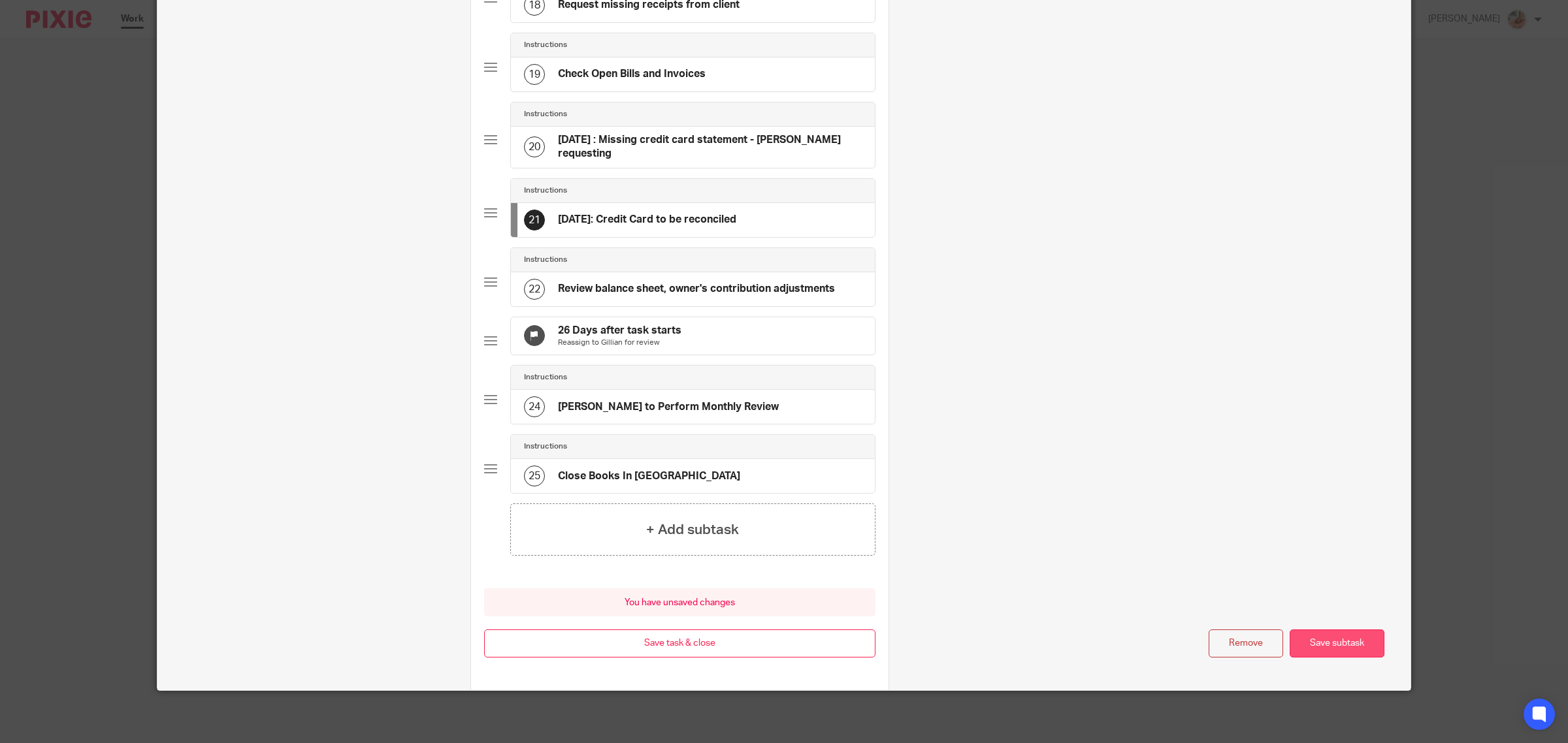
type input "Aug 13th: Credit Card to be reconciled"
click at [1317, 640] on button "Save subtask" at bounding box center [1336, 644] width 94 height 28
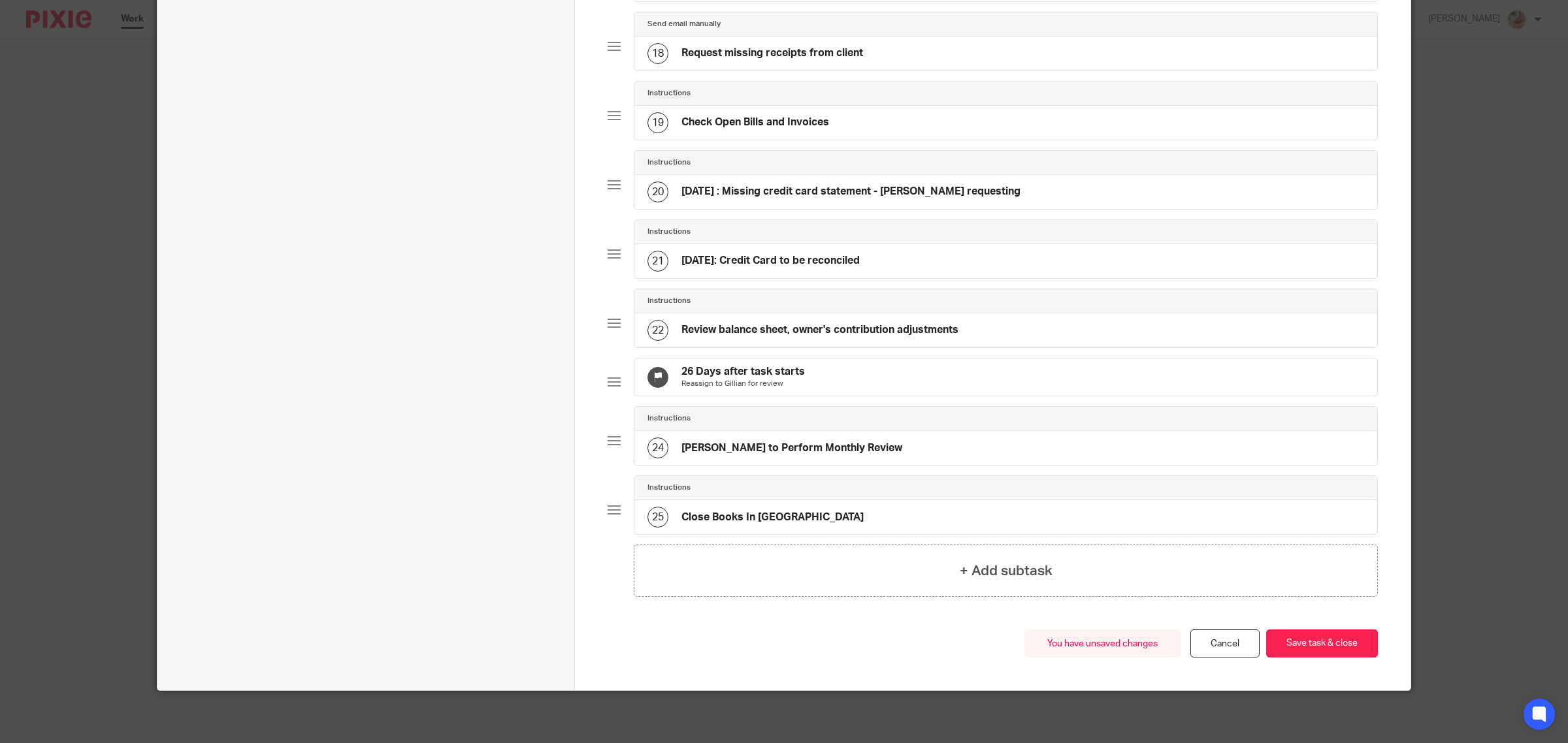
scroll to position [1330, 0]
click at [1317, 640] on button "Save task & close" at bounding box center [1322, 644] width 111 height 28
click at [1302, 643] on button "Save task & close" at bounding box center [1322, 644] width 111 height 28
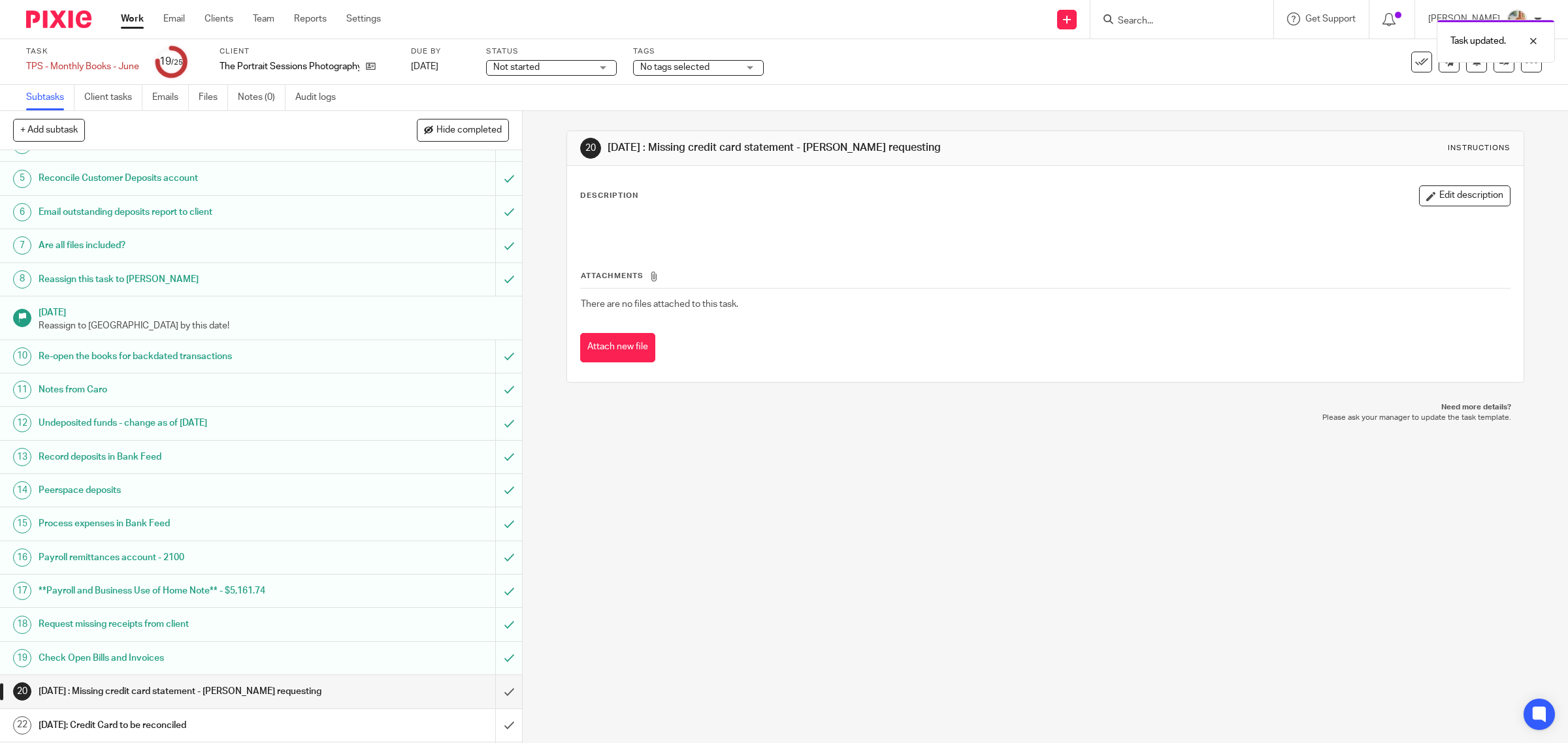
scroll to position [269, 0]
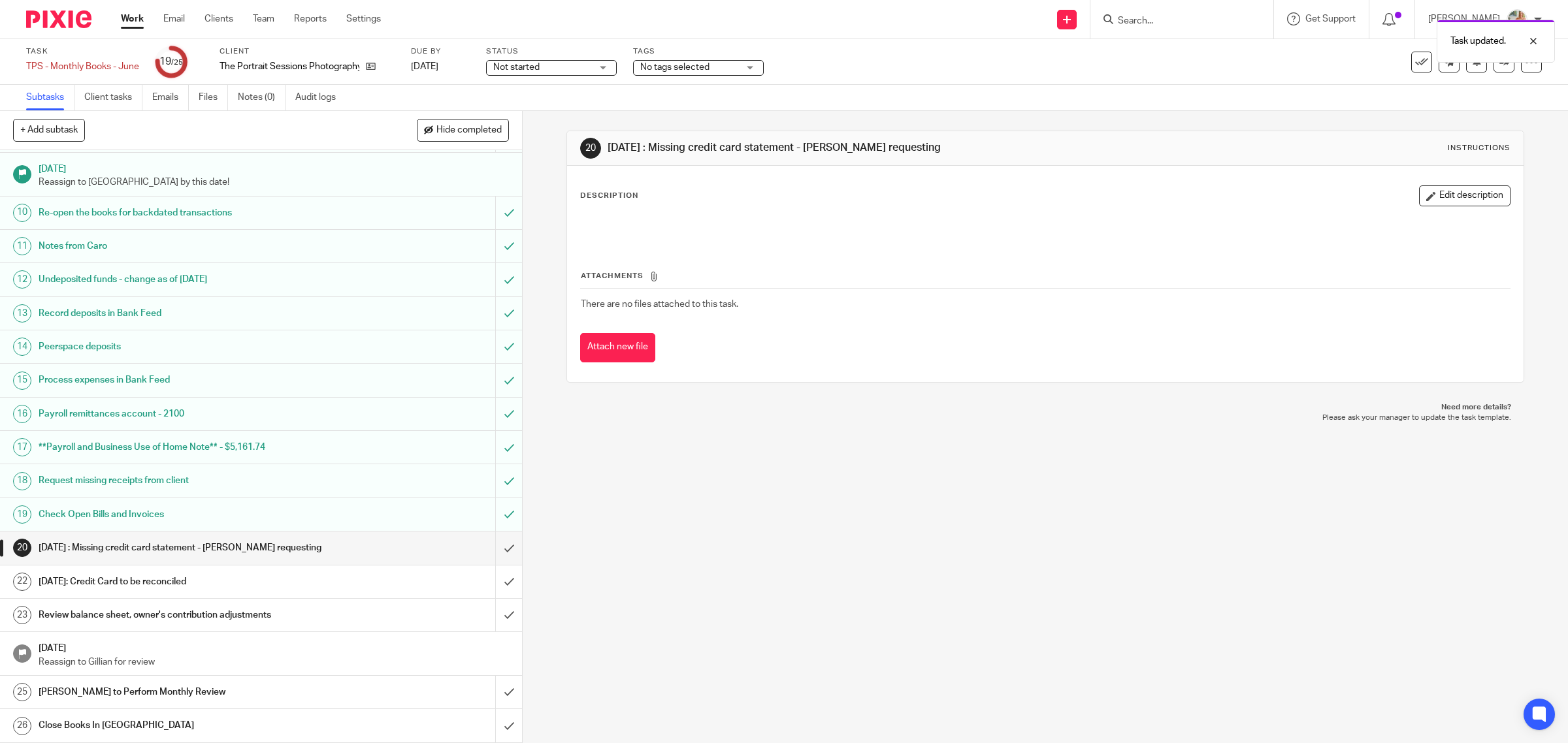
click at [1457, 208] on div "Description Edit description" at bounding box center [1045, 215] width 931 height 58
click at [1419, 188] on button "Edit description" at bounding box center [1464, 196] width 91 height 21
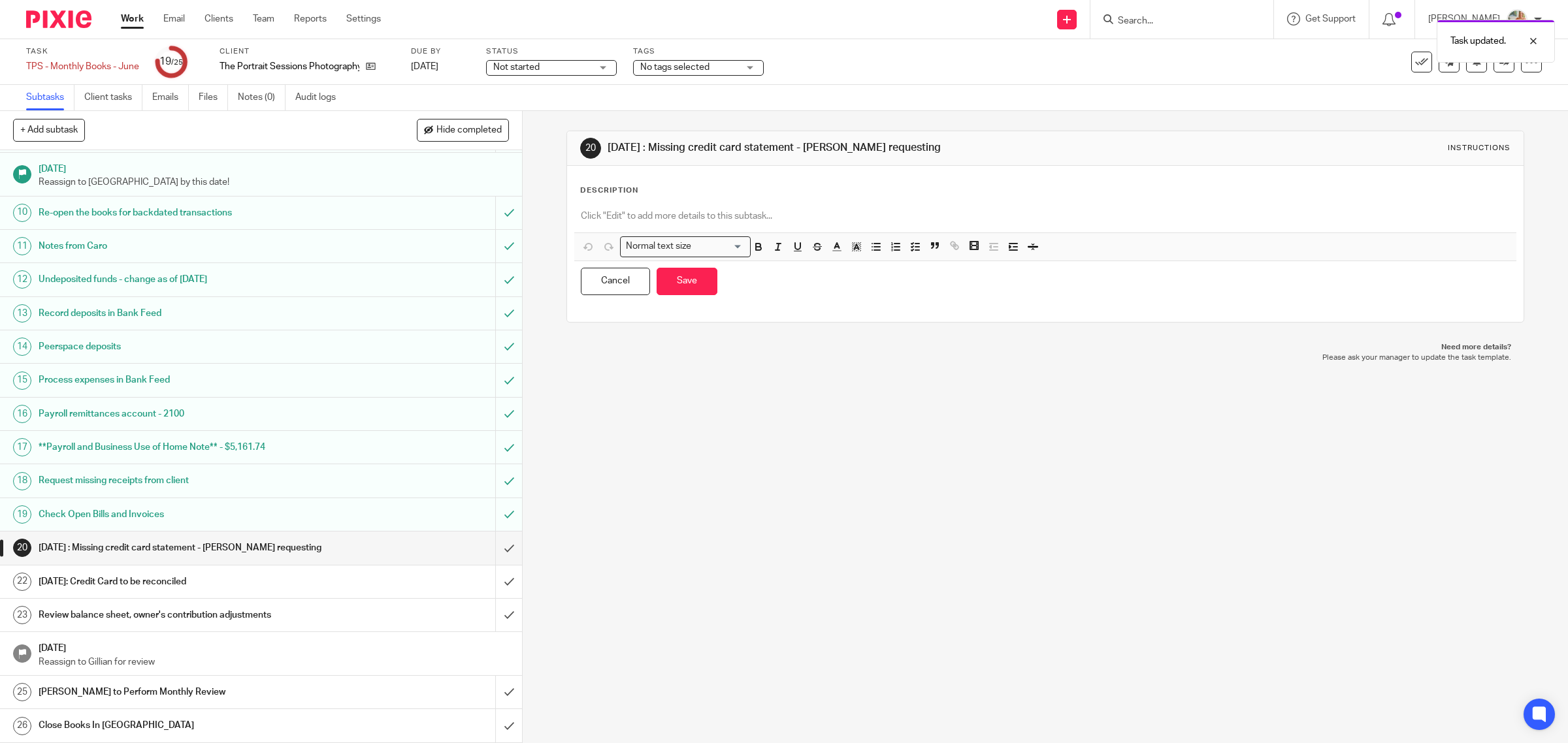
click at [780, 194] on div "Description" at bounding box center [1045, 190] width 931 height 10
click at [720, 209] on div at bounding box center [1046, 218] width 943 height 30
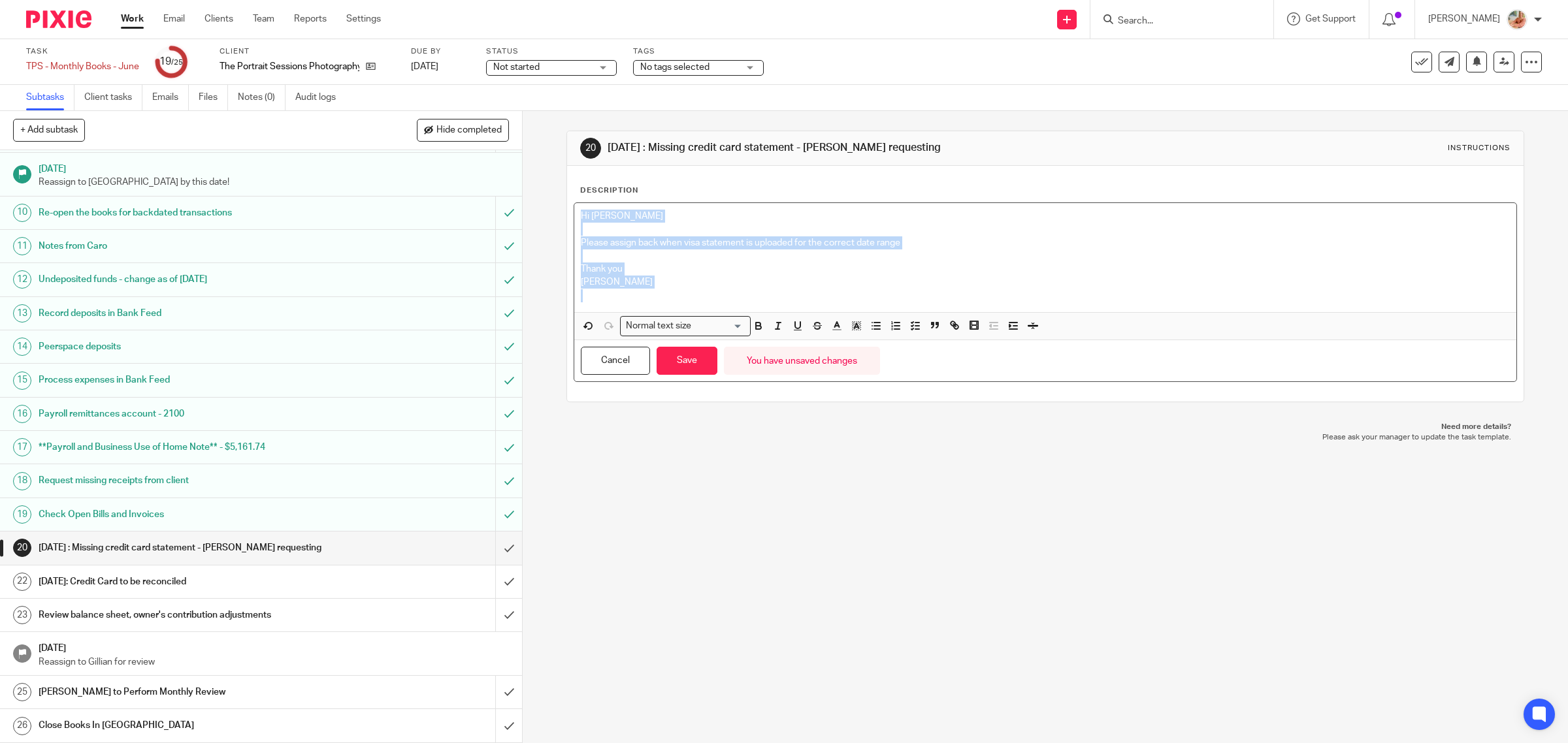
drag, startPoint x: 550, startPoint y: 258, endPoint x: 556, endPoint y: 199, distance: 59.3
click at [556, 199] on div "20 Aug 13th : Missing credit card statement - Caro requesting Instructions Desc…" at bounding box center [1045, 427] width 1045 height 632
drag, startPoint x: 847, startPoint y: 334, endPoint x: 854, endPoint y: 333, distance: 7.1
click at [848, 332] on button "button" at bounding box center [857, 326] width 16 height 16
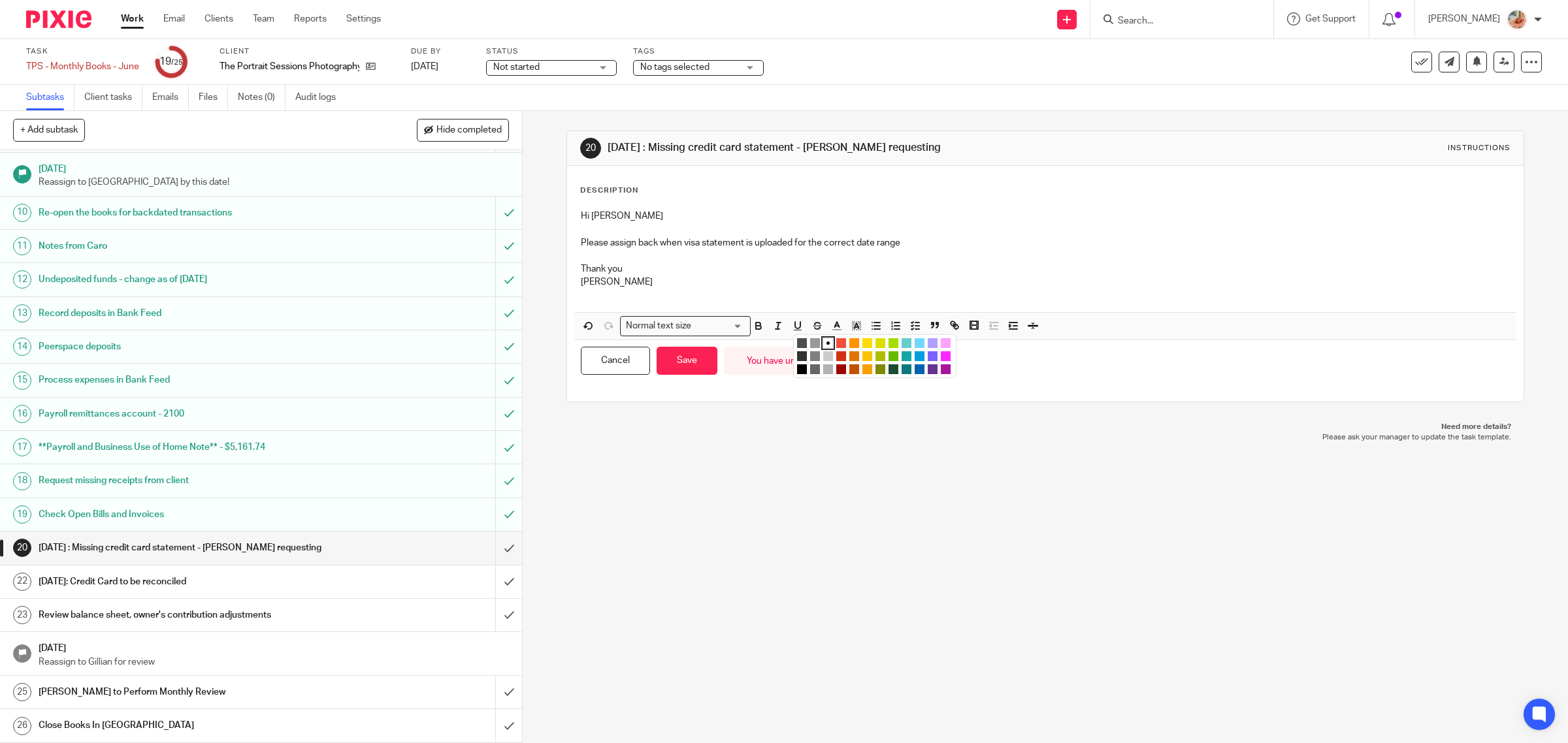
click at [941, 341] on li "color:#FDA1FF" at bounding box center [946, 343] width 10 height 10
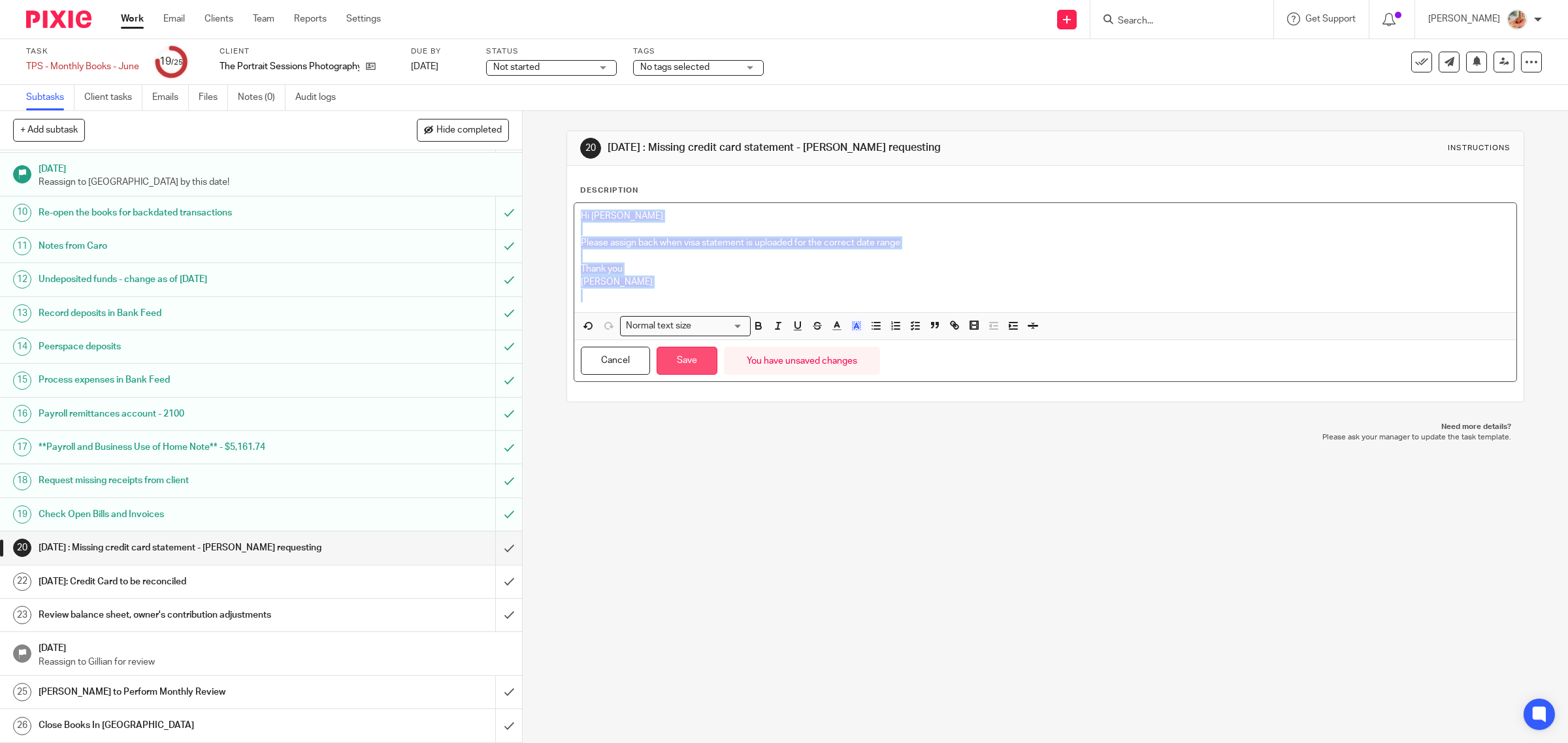
click at [668, 369] on button "Save" at bounding box center [687, 361] width 61 height 28
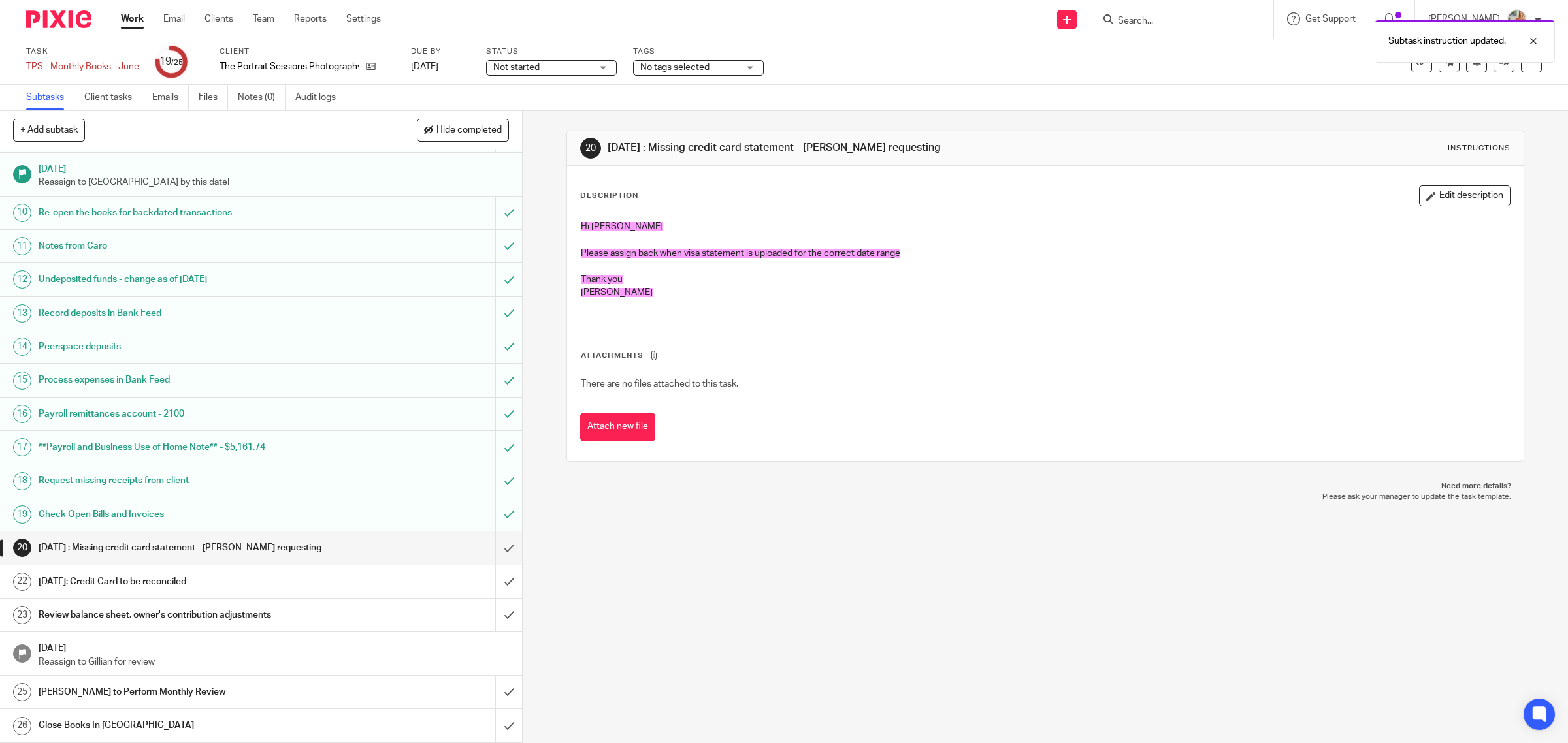
click at [784, 352] on th "Attachments" at bounding box center [1045, 359] width 931 height 19
click at [655, 63] on span "No tags selected" at bounding box center [674, 67] width 70 height 9
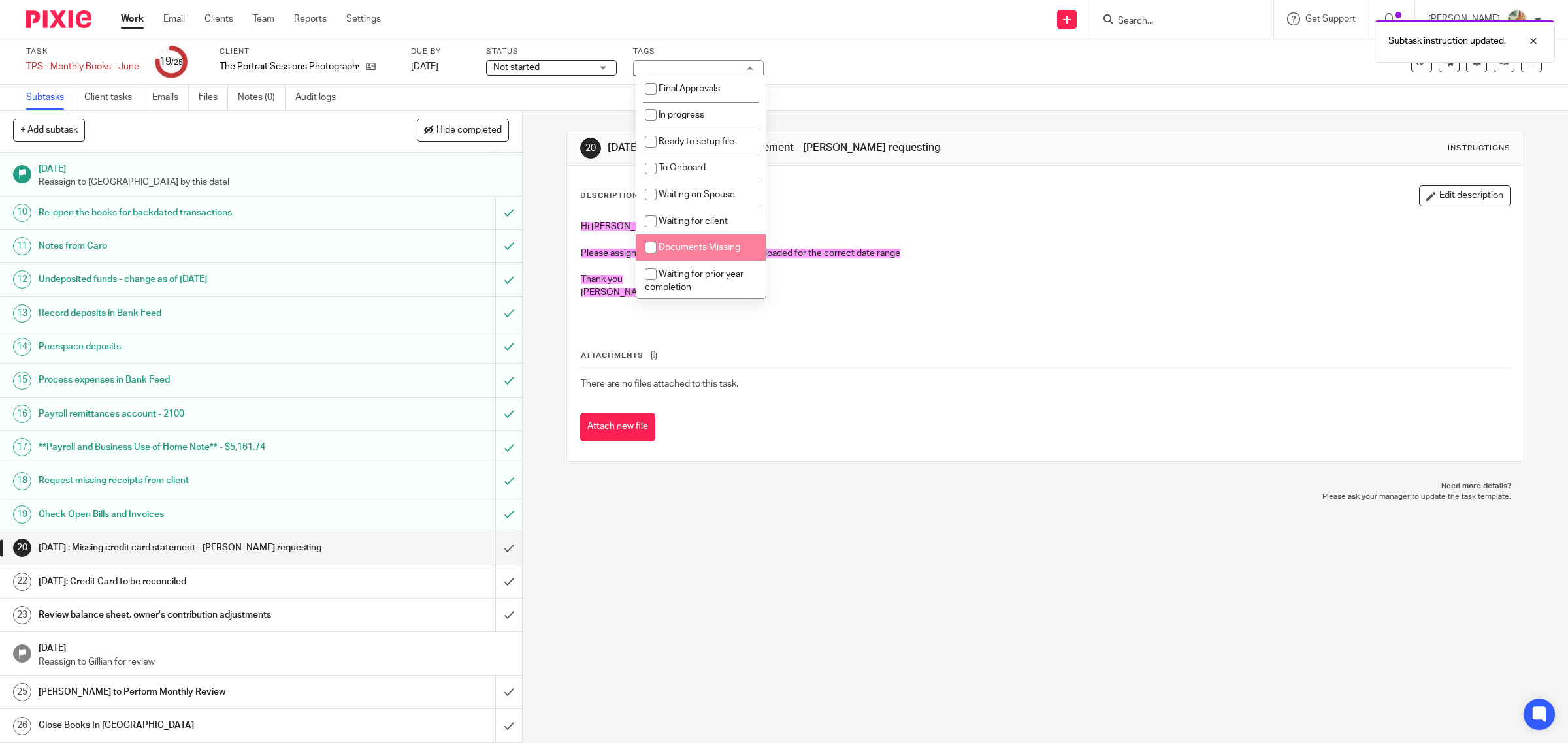
click at [670, 248] on span "Documents Missing" at bounding box center [699, 248] width 82 height 9
checkbox input "true"
click at [668, 223] on span "Waiting for client" at bounding box center [693, 221] width 70 height 9
checkbox input "true"
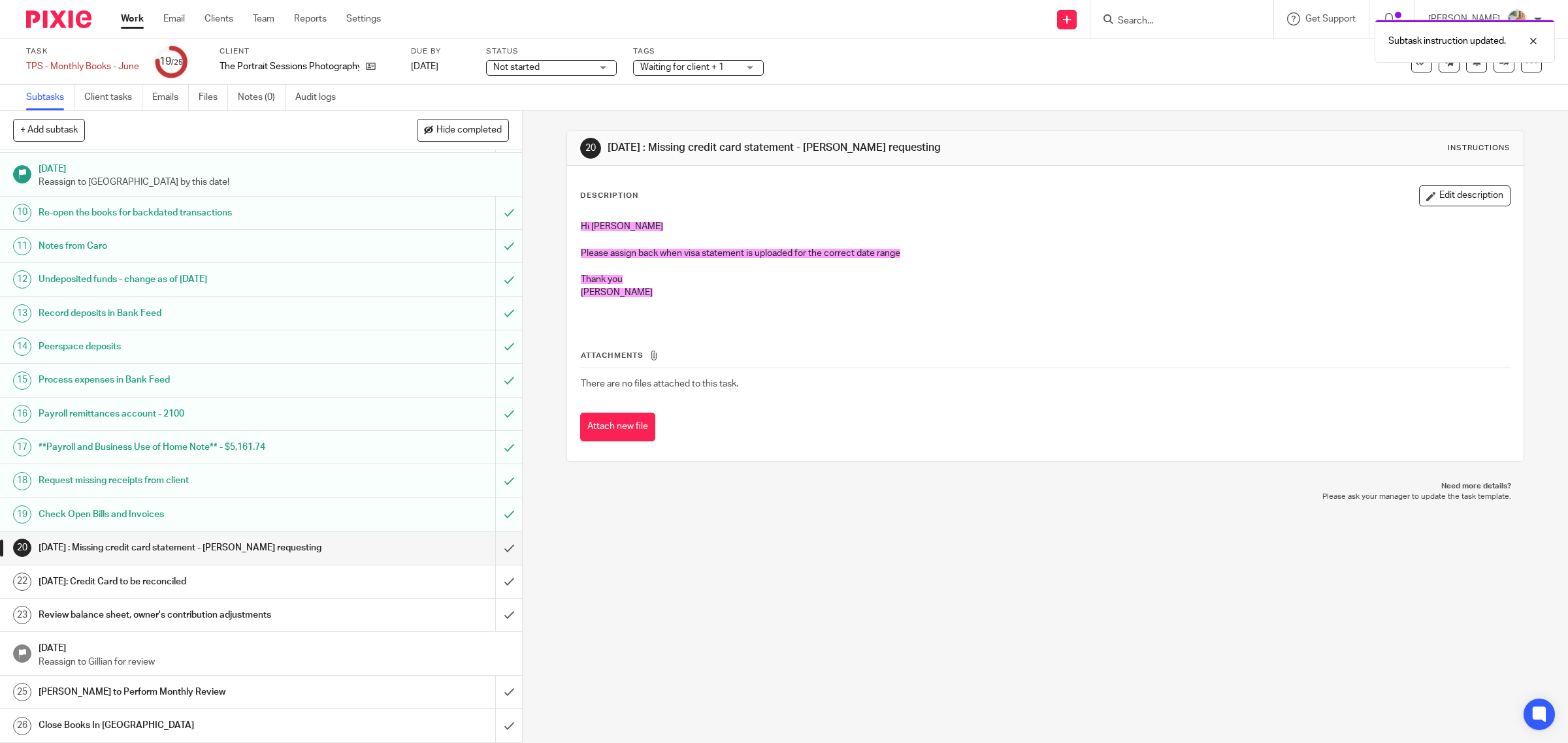
click at [998, 219] on div "Hi Caro Please assign back when visa statement is uploaded for the correct date…" at bounding box center [1046, 268] width 943 height 109
click at [1530, 40] on div at bounding box center [1523, 40] width 35 height 16
click at [1499, 65] on icon at bounding box center [1504, 61] width 10 height 10
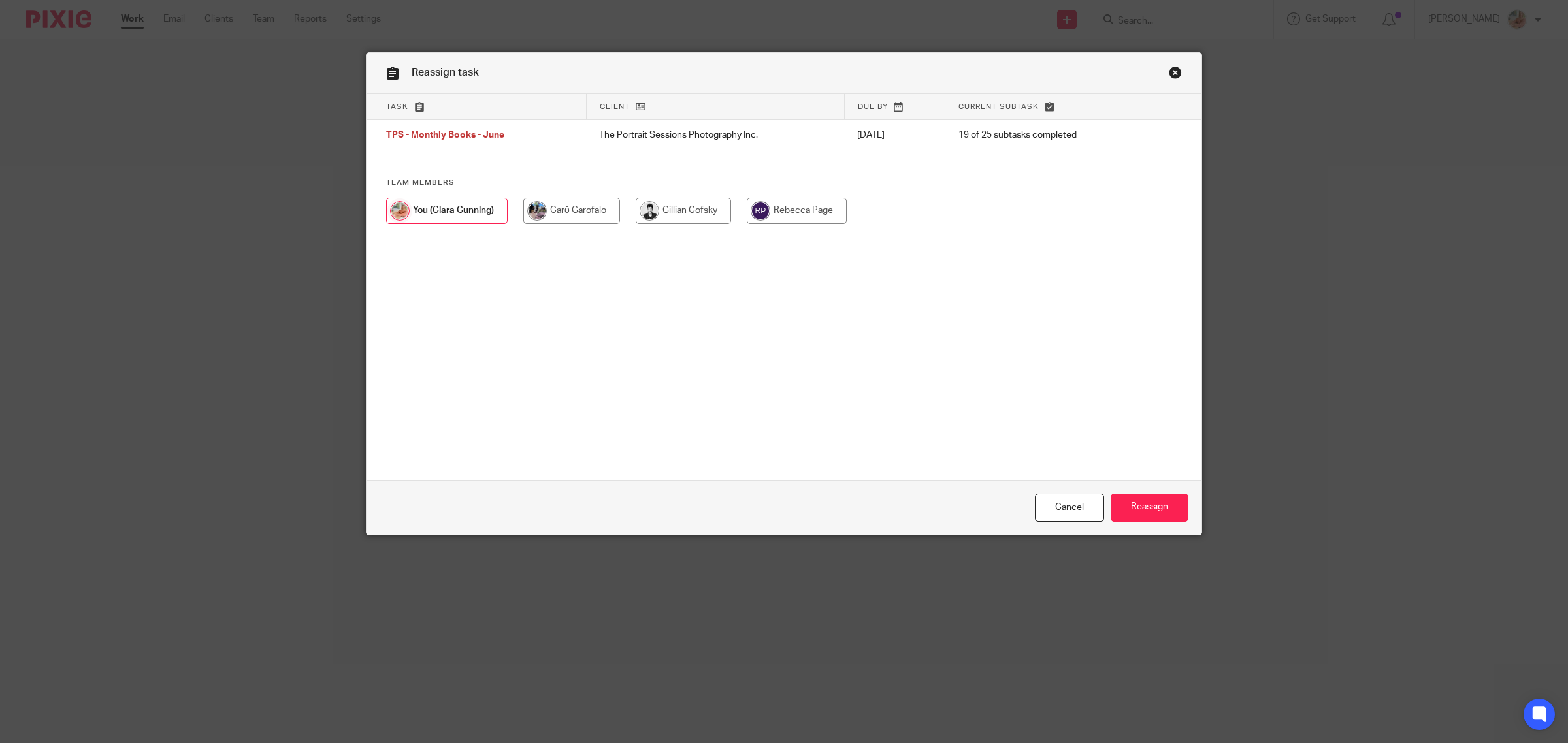
click at [562, 214] on input "radio" at bounding box center [571, 211] width 97 height 26
radio input "true"
click at [1147, 505] on input "Reassign" at bounding box center [1149, 508] width 78 height 28
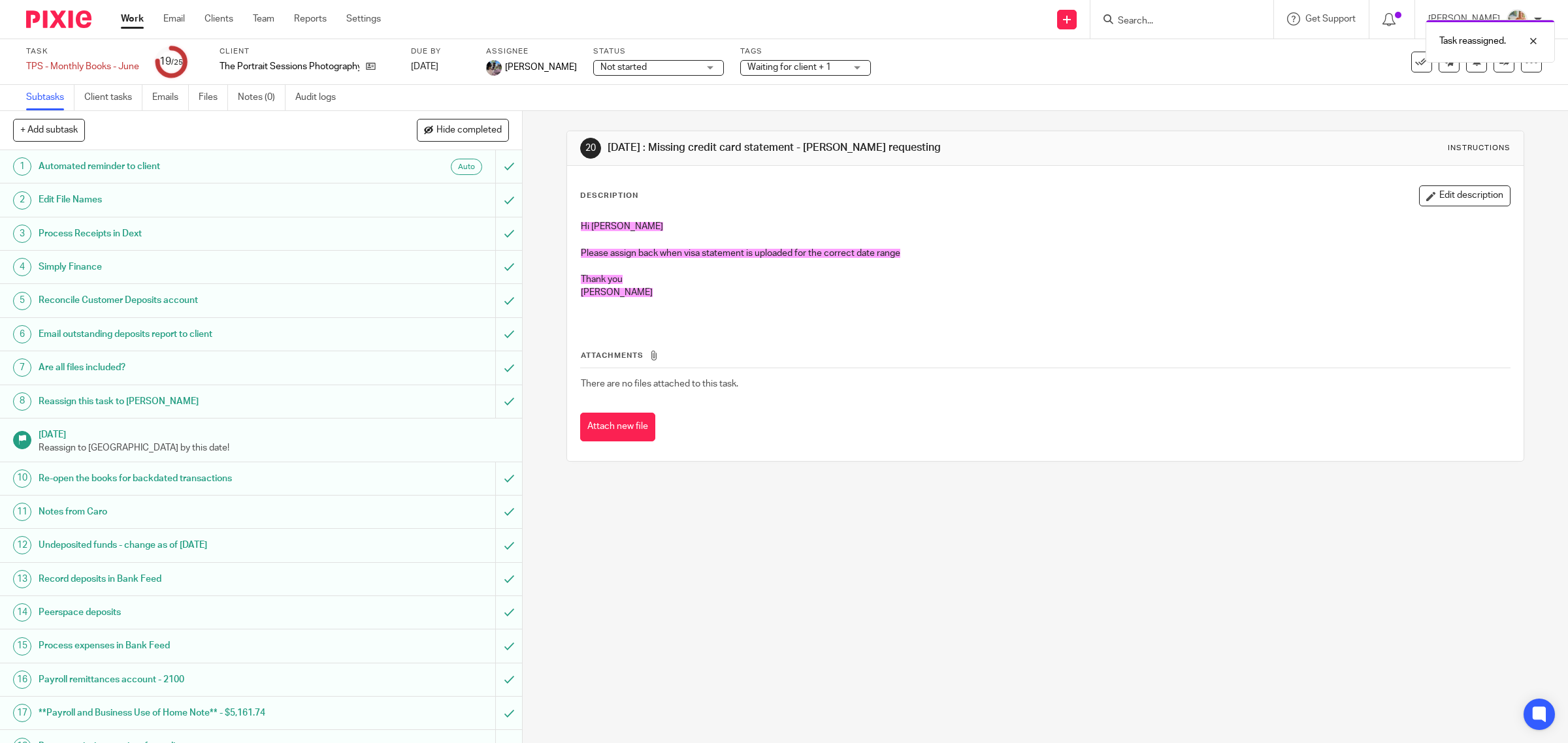
click at [132, 18] on link "Work" at bounding box center [132, 18] width 23 height 13
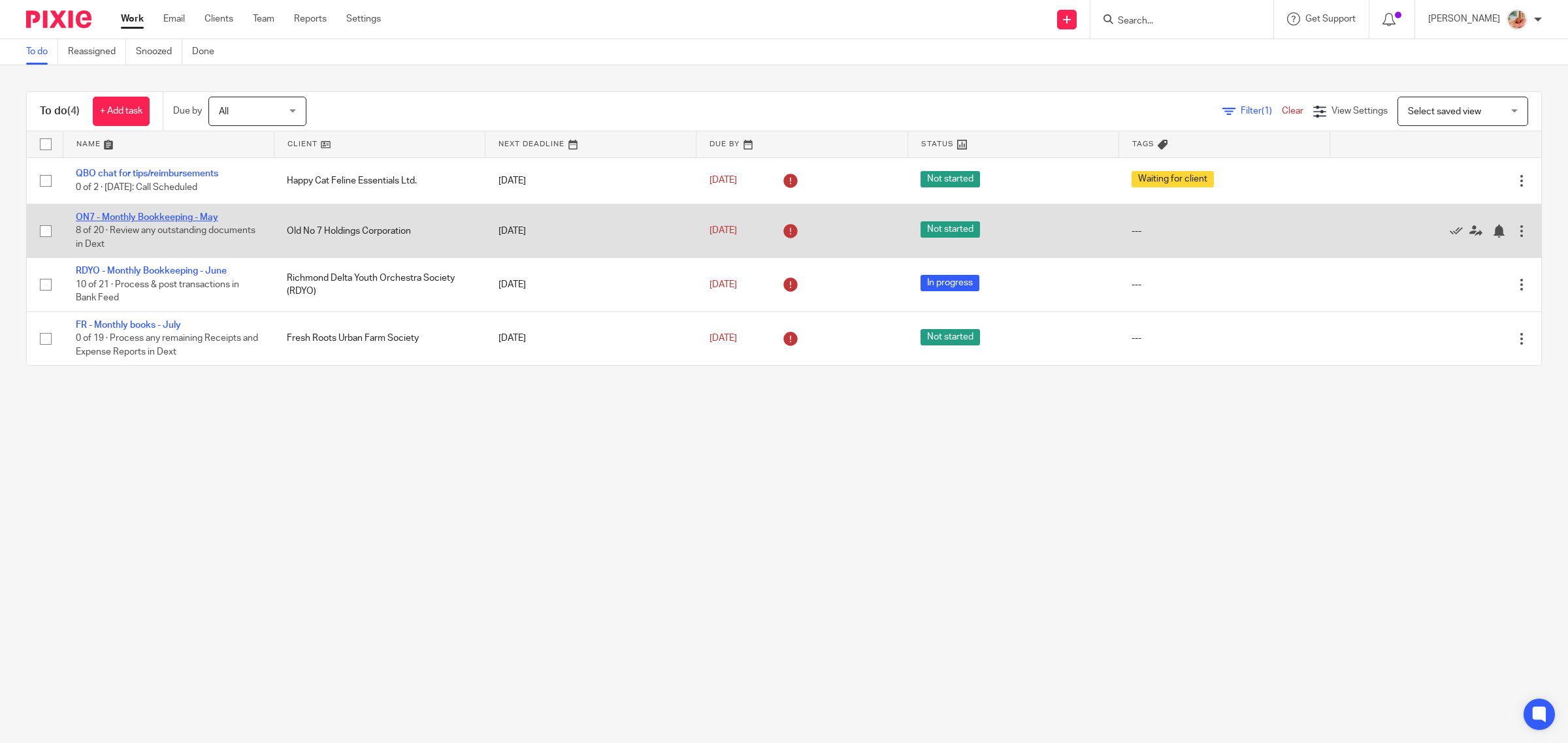
click at [142, 215] on link "ON7 - Monthly Bookkeeping - May" at bounding box center [146, 218] width 142 height 9
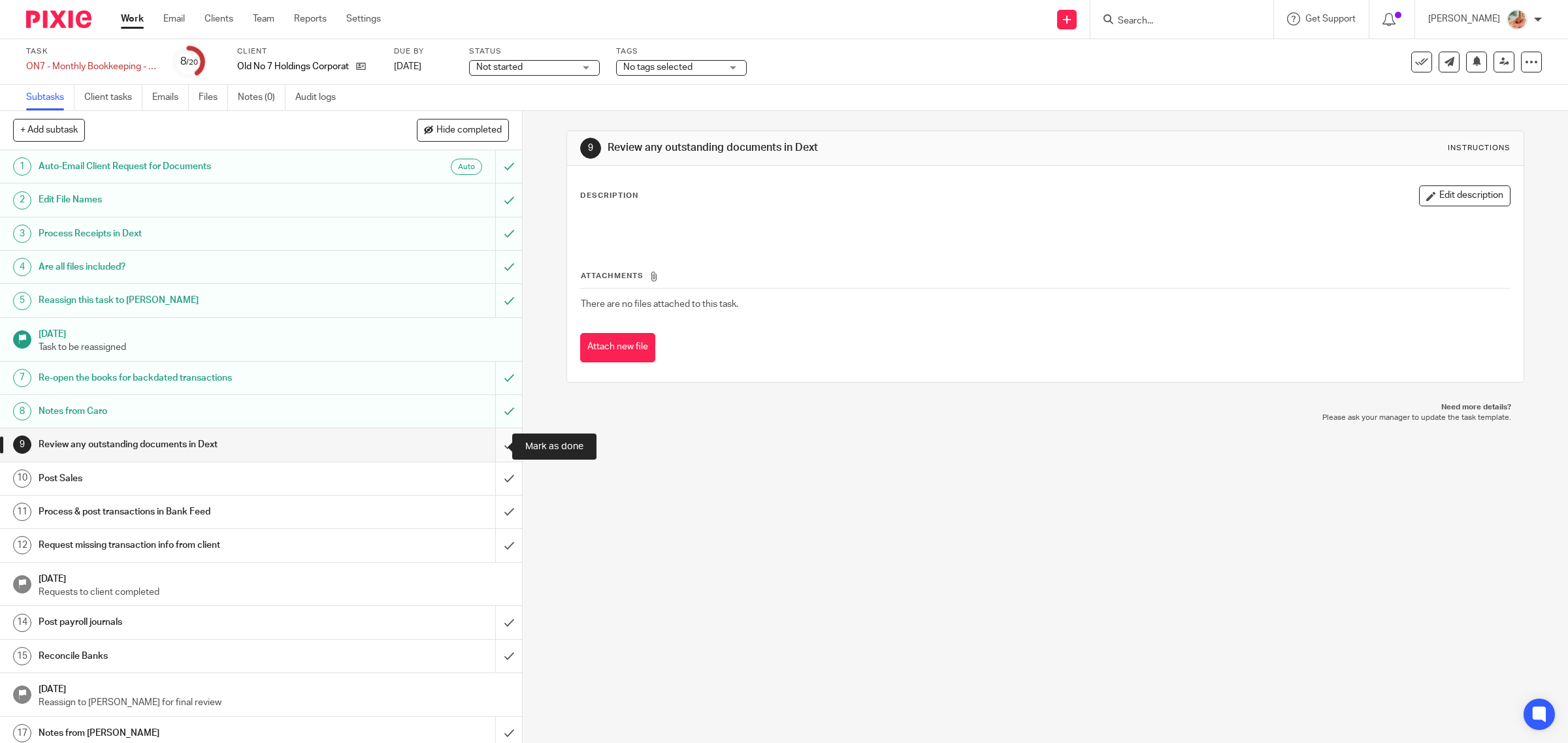
click at [492, 445] on input "submit" at bounding box center [261, 445] width 522 height 32
click at [223, 416] on h1 "Notes from Caro" at bounding box center [186, 411] width 296 height 20
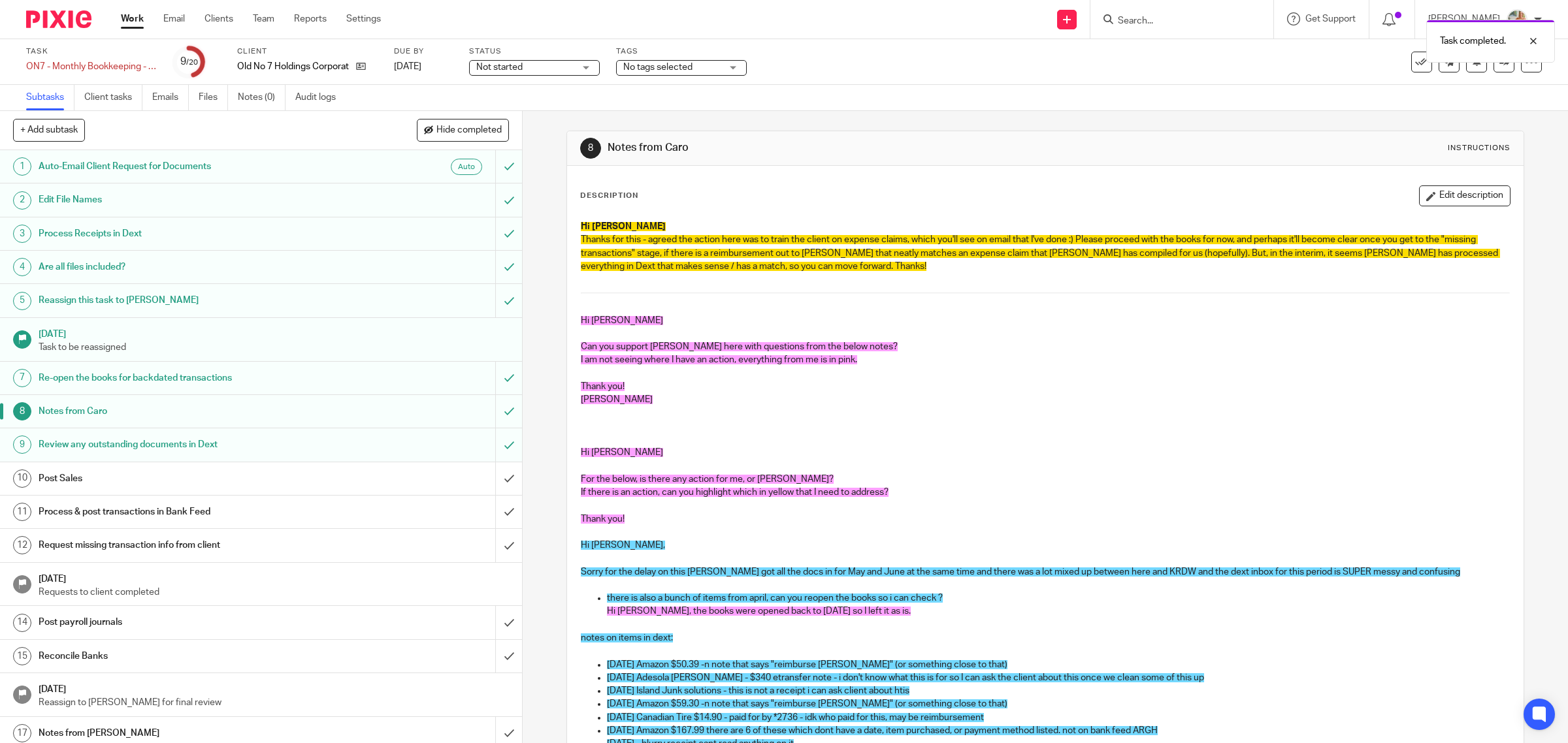
click at [341, 476] on div "Post Sales" at bounding box center [260, 478] width 443 height 20
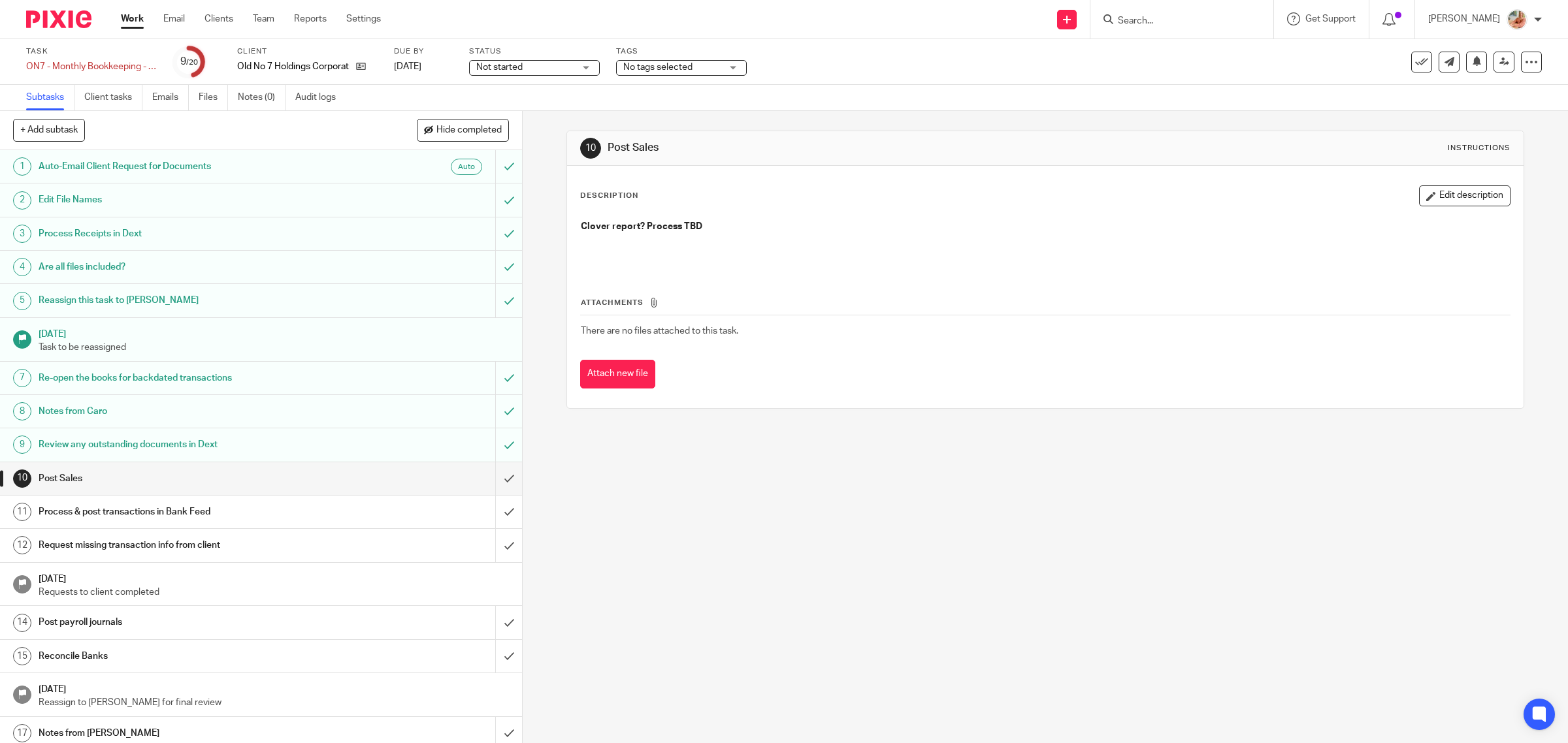
click at [204, 99] on link "Files" at bounding box center [213, 98] width 30 height 26
